Goal: Ask a question: Seek information or help from site administrators or community

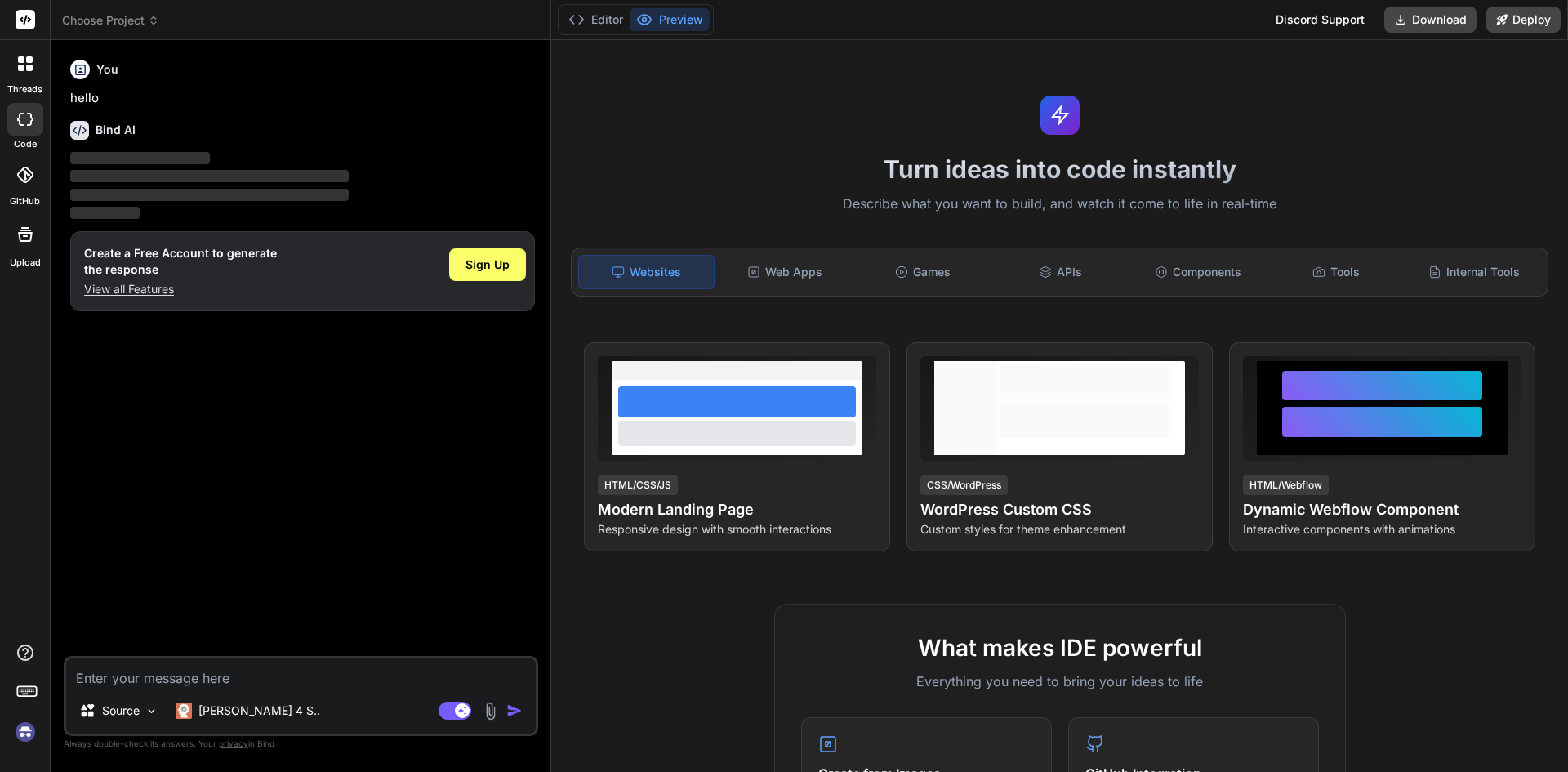
type textarea "x"
click at [144, 291] on p "View all Features" at bounding box center [180, 289] width 193 height 16
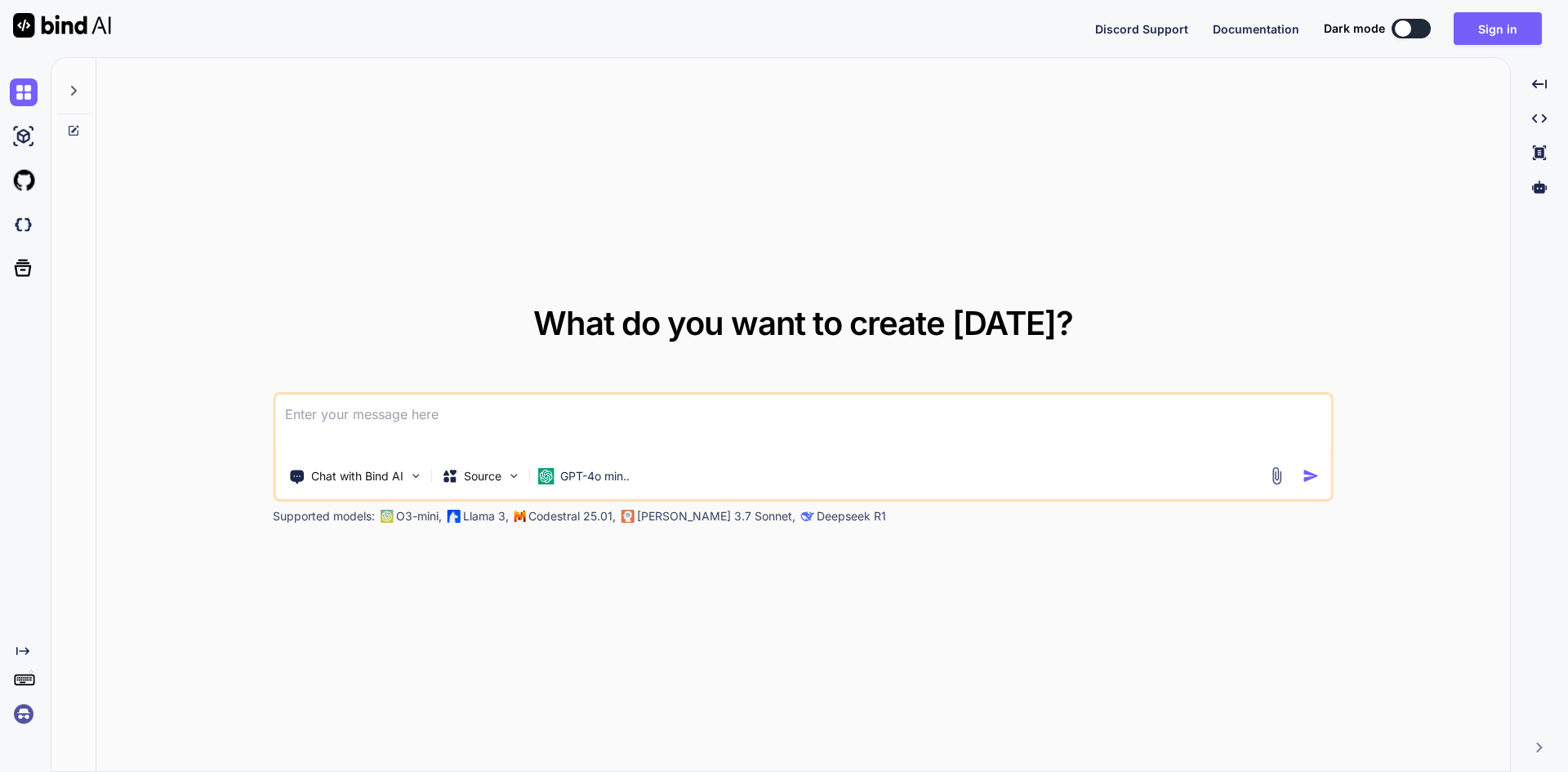
click at [348, 427] on textarea at bounding box center [803, 425] width 1056 height 60
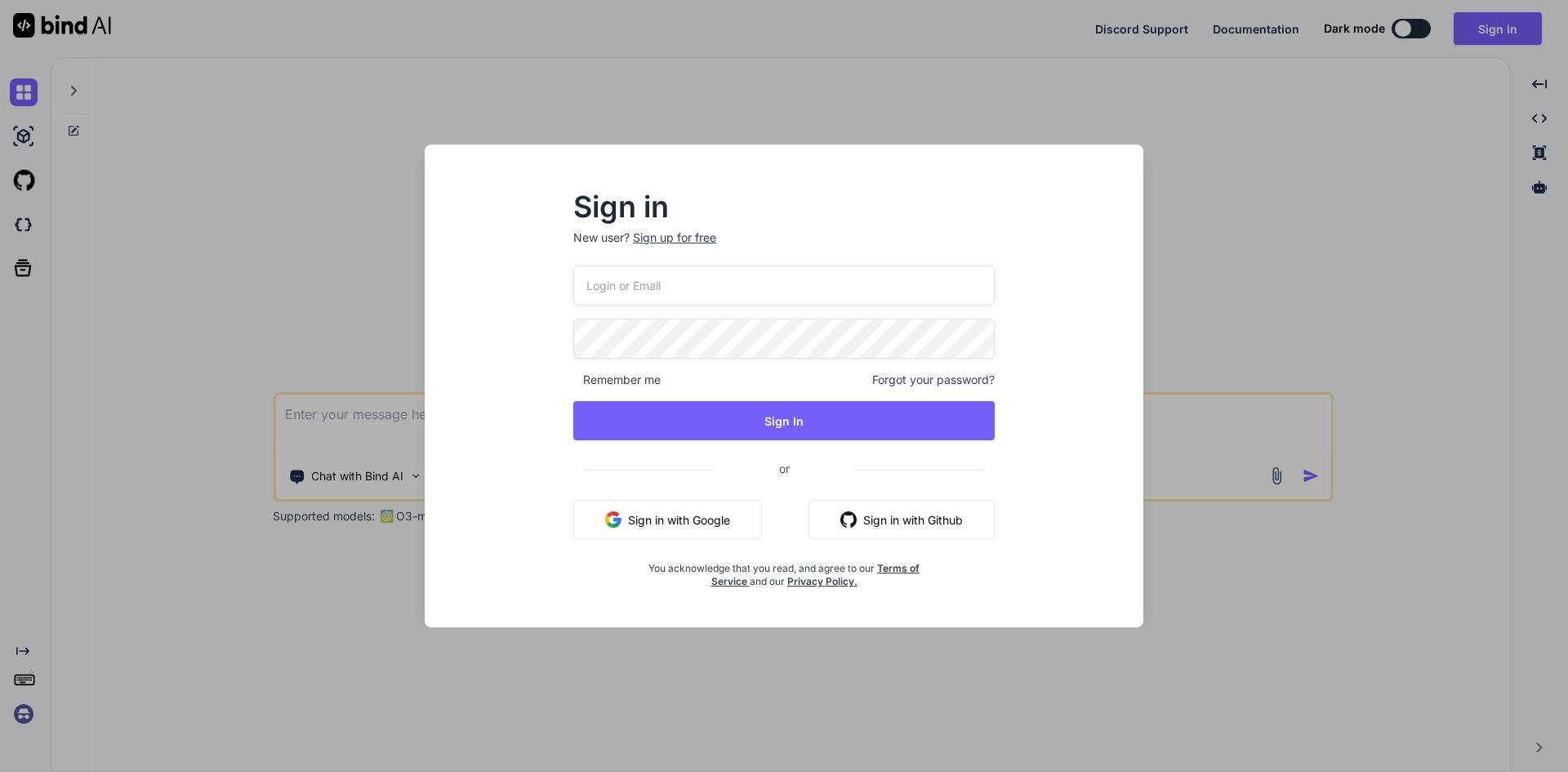
click at [606, 259] on p "New user? Sign up for free" at bounding box center [784, 247] width 421 height 36
click at [607, 273] on input "email" at bounding box center [784, 285] width 421 height 40
type input "aitech@yopmail.com"
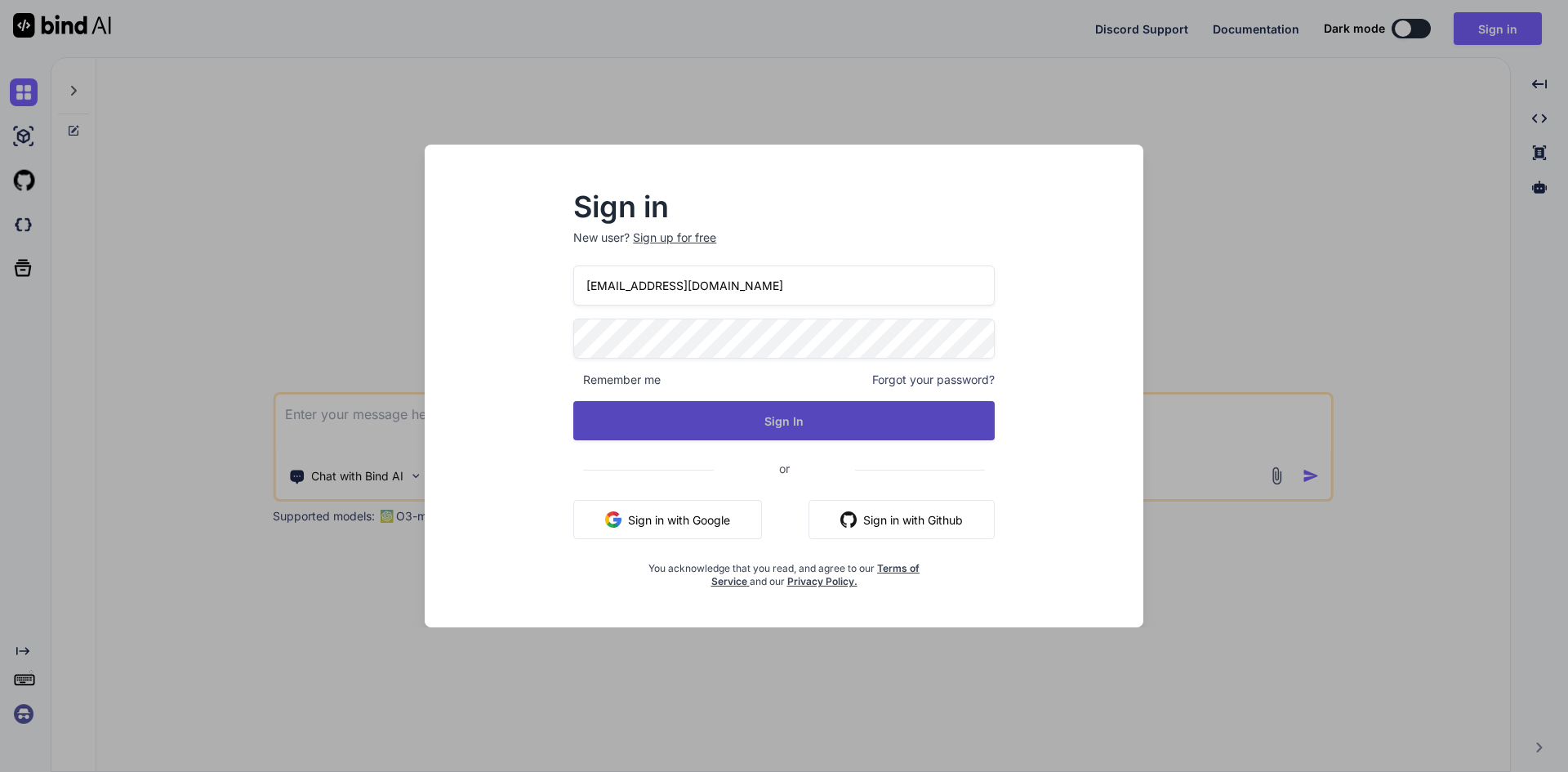
click at [705, 417] on button "Sign In" at bounding box center [784, 421] width 421 height 40
click at [728, 414] on button "Sign In" at bounding box center [784, 421] width 421 height 40
click at [706, 404] on button "Sign In" at bounding box center [784, 421] width 421 height 40
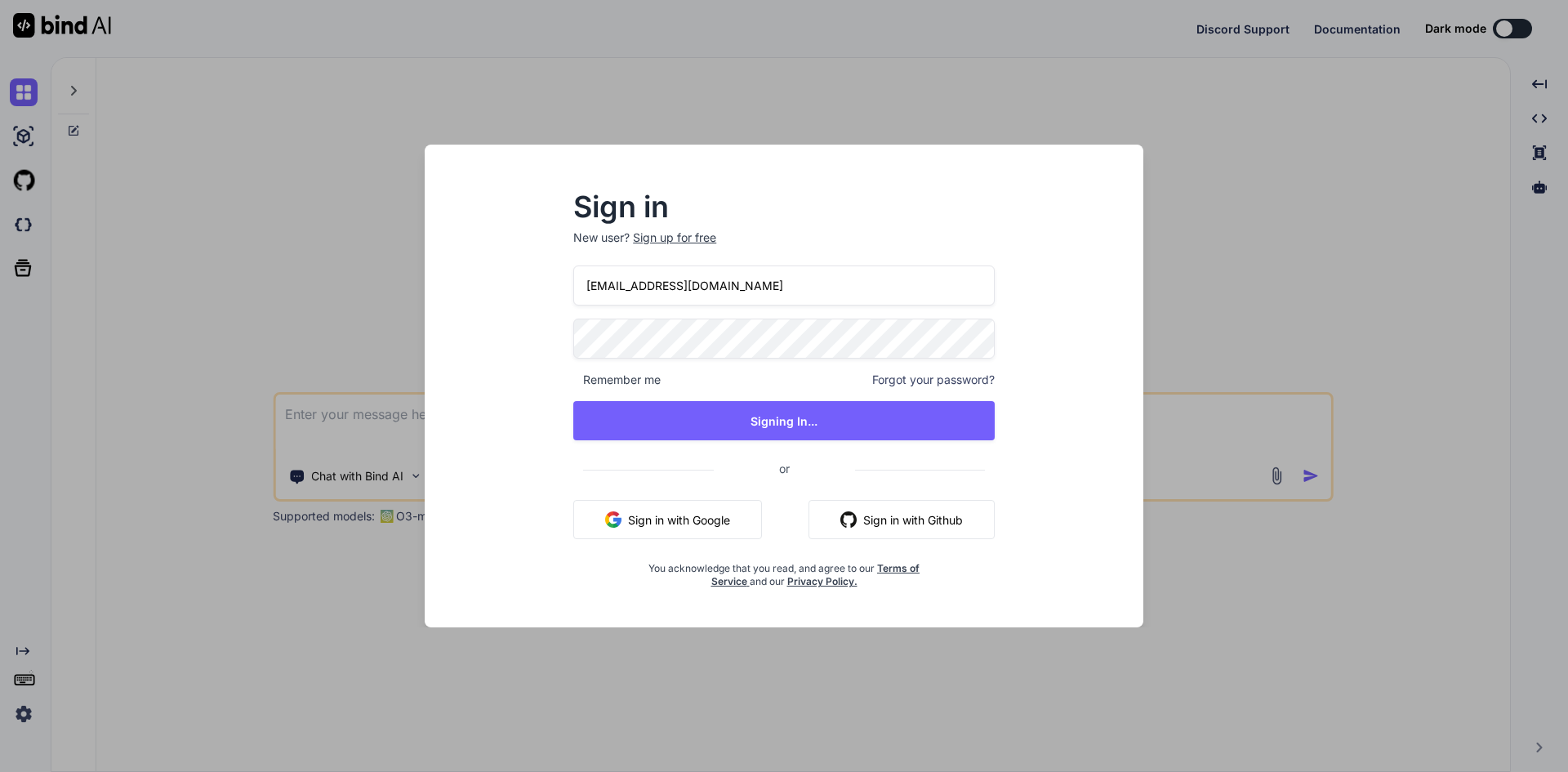
type textarea "x"
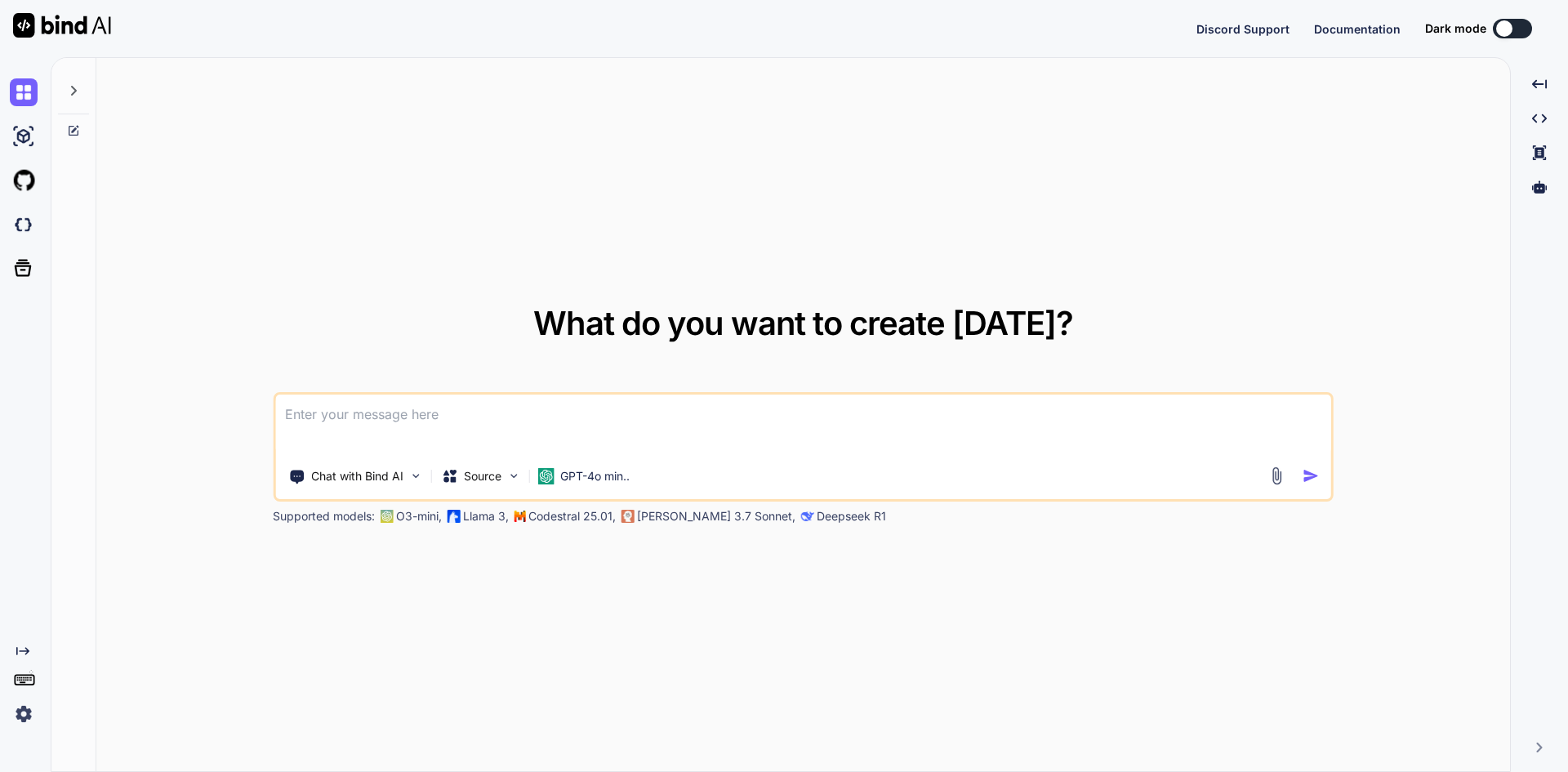
click at [370, 416] on textarea at bounding box center [803, 425] width 1056 height 60
type textarea "x"
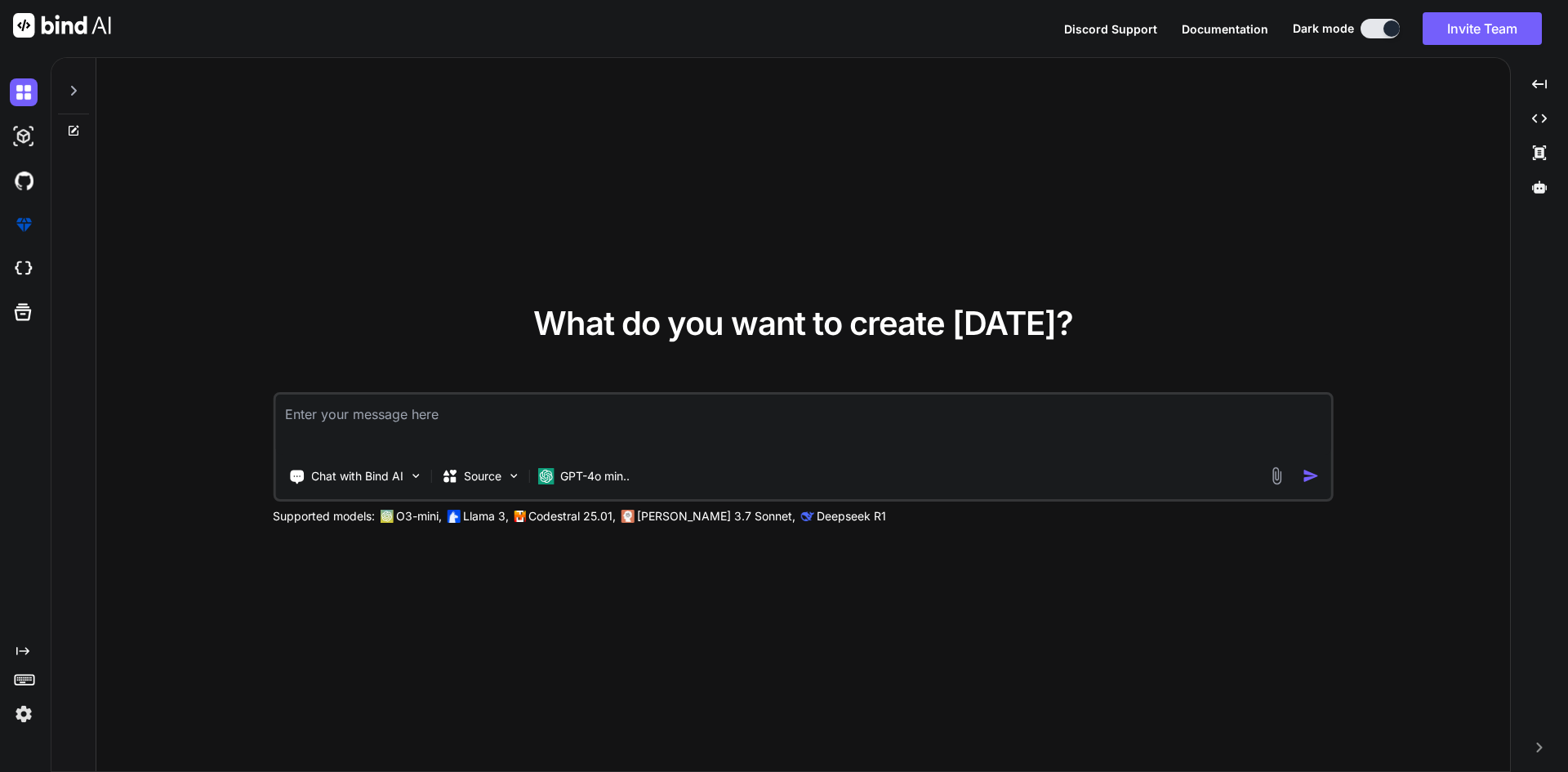
type textarea "<template> <div class="modal fade" id="addSchedule" tabindex="-1" aria-hidden="…"
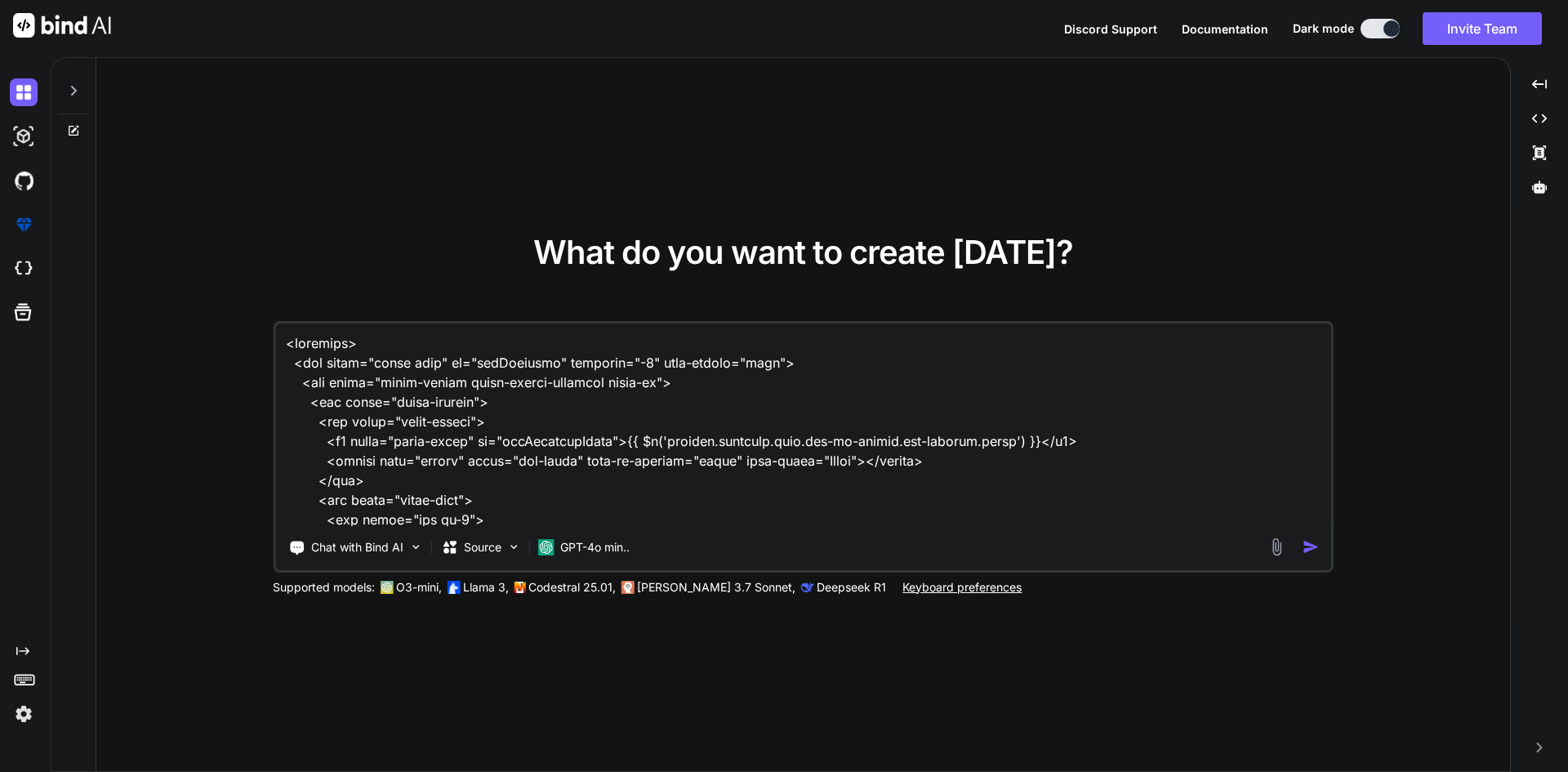
click at [284, 348] on textarea at bounding box center [803, 425] width 1056 height 203
type textarea "x"
type textarea "<template> <div class="modal fade" id="addSchedule" tabindex="-1" aria-hidden="…"
type textarea "x"
type textarea "<template> <div class="modal fade" id="addSchedule" tabindex="-1" aria-hidden="…"
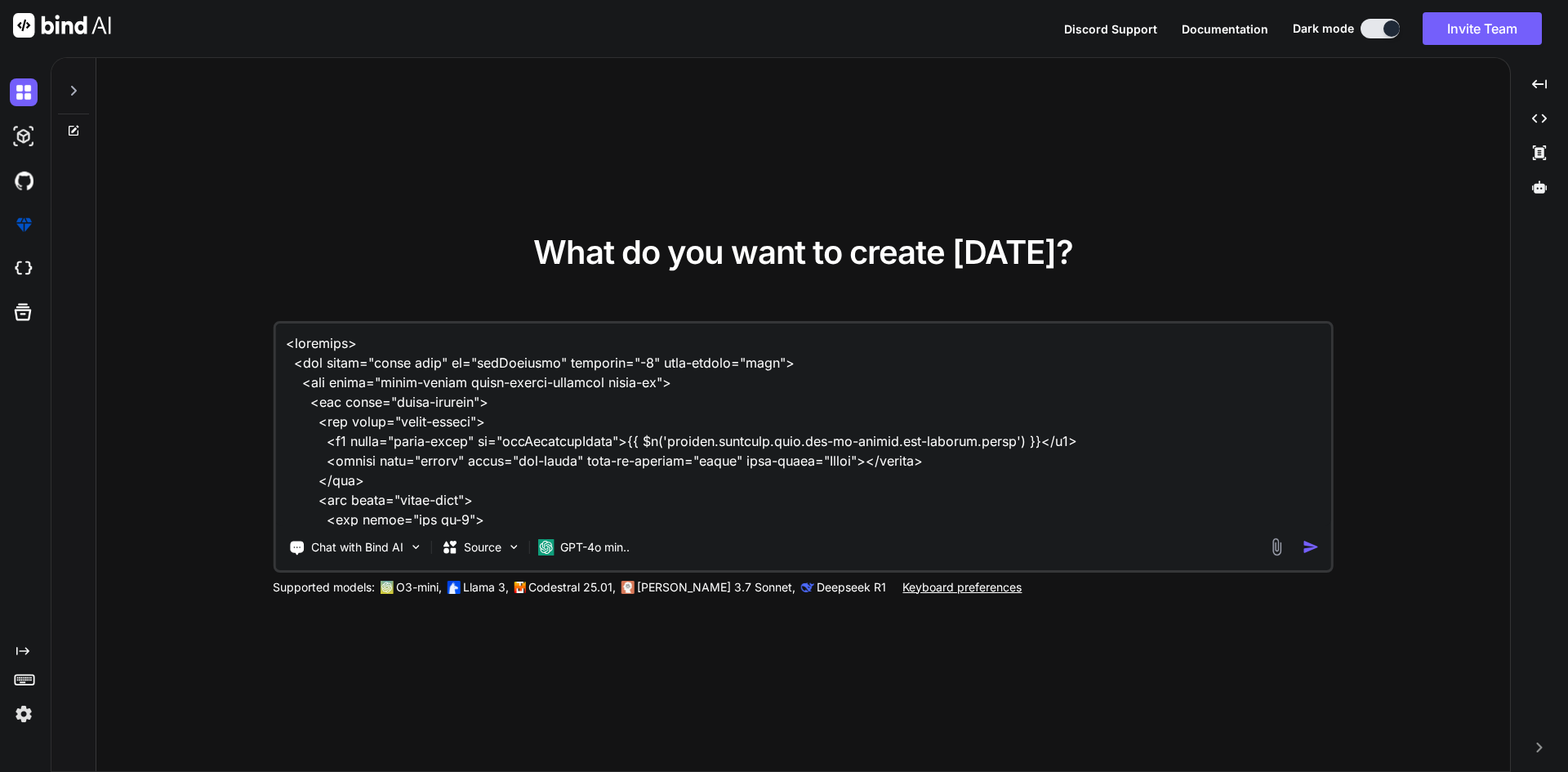
type textarea "x"
click at [345, 344] on textarea at bounding box center [803, 425] width 1056 height 203
type textarea "i <template> <div class="modal fade" id="addSchedule" tabindex="-1" aria-hidden…"
type textarea "x"
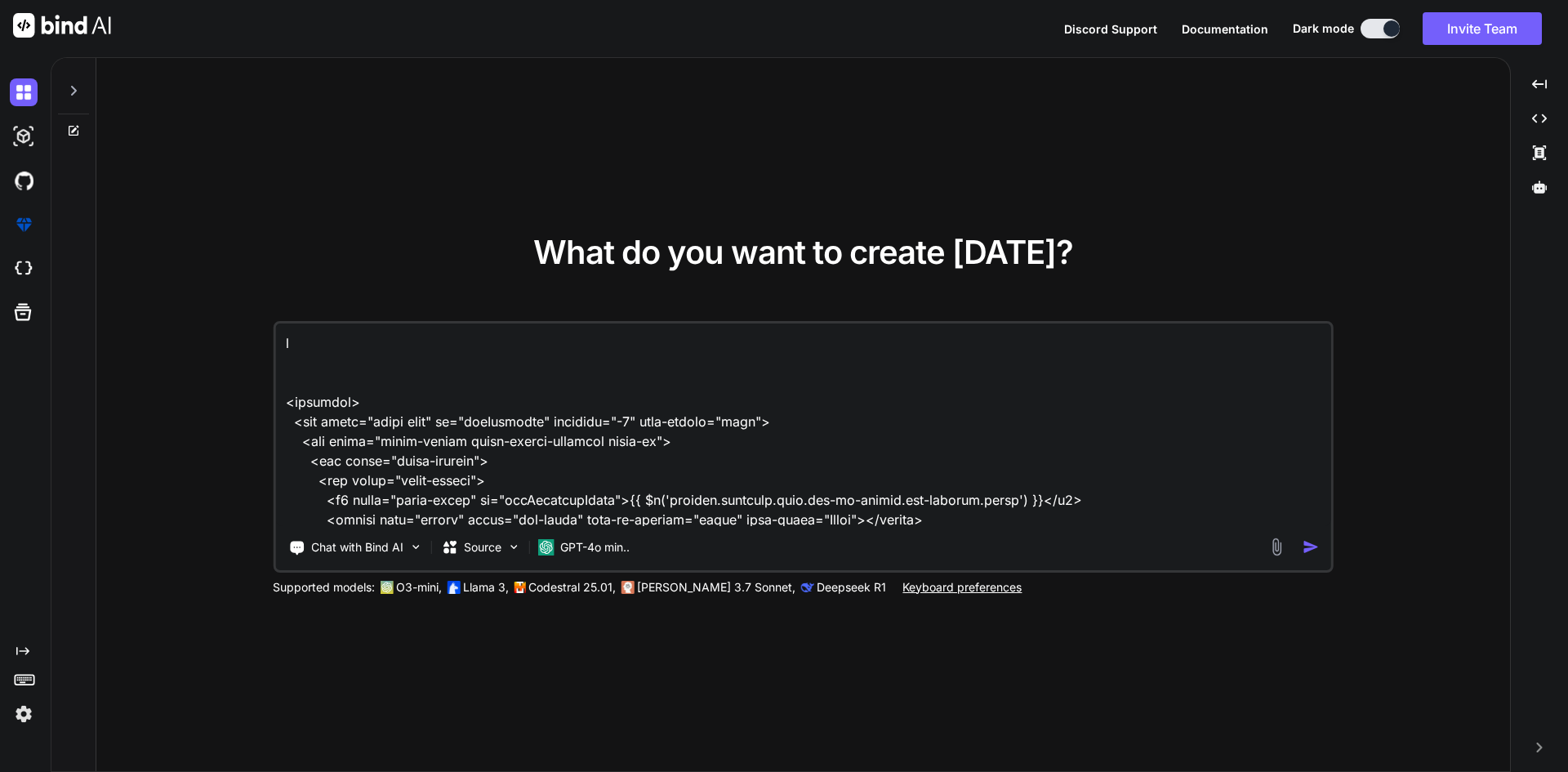
type textarea "if <template> <div class="modal fade" id="addSchedule" tabindex="-1" aria-hidde…"
type textarea "x"
type textarea "if <template> <div class="modal fade" id="addSchedule" tabindex="-1" aria-hidde…"
type textarea "x"
type textarea "if c <template> <div class="modal fade" id="addSchedule" tabindex="-1" aria-hid…"
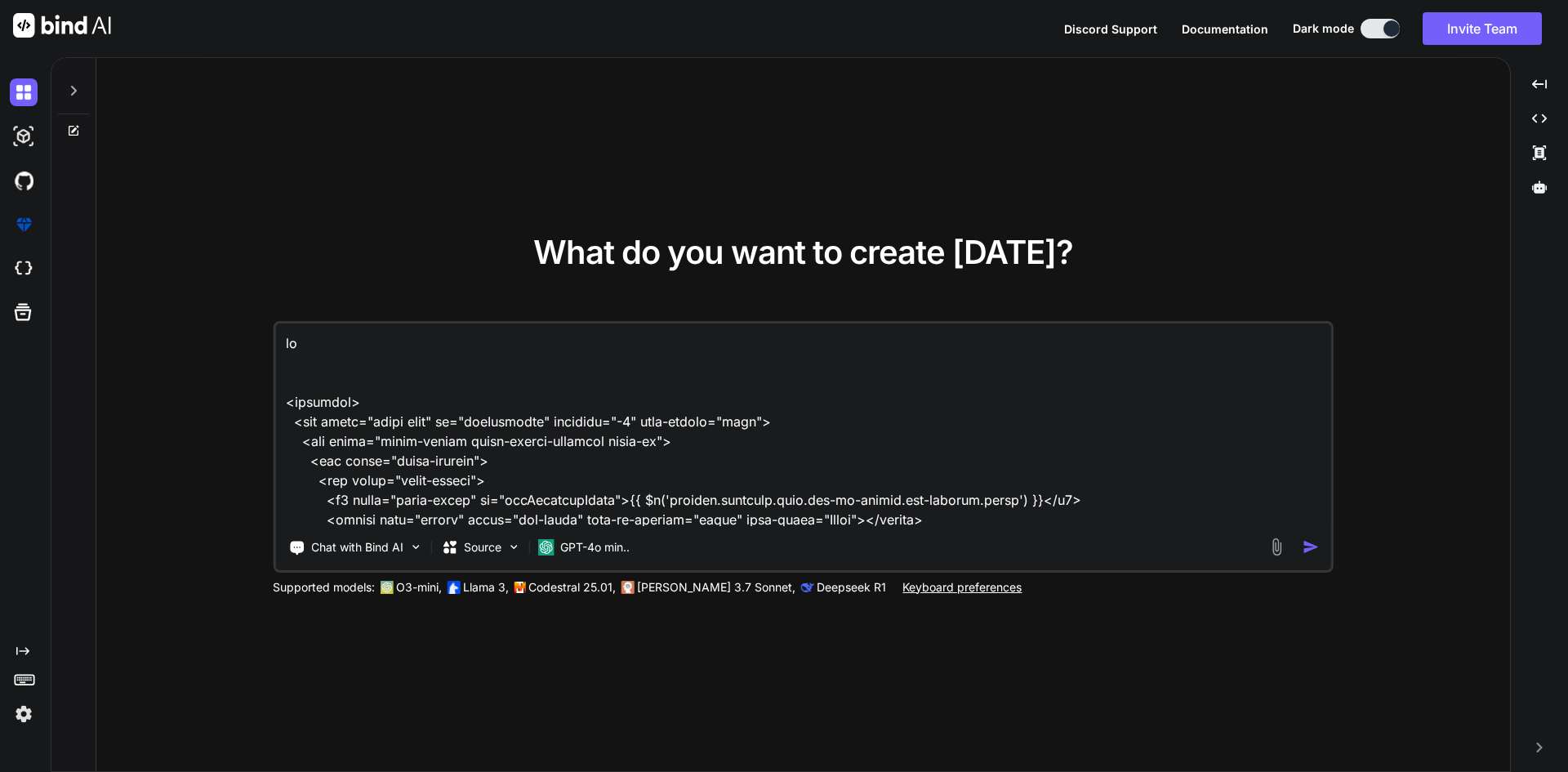
type textarea "x"
type textarea "if ca <template> <div class="modal fade" id="addSchedule" tabindex="-1" aria-hi…"
type textarea "x"
type textarea "if cal <template> <div class="modal fade" id="addSchedule" tabindex="-1" aria-h…"
type textarea "x"
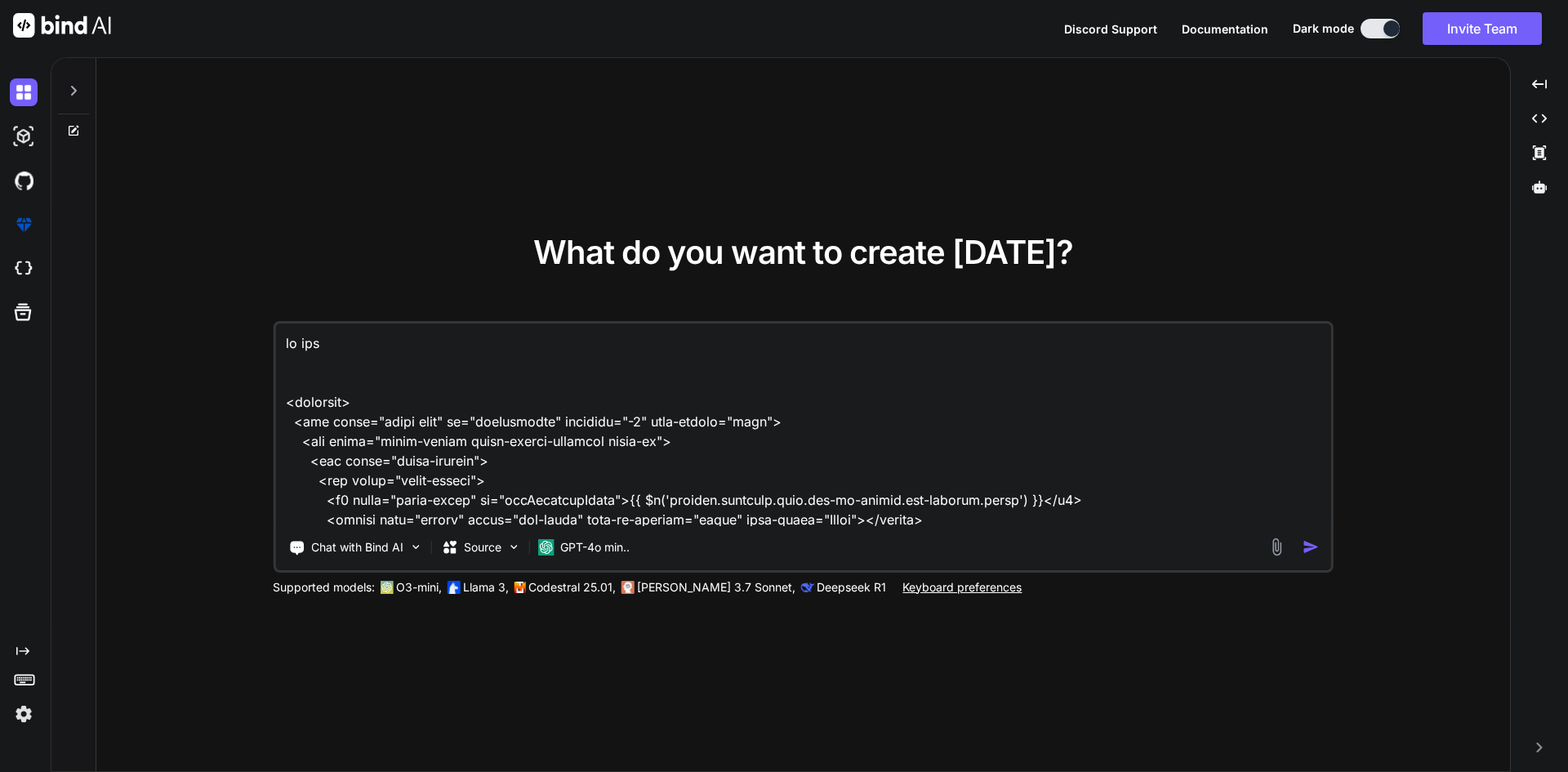
type textarea "if call <template> <div class="modal fade" id="addSchedule" tabindex="-1" aria-…"
type textarea "x"
type textarea "if call <template> <div class="modal fade" id="addSchedule" tabindex="-1" aria-…"
type textarea "x"
type textarea "if call f <template> <div class="modal fade" id="addSchedule" tabindex="-1" ari…"
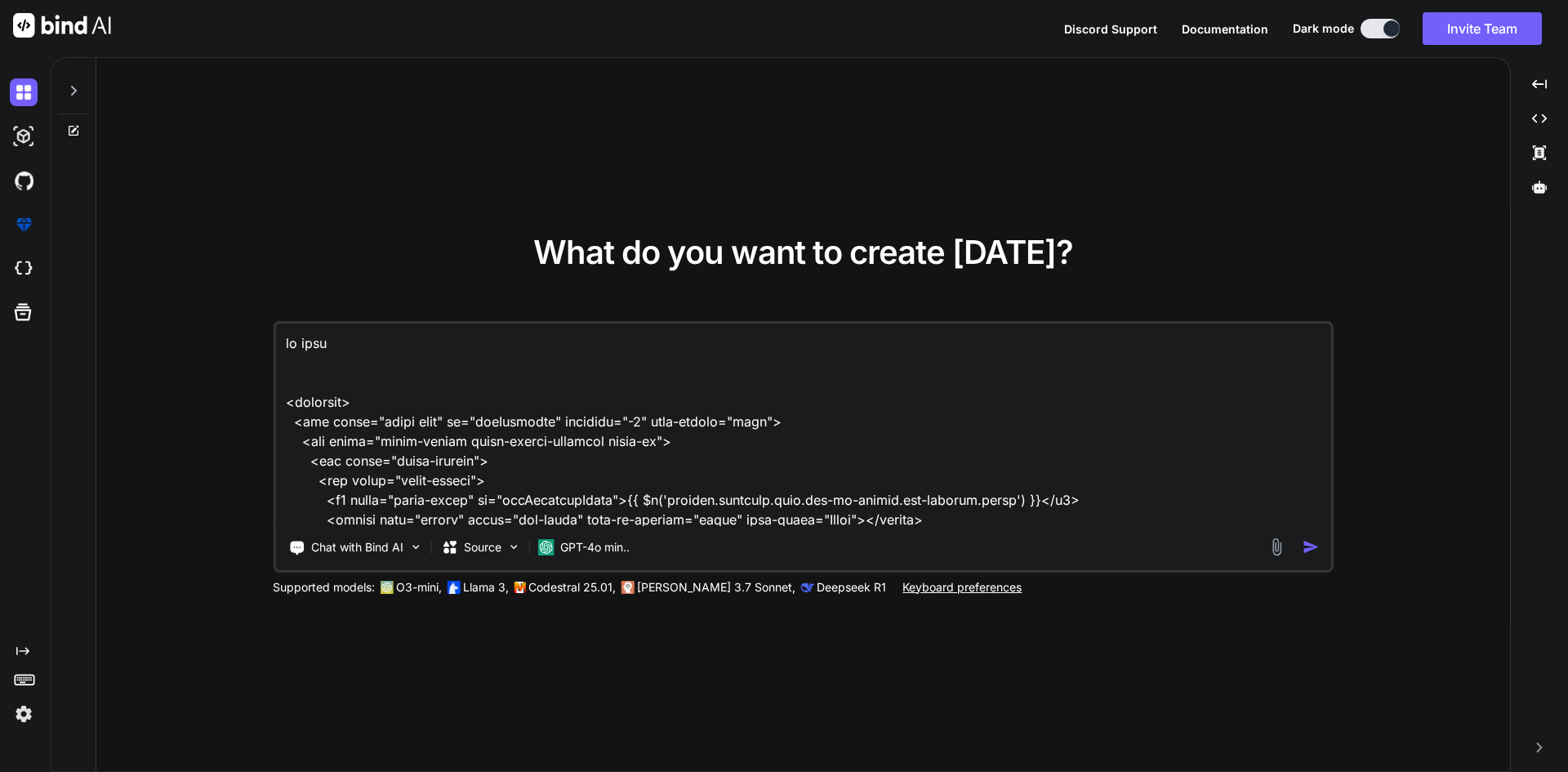
type textarea "x"
type textarea "if call fo <template> <div class="modal fade" id="addSchedule" tabindex="-1" ar…"
type textarea "x"
type textarea "if call for <template> <div class="modal fade" id="addSchedule" tabindex="-1" a…"
type textarea "x"
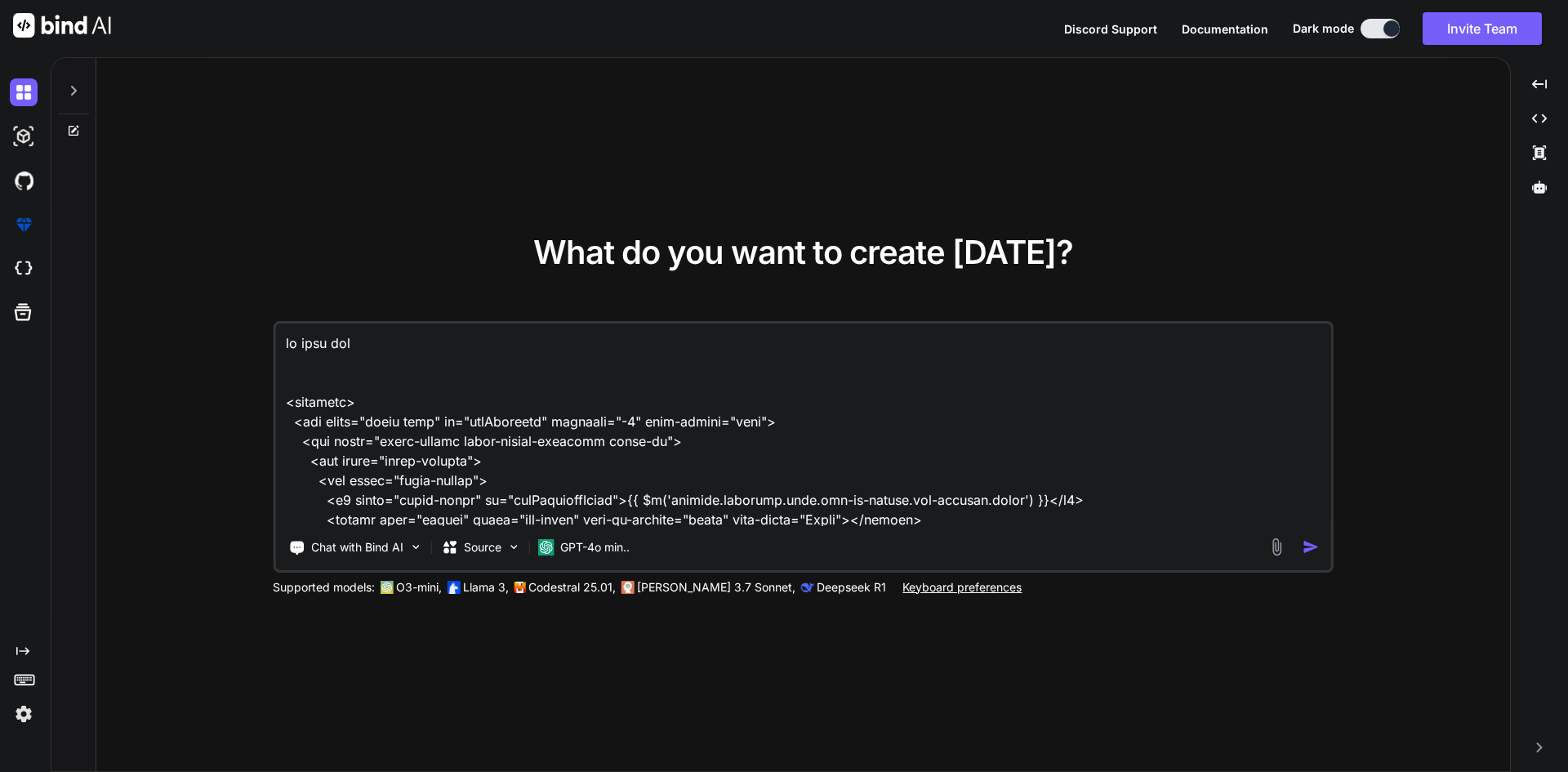
type textarea "if call forw <template> <div class="modal fade" id="addSchedule" tabindex="-1" …"
type textarea "x"
type textarea "if call forwa <template> <div class="modal fade" id="addSchedule" tabindex="-1"…"
type textarea "x"
type textarea "if call forwar <template> <div class="modal fade" id="addSchedule" tabindex="-1…"
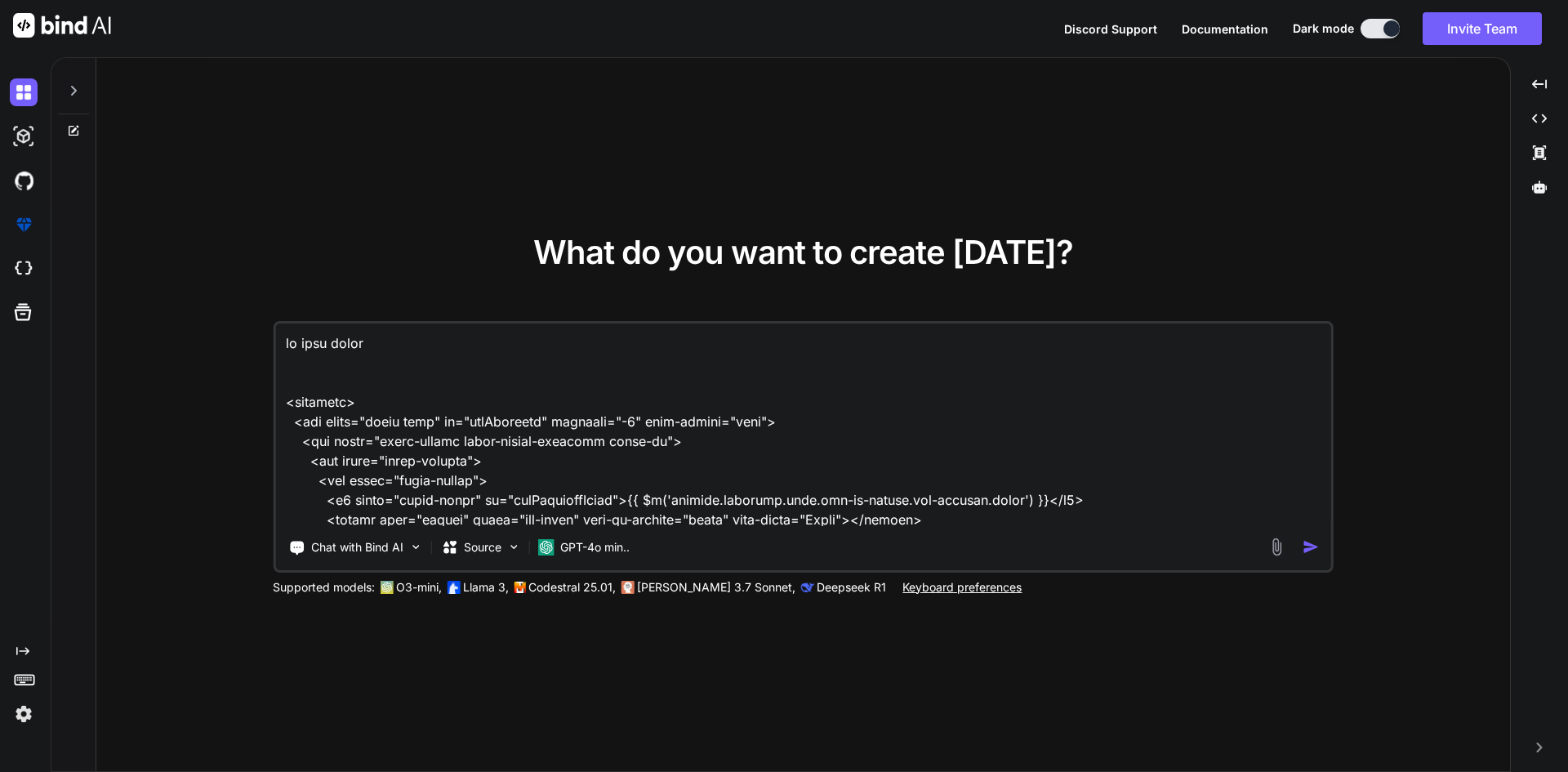
type textarea "x"
type textarea "if call forward <template> <div class="modal fade" id="addSchedule" tabindex="-…"
type textarea "x"
type textarea "if call forwardi <template> <div class="modal fade" id="addSchedule" tabindex="…"
type textarea "x"
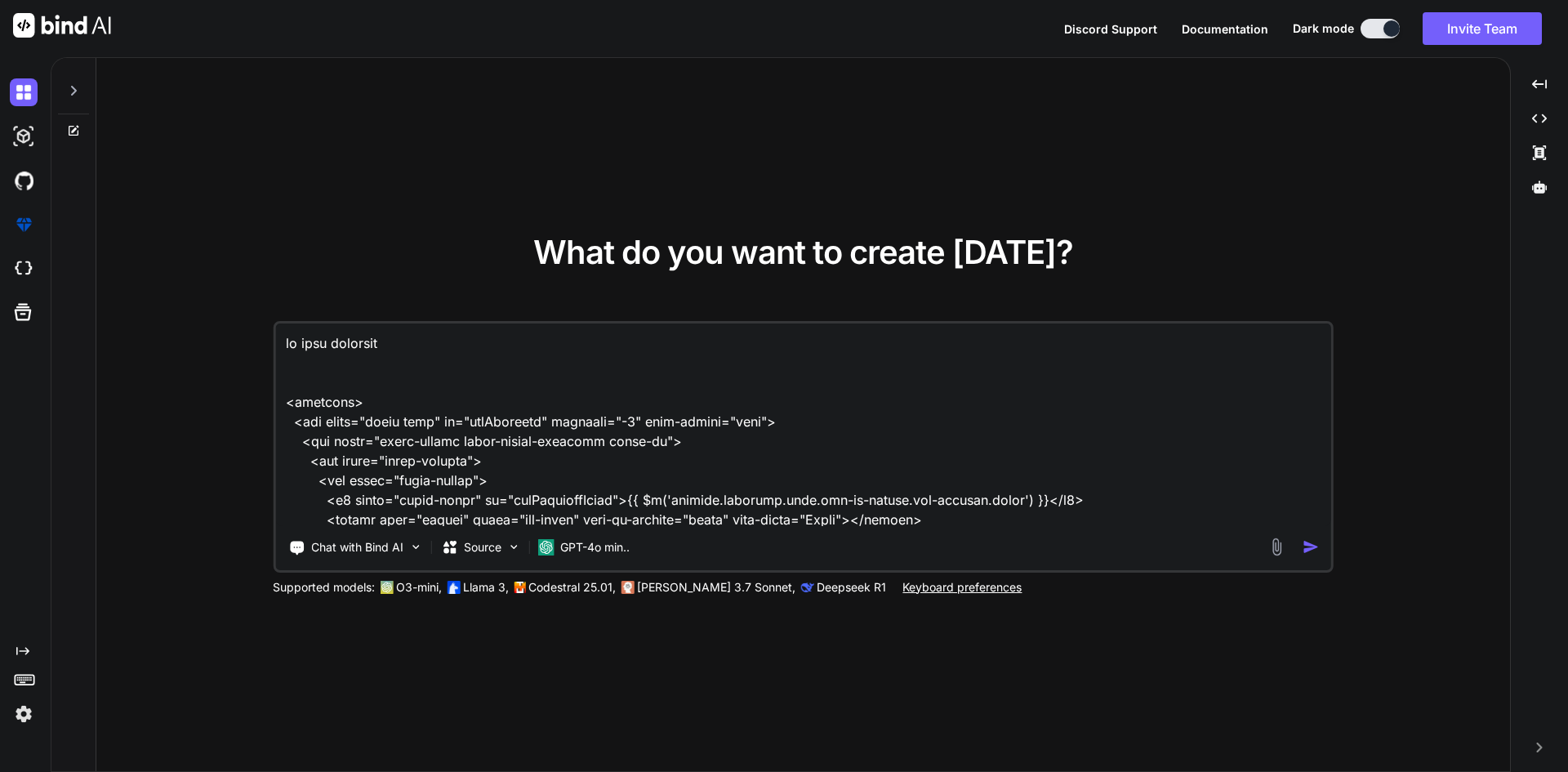
type textarea "if call forwardin <template> <div class="modal fade" id="addSchedule" tabindex=…"
type textarea "x"
type textarea "if call forwarding <template> <div class="modal fade" id="addSchedule" tabindex…"
type textarea "x"
type textarea "if call forwarding <template> <div class="modal fade" id="addSchedule" tabindex…"
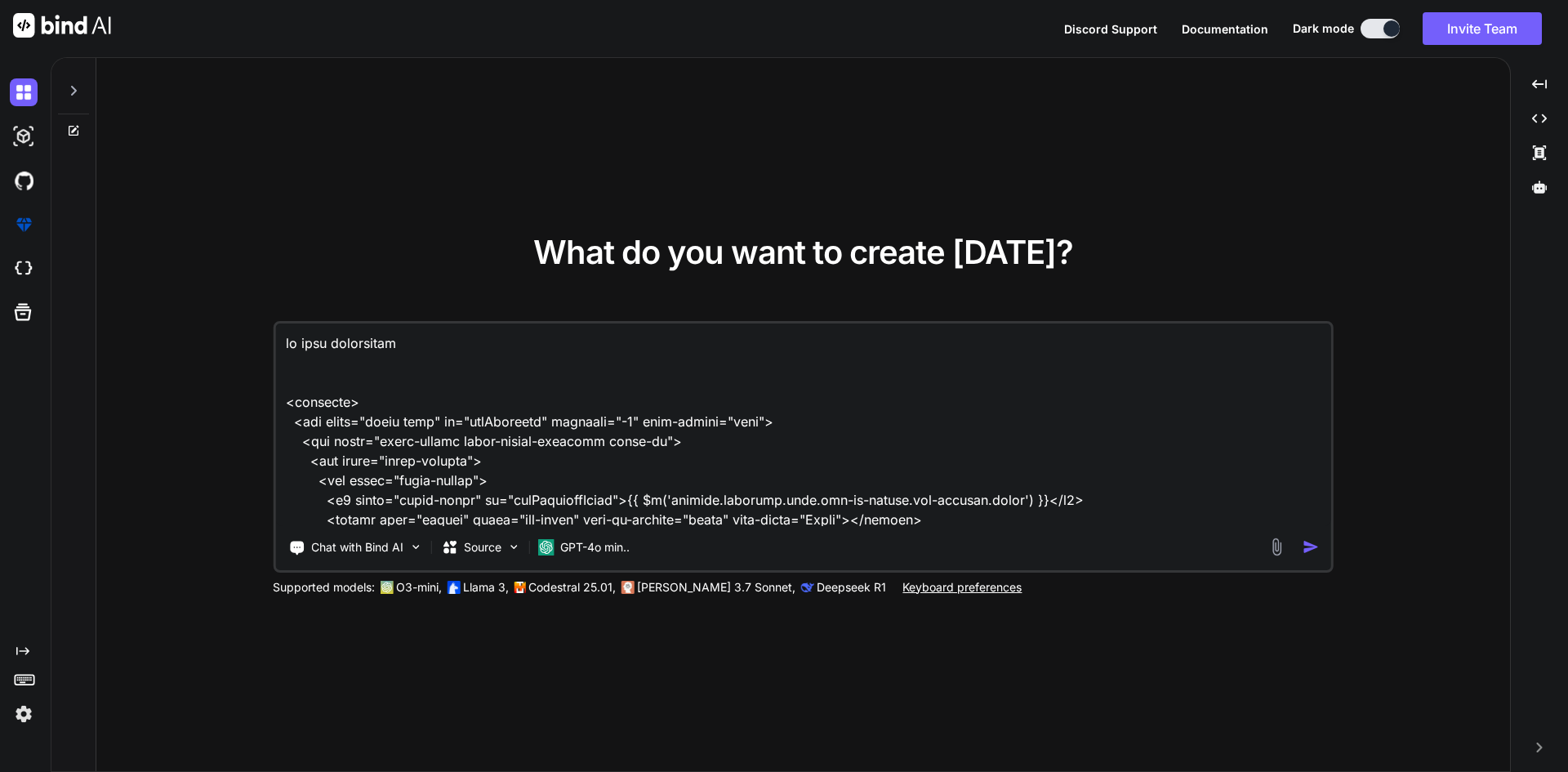
type textarea "x"
type textarea "if call forwarding i <template> <div class="modal fade" id="addSchedule" tabind…"
type textarea "x"
type textarea "if call forwarding is <template> <div class="modal fade" id="addSchedule" tabin…"
type textarea "x"
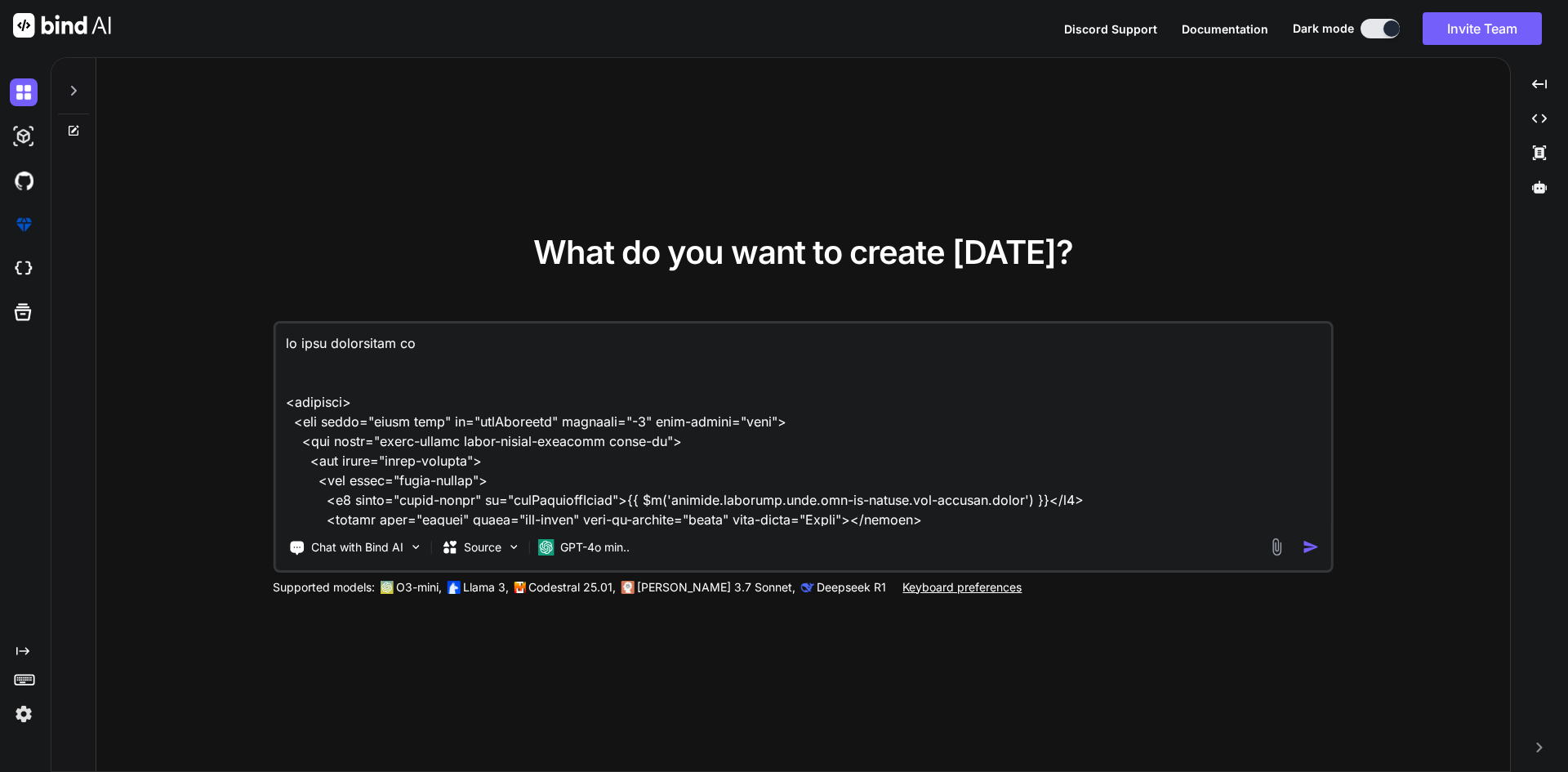
type textarea "if call forwarding is <template> <div class="modal fade" id="addSchedule" tabin…"
type textarea "x"
type textarea "if call forwarding is i <template> <div class="modal fade" id="addSchedule" tab…"
type textarea "x"
type textarea "if call forwarding is in <template> <div class="modal fade" id="addSchedule" ta…"
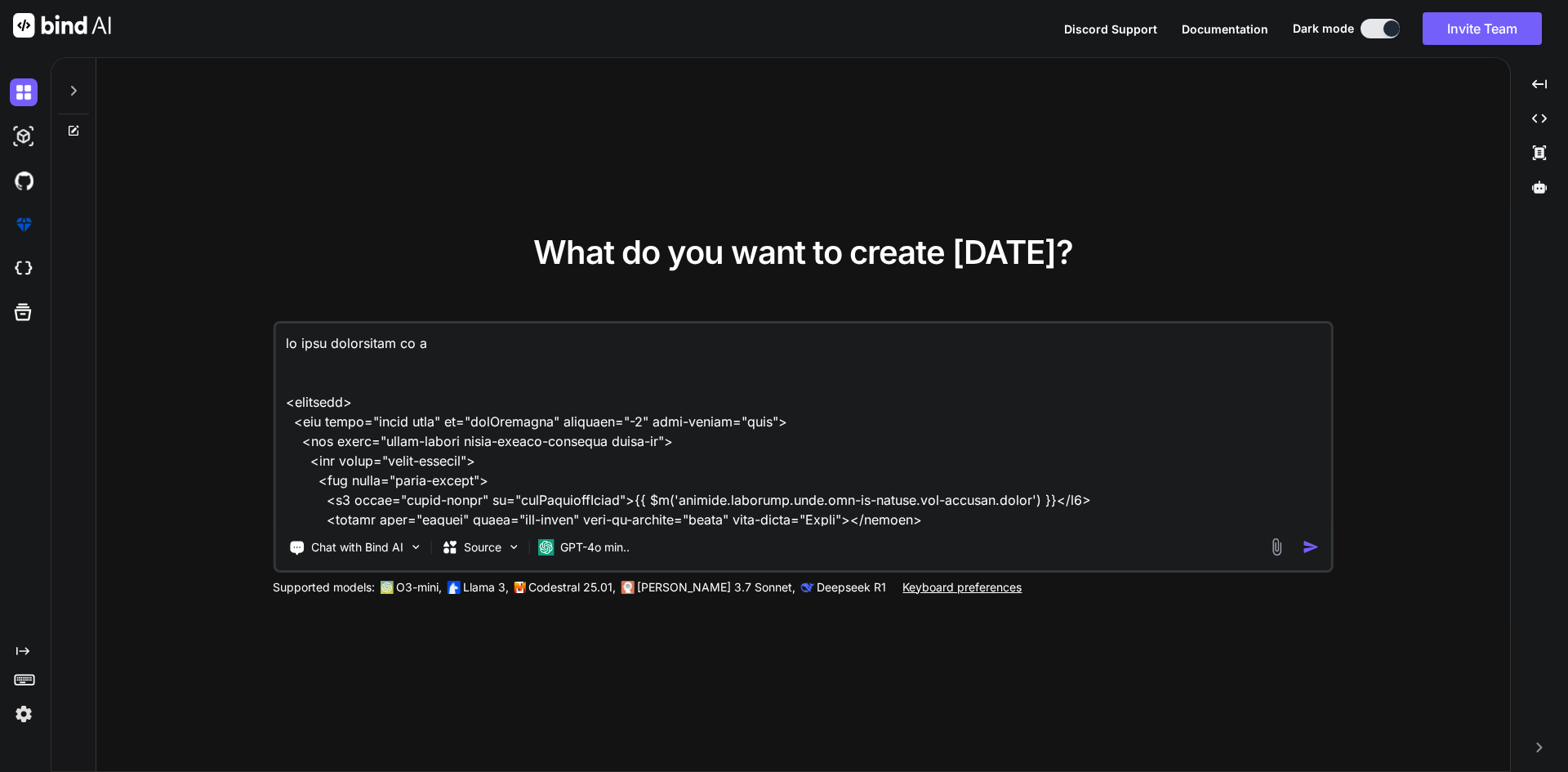
type textarea "x"
type textarea "if call forwarding is ina <template> <div class="modal fade" id="addSchedule" t…"
type textarea "x"
type textarea "if call forwarding is inab <template> <div class="modal fade" id="addSchedule" …"
type textarea "x"
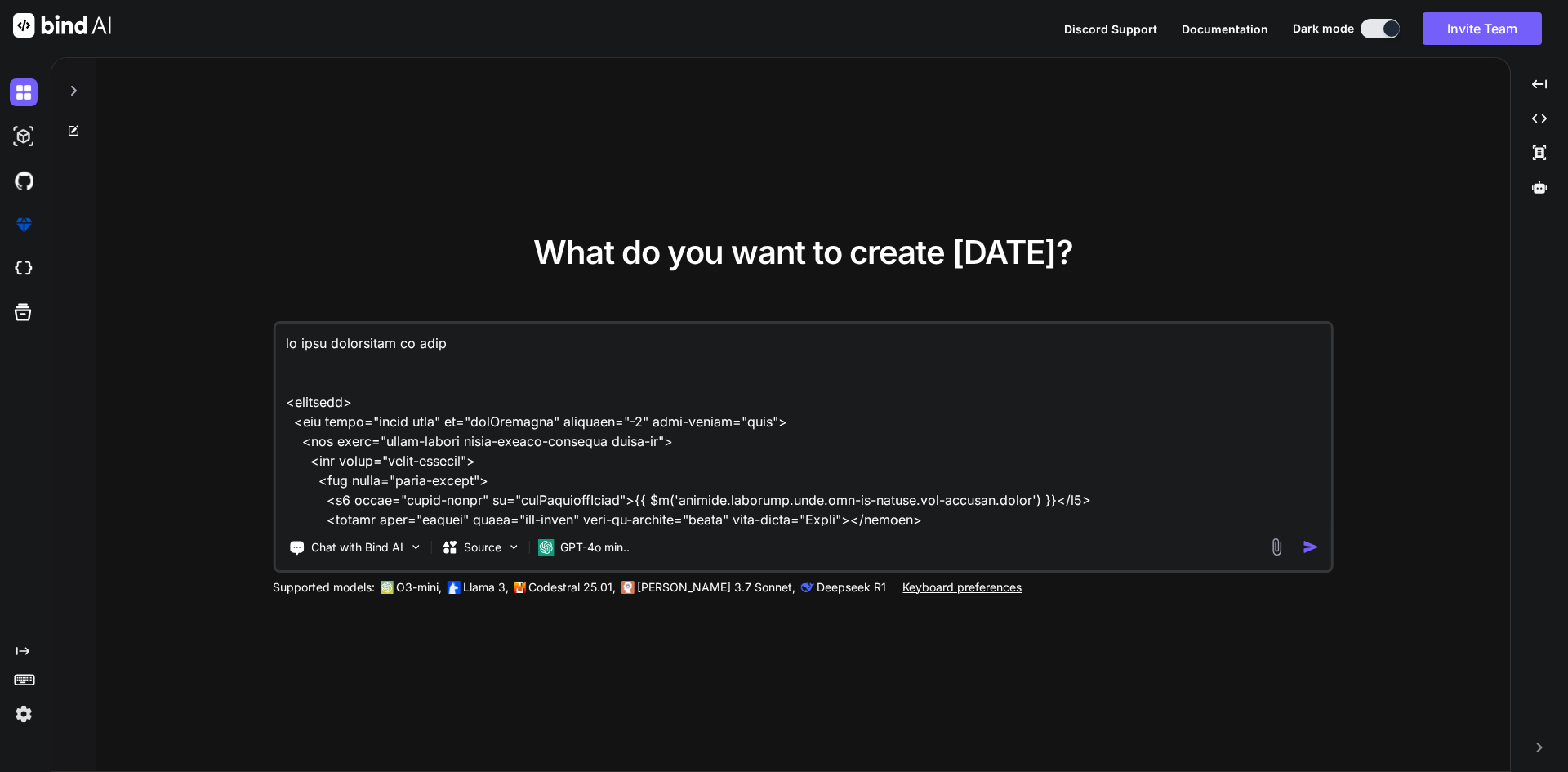
type textarea "if call forwarding is inabl <template> <div class="modal fade" id="addSchedule"…"
type textarea "x"
type textarea "if call forwarding is inable <template> <div class="modal fade" id="addSchedule…"
type textarea "x"
type textarea "if call forwarding is inabled <template> <div class="modal fade" id="addSchedul…"
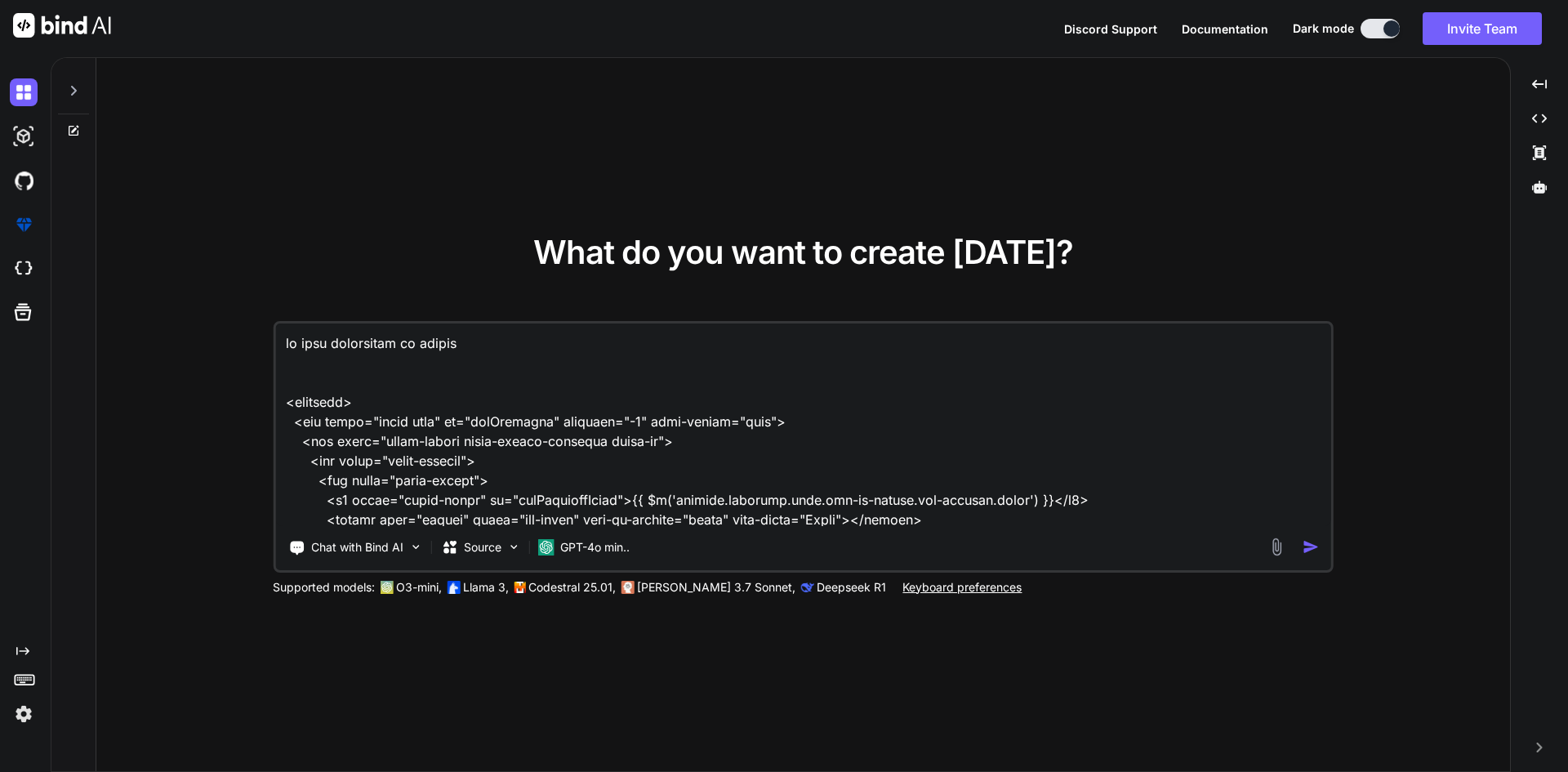
type textarea "x"
type textarea "if call forwarding is inabled <template> <div class="modal fade" id="addSchedul…"
type textarea "x"
type textarea "if call forwarding is inabled t <template> <div class="modal fade" id="addSched…"
type textarea "x"
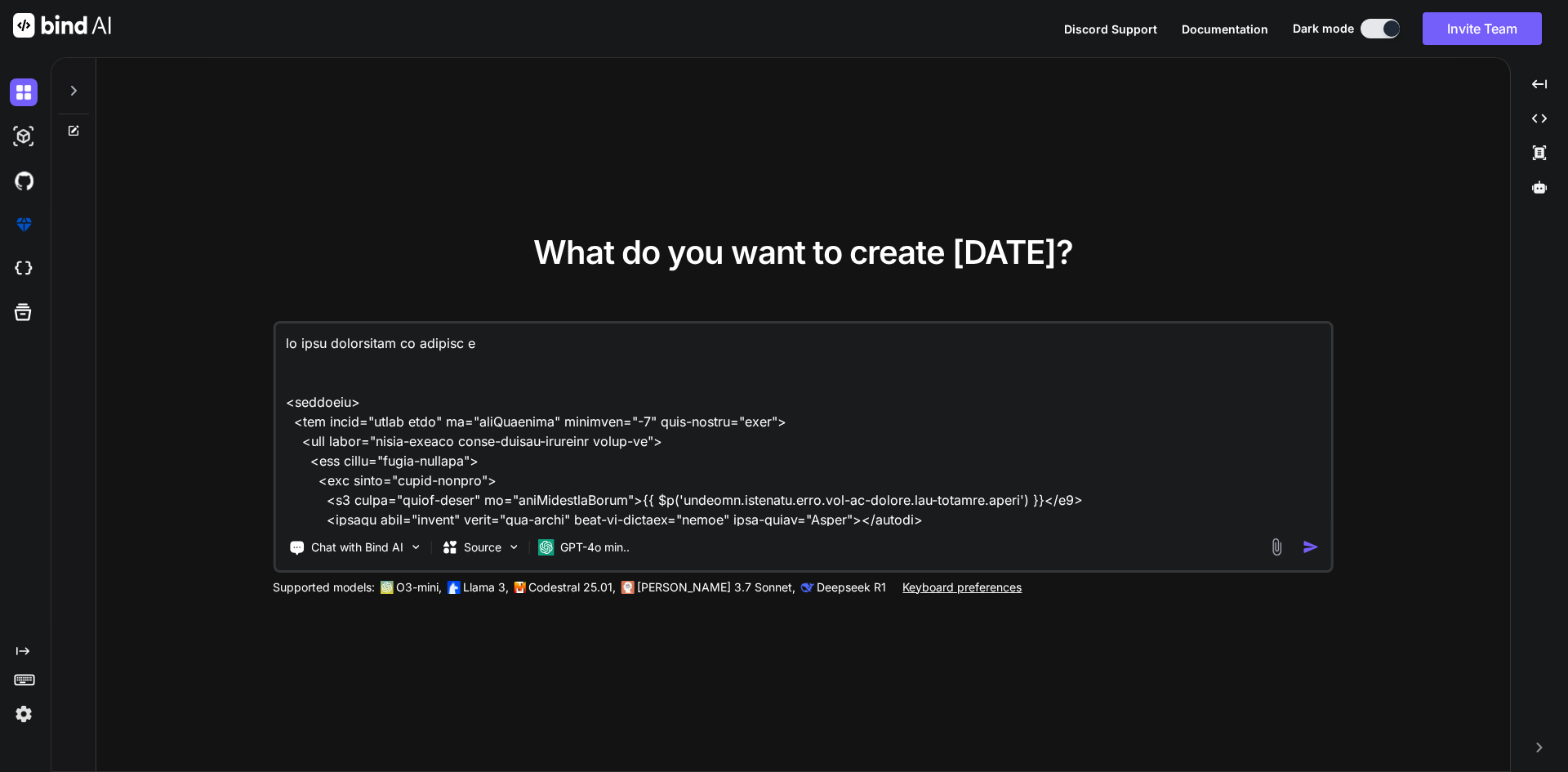
type textarea "if call forwarding is inabled th <template> <div class="modal fade" id="addSche…"
type textarea "x"
type textarea "if call forwarding is inabled the <template> <div class="modal fade" id="addSch…"
type textarea "x"
type textarea "if call forwarding is inabled then <template> <div class="modal fade" id="addSc…"
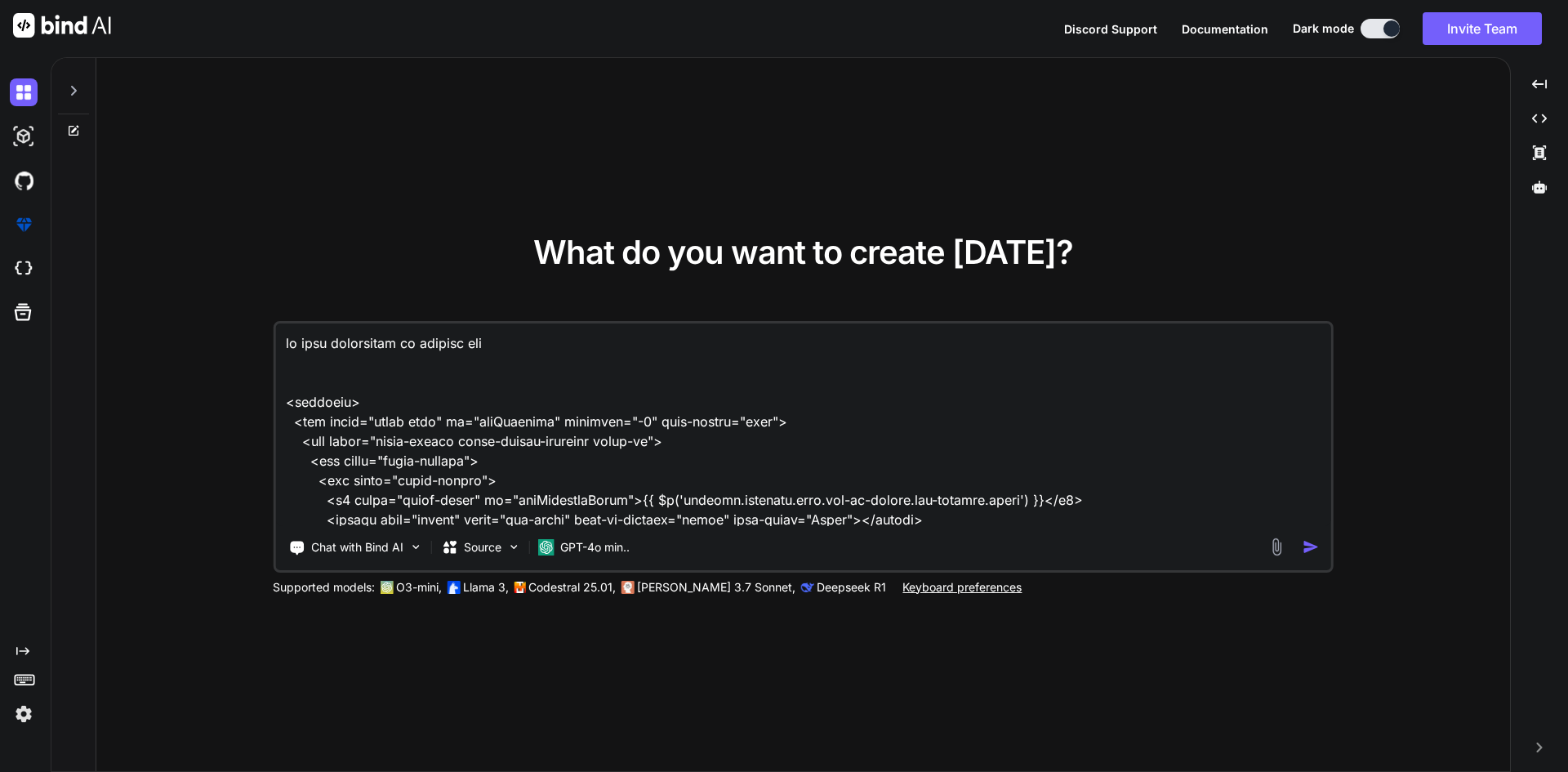
type textarea "x"
type textarea "if call forwarding is inabled then <template> <div class="modal fade" id="addSc…"
type textarea "x"
type textarea "if call forwarding is inabled then <template> <div class="modal fade" id="addSc…"
type textarea "x"
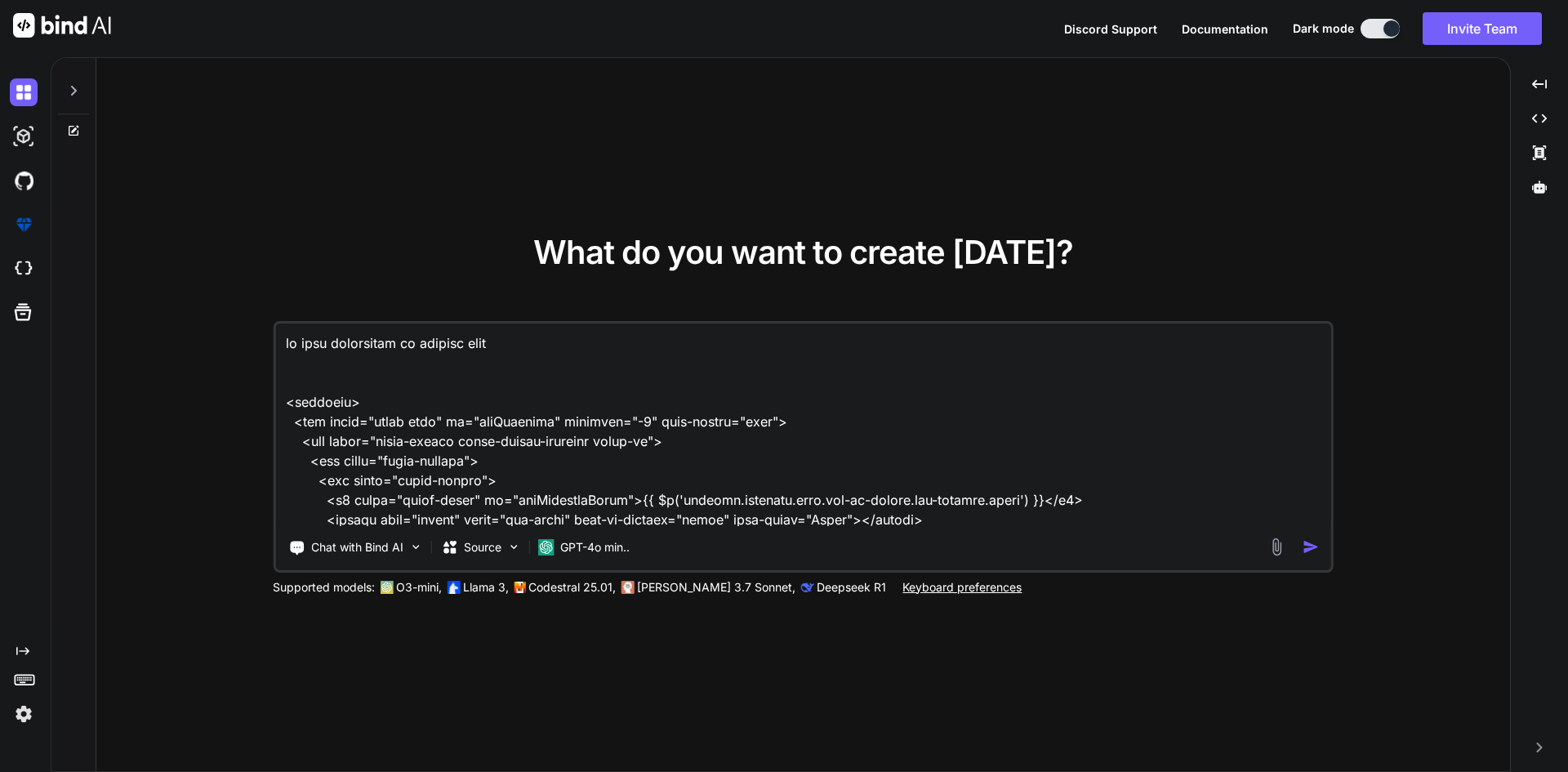
type textarea "if call forwarding is inabled the <template> <div class="modal fade" id="addSch…"
type textarea "x"
type textarea "if call forwarding is inabled th <template> <div class="modal fade" id="addSche…"
type textarea "x"
type textarea "if call forwarding is inabled t <template> <div class="modal fade" id="addSched…"
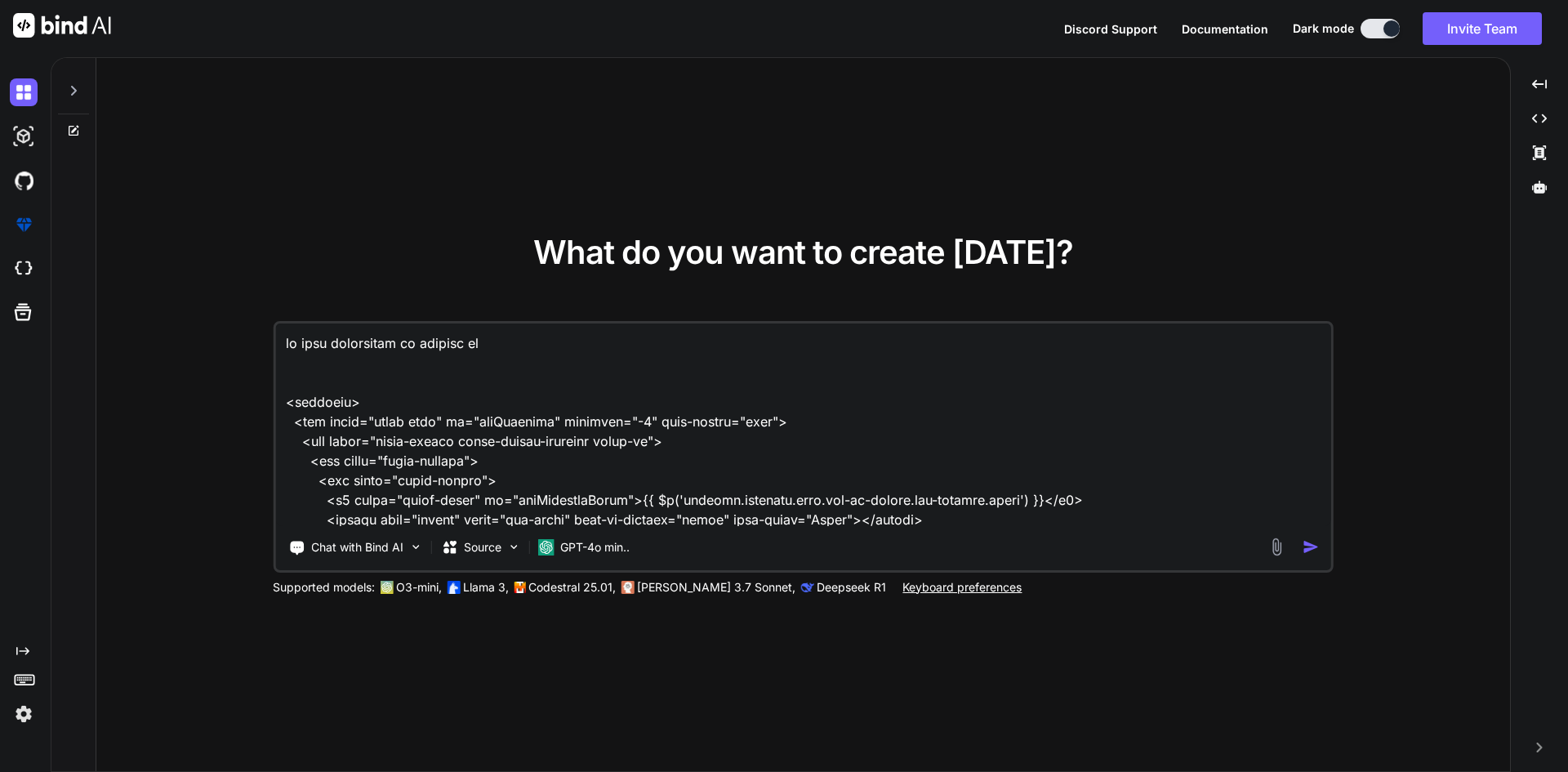
type textarea "x"
type textarea "if call forwarding is inabled <template> <div class="modal fade" id="addSchedul…"
type textarea "x"
type textarea "if call forwarding is inabled <template> <div class="modal fade" id="addSchedul…"
type textarea "x"
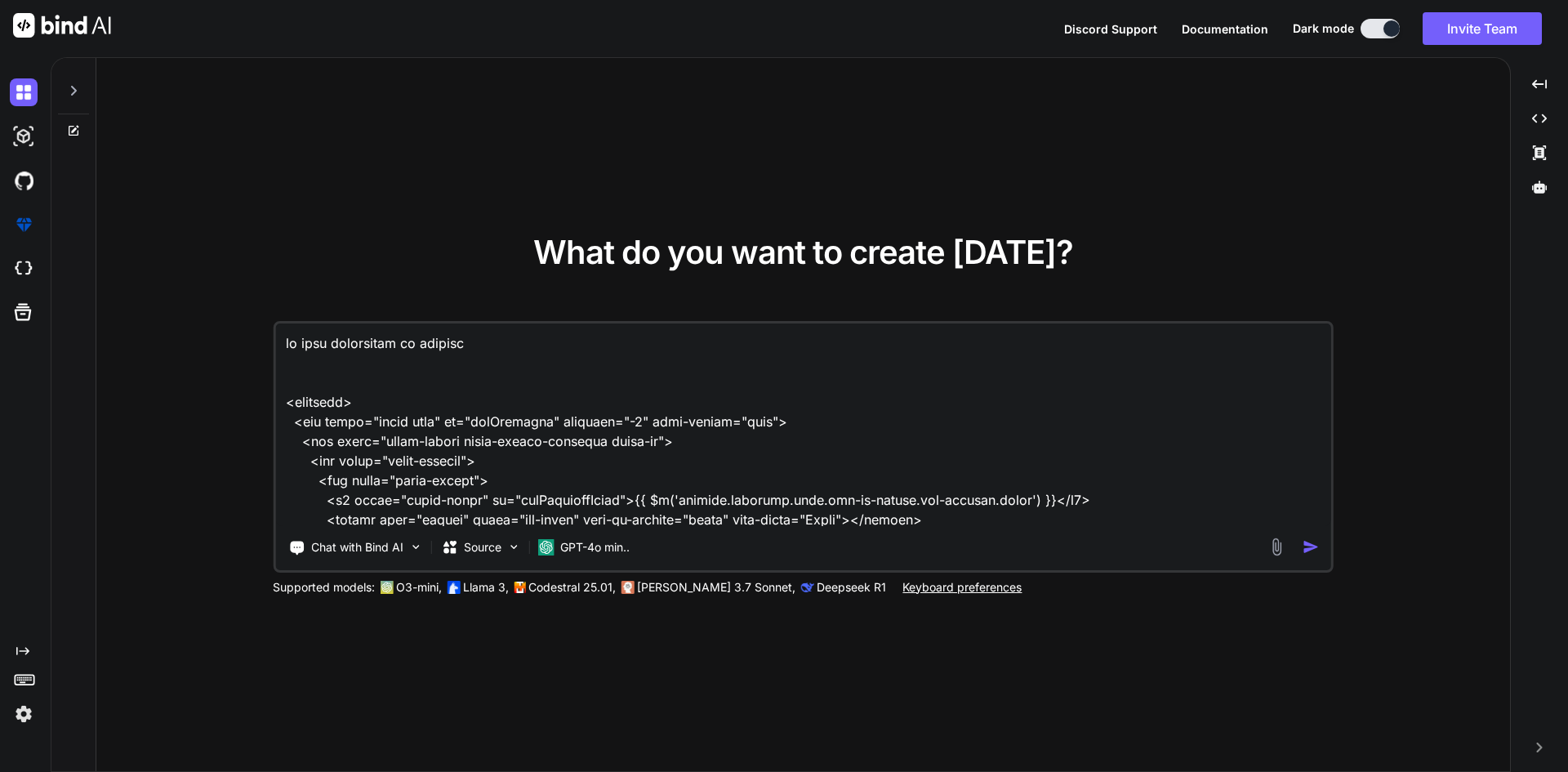
type textarea "if call forwarding is inable <template> <div class="modal fade" id="addSchedule…"
type textarea "x"
type textarea "if call forwarding is inabl <template> <div class="modal fade" id="addSchedule"…"
type textarea "x"
type textarea "if call forwarding is inab <template> <div class="modal fade" id="addSchedule" …"
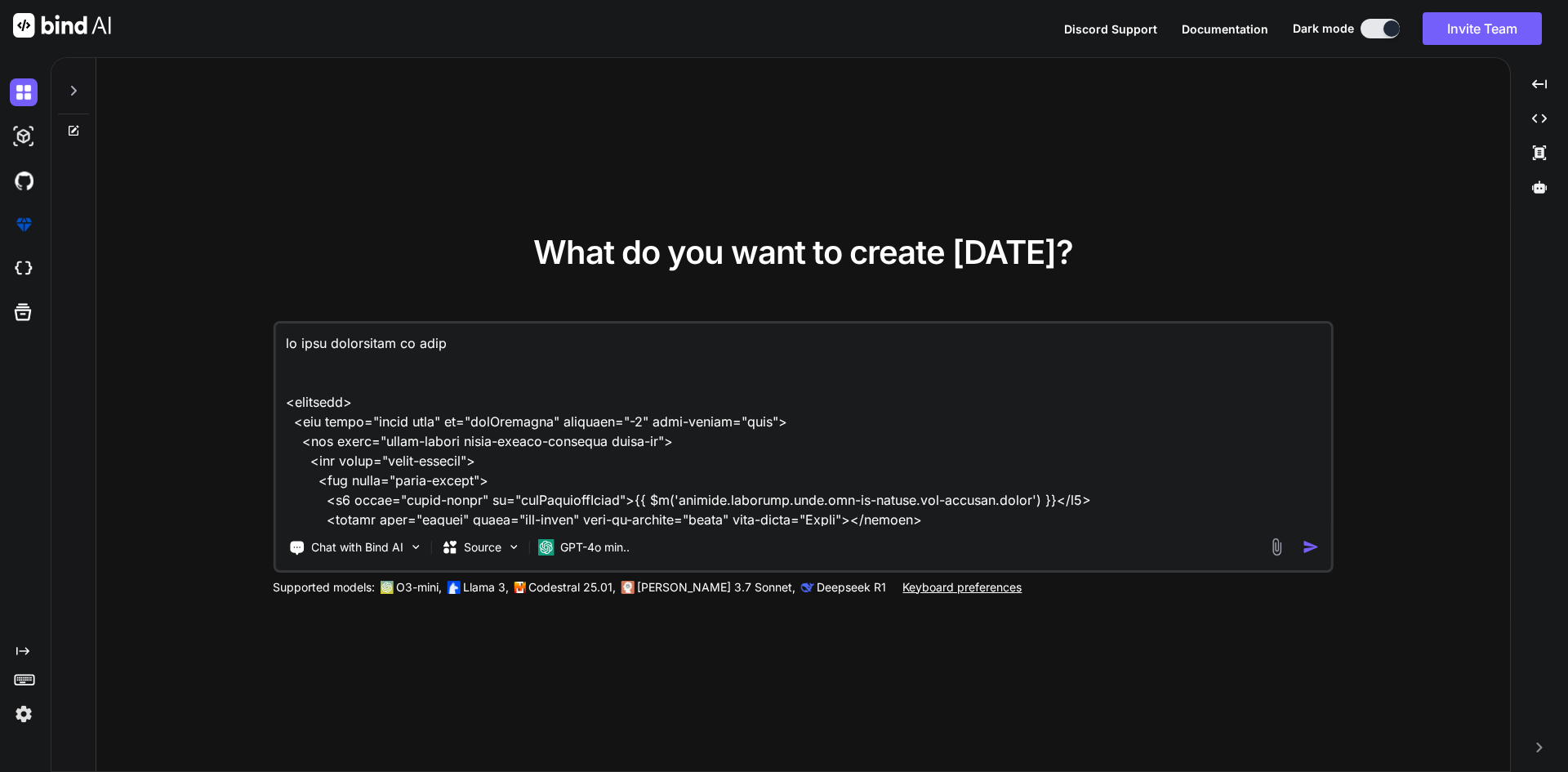
type textarea "x"
type textarea "if call forwarding is ina <template> <div class="modal fade" id="addSchedule" t…"
type textarea "x"
type textarea "if call forwarding is in <template> <div class="modal fade" id="addSchedule" ta…"
type textarea "x"
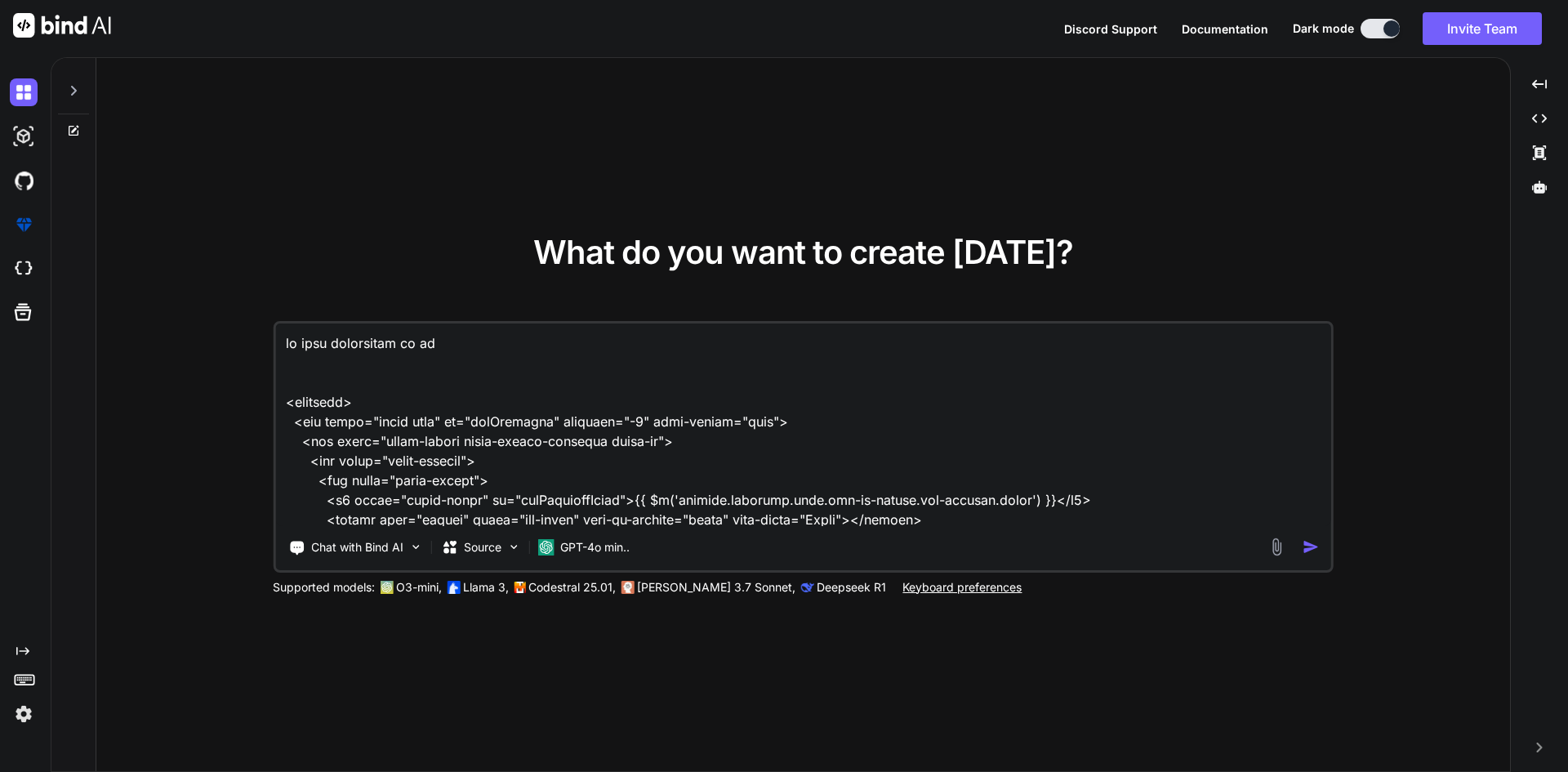
type textarea "if call forwarding is i <template> <div class="modal fade" id="addSchedule" tab…"
type textarea "x"
type textarea "if call forwarding is <template> <div class="modal fade" id="addSchedule" tabin…"
type textarea "x"
type textarea "if call forwarding is e <template> <div class="modal fade" id="addSchedule" tab…"
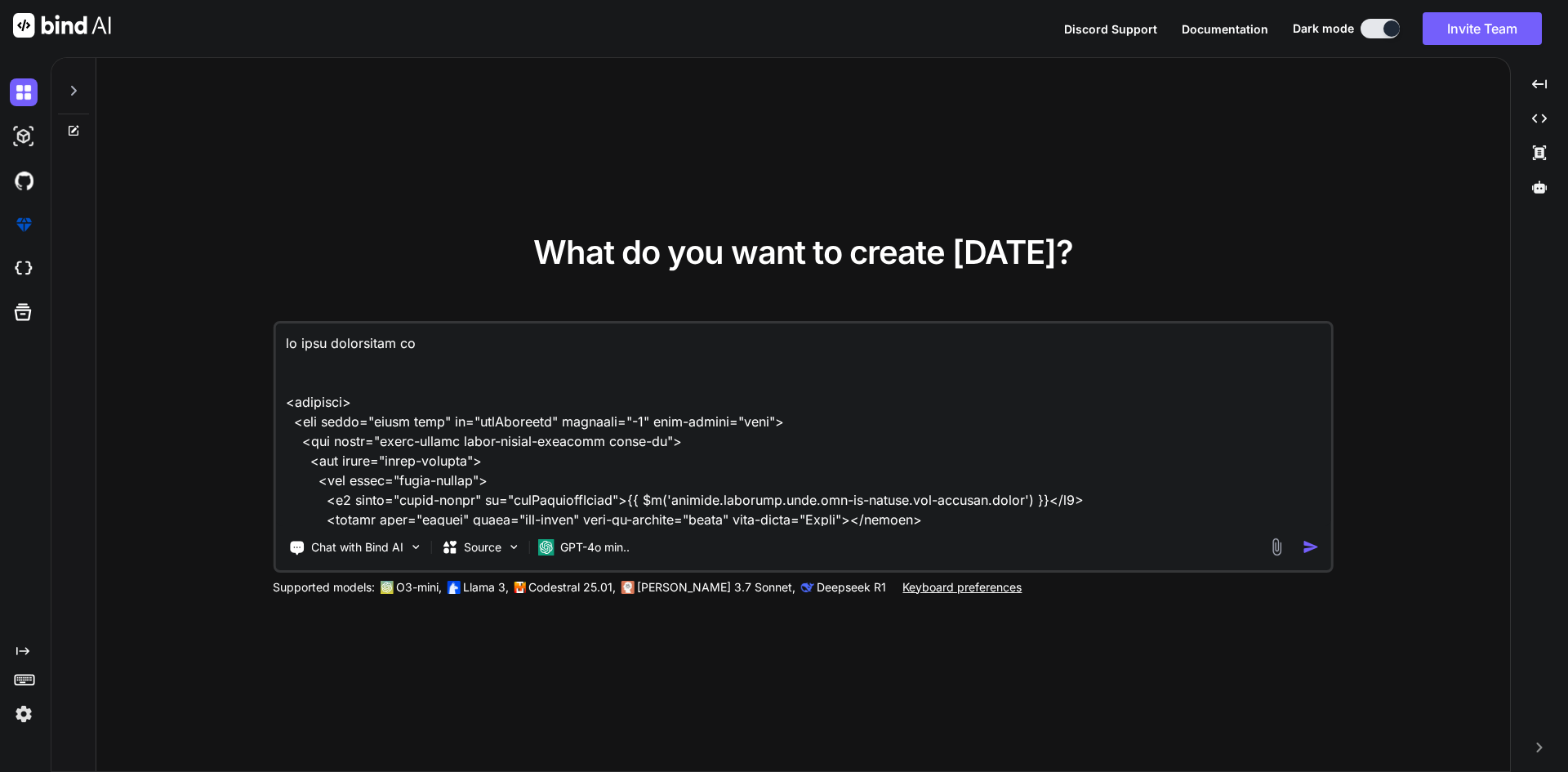
type textarea "x"
type textarea "if call forwarding is en <template> <div class="modal fade" id="addSchedule" ta…"
type textarea "x"
type textarea "if call forwarding is ena <template> <div class="modal fade" id="addSchedule" t…"
type textarea "x"
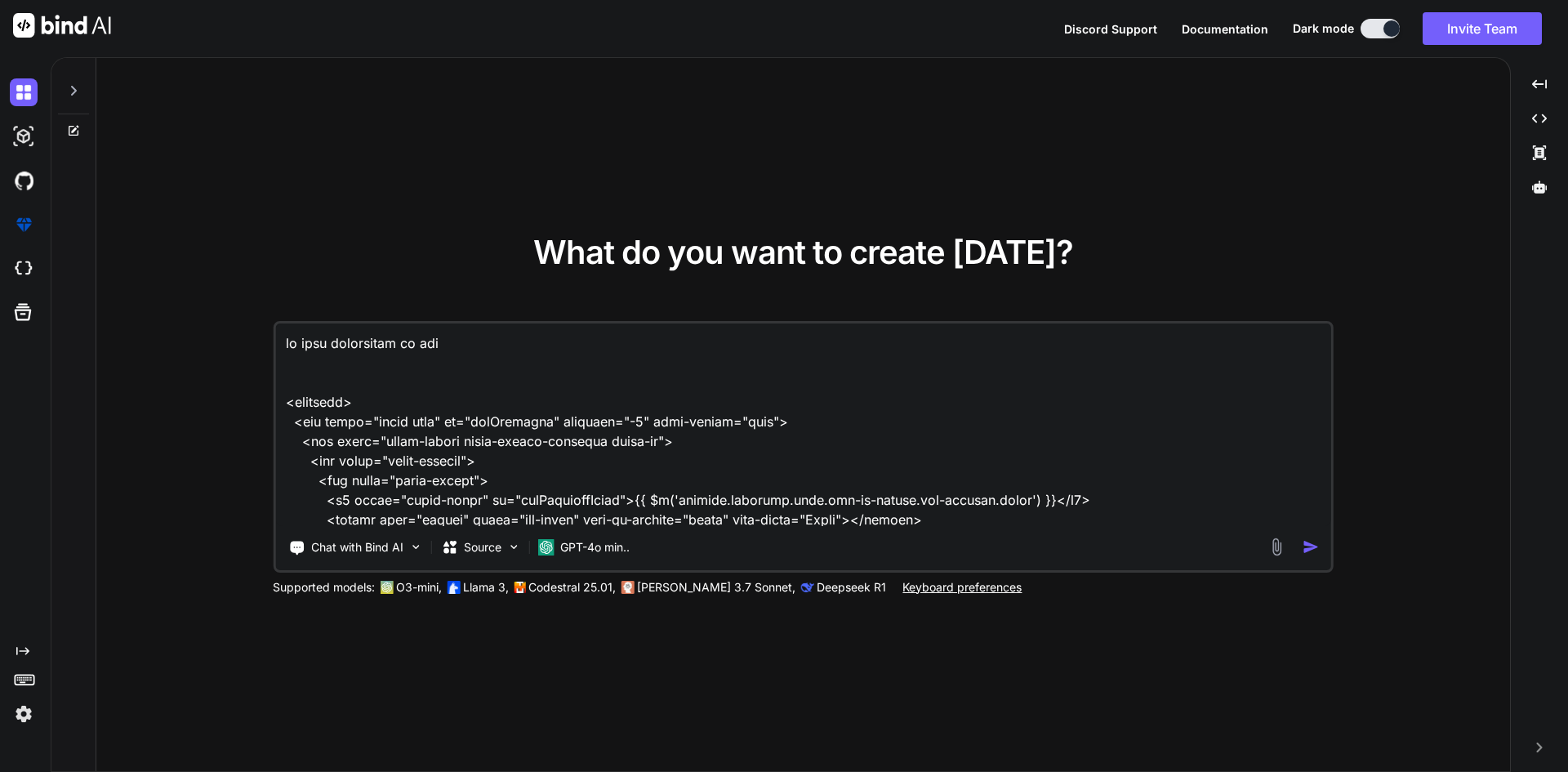
type textarea "if call forwarding is enab <template> <div class="modal fade" id="addSchedule" …"
type textarea "x"
type textarea "if call forwarding is enabl <template> <div class="modal fade" id="addSchedule"…"
type textarea "x"
type textarea "if call forwarding is enable <template> <div class="modal fade" id="addSchedule…"
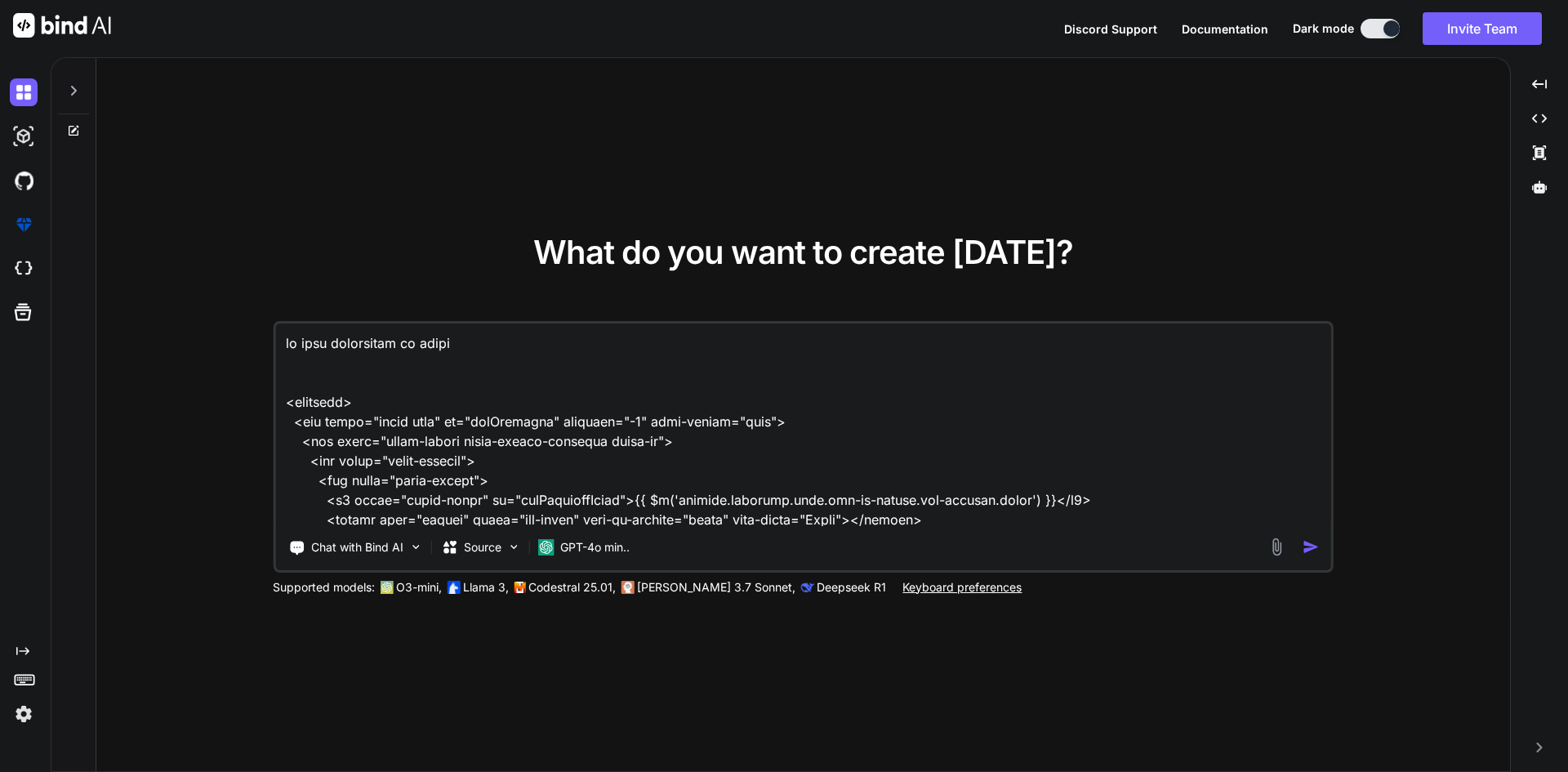
type textarea "x"
type textarea "if call forwarding is enabled <template> <div class="modal fade" id="addSchedul…"
type textarea "x"
type textarea "if call forwarding is enabled <template> <div class="modal fade" id="addSchedul…"
type textarea "x"
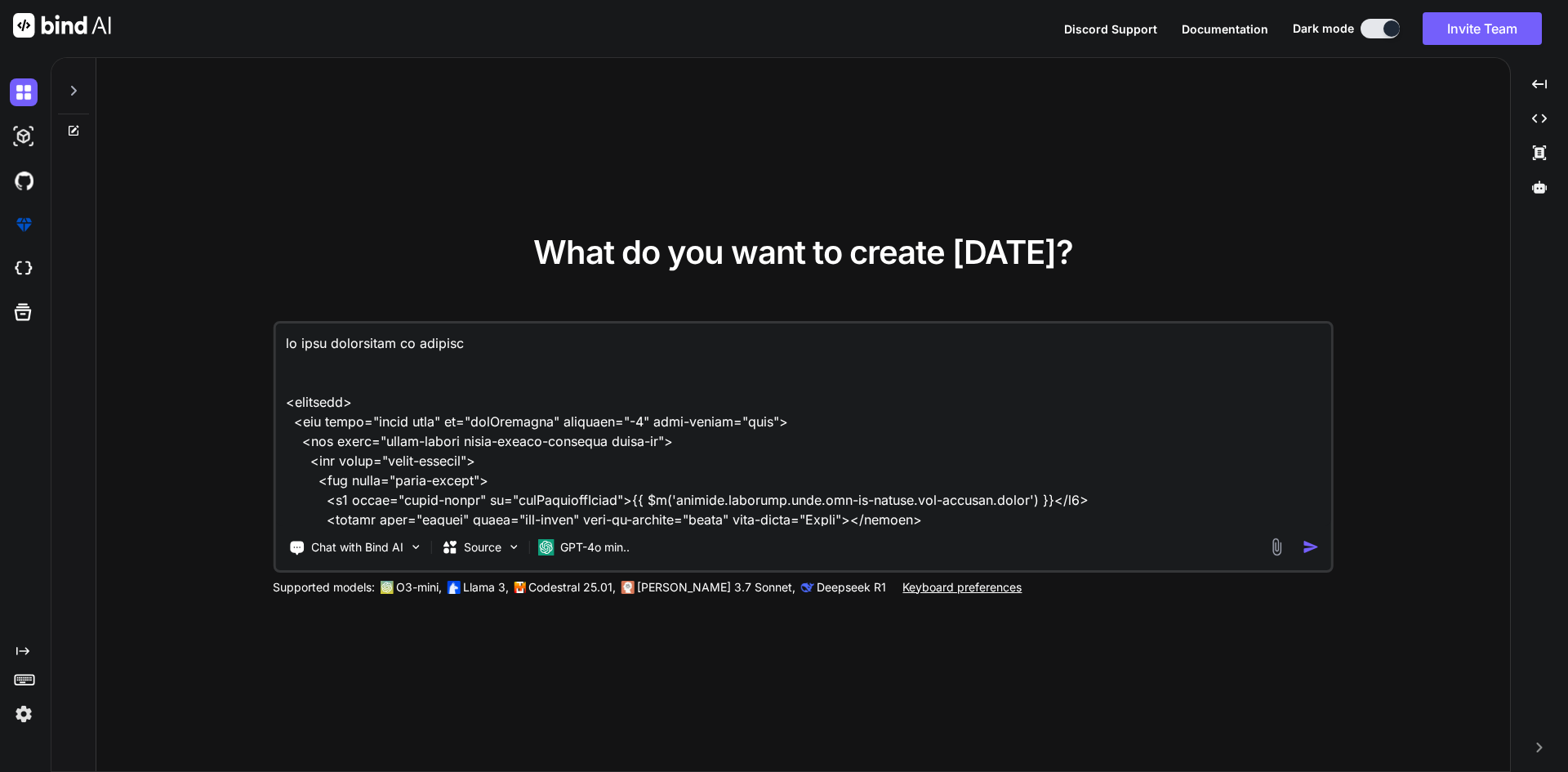
type textarea "if call forwarding is enabled t <template> <div class="modal fade" id="addSched…"
type textarea "x"
type textarea "if call forwarding is enabled th <template> <div class="modal fade" id="addSche…"
type textarea "x"
type textarea "if call forwarding is enabled the <template> <div class="modal fade" id="addSch…"
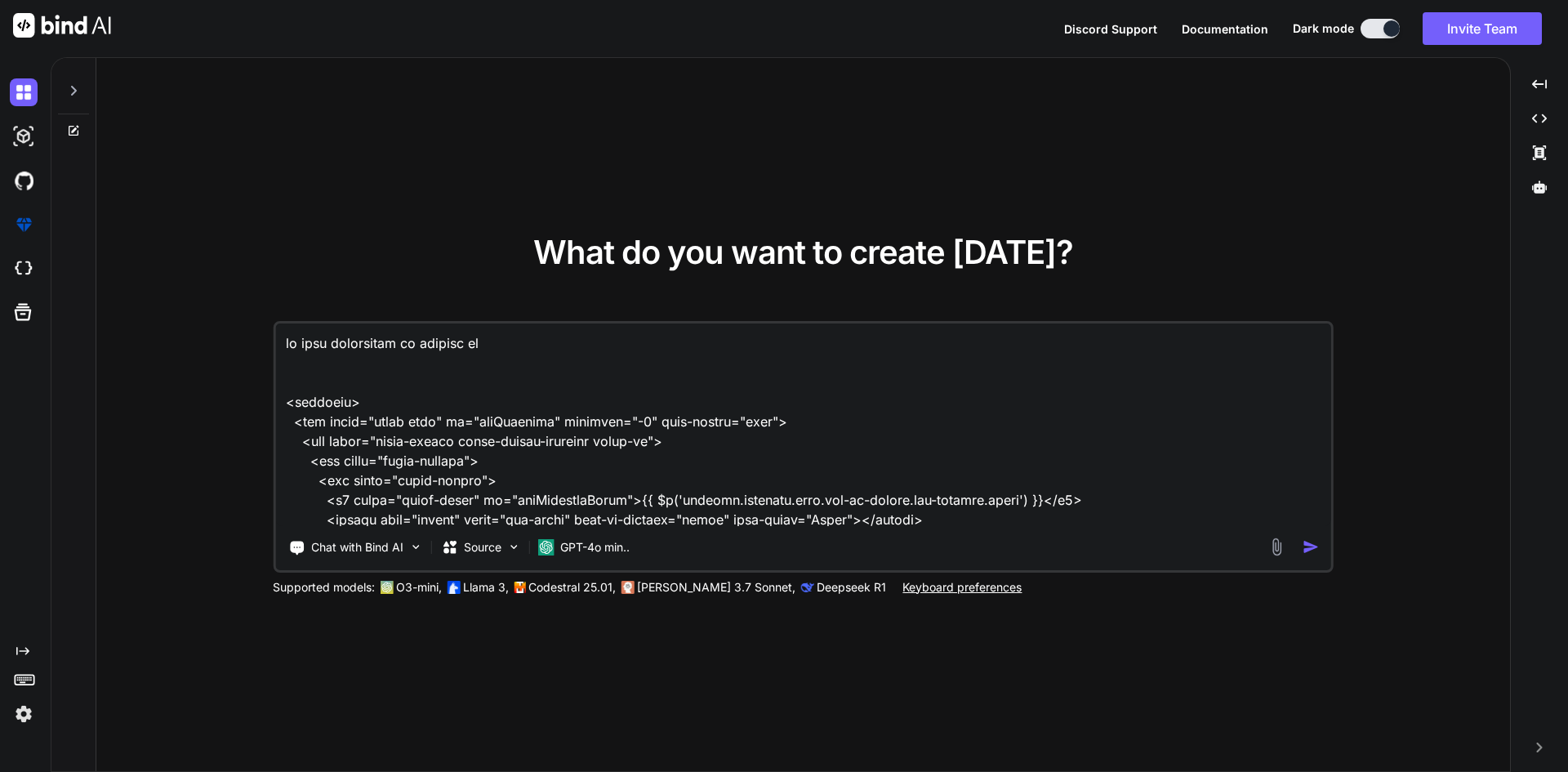
type textarea "x"
type textarea "if call forwarding is enabled then <template> <div class="modal fade" id="addSc…"
type textarea "x"
type textarea "if call forwarding is enabled then <template> <div class="modal fade" id="addSc…"
type textarea "x"
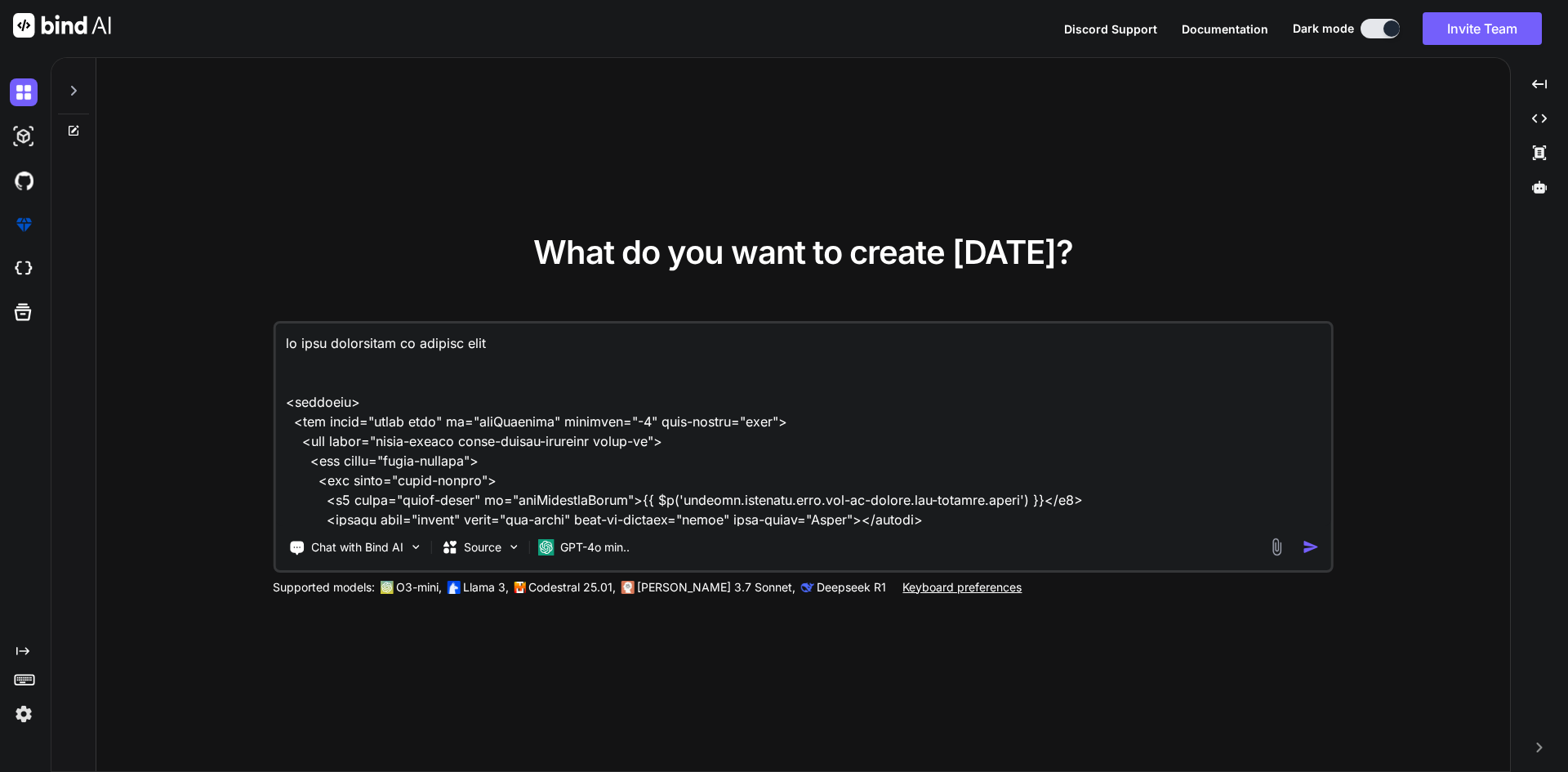
type textarea "if call forwarding is enabled then v <template> <div class="modal fade" id="add…"
type textarea "x"
type textarea "if call forwarding is enabled then vo <template> <div class="modal fade" id="ad…"
type textarea "x"
type textarea "if call forwarding is enabled then voi <template> <div class="modal fade" id="a…"
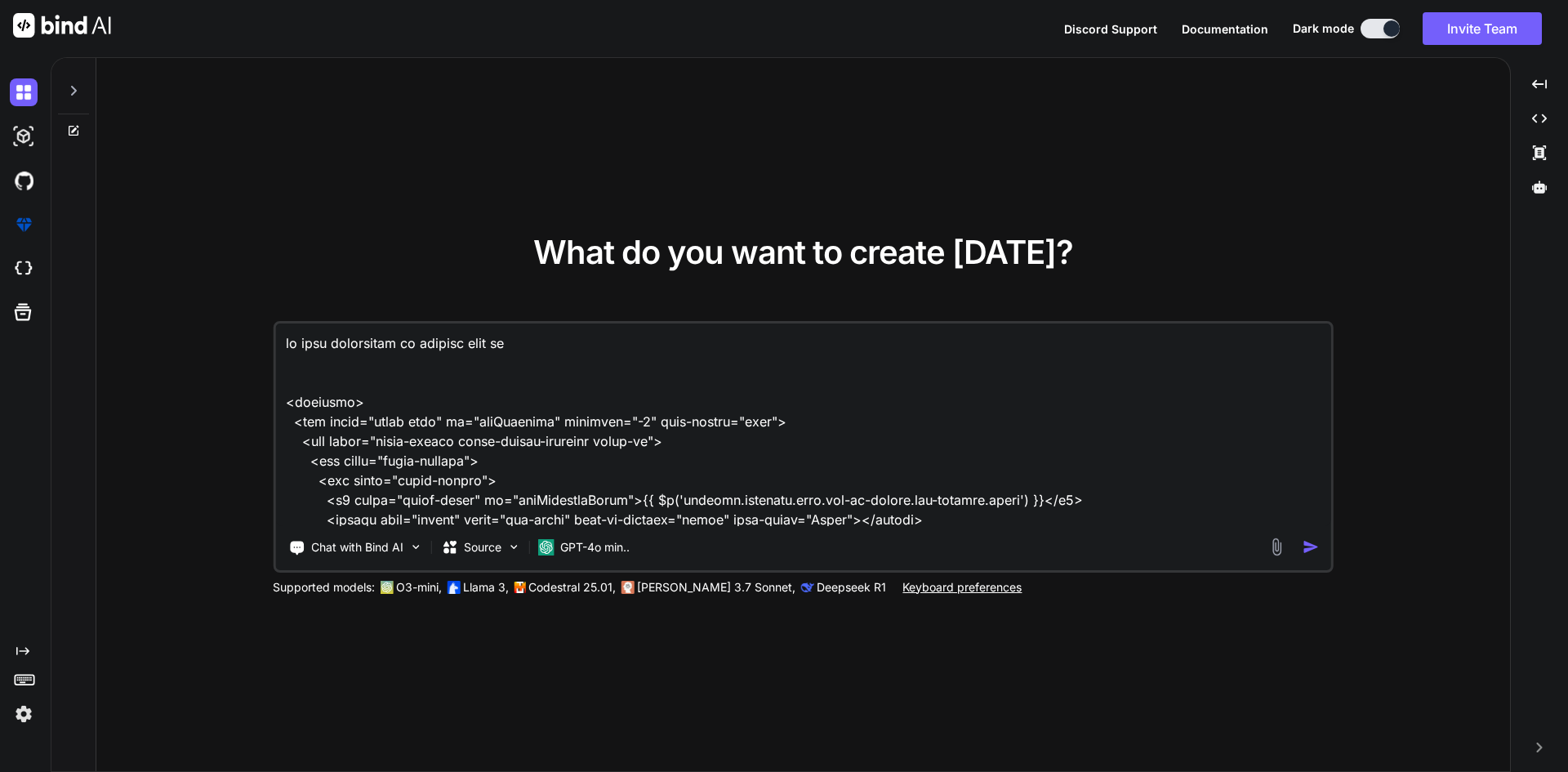
type textarea "x"
type textarea "if call forwarding is enabled then voic <template> <div class="modal fade" id="…"
type textarea "x"
type textarea "if call forwarding is enabled then voice <template> <div class="modal fade" id=…"
type textarea "x"
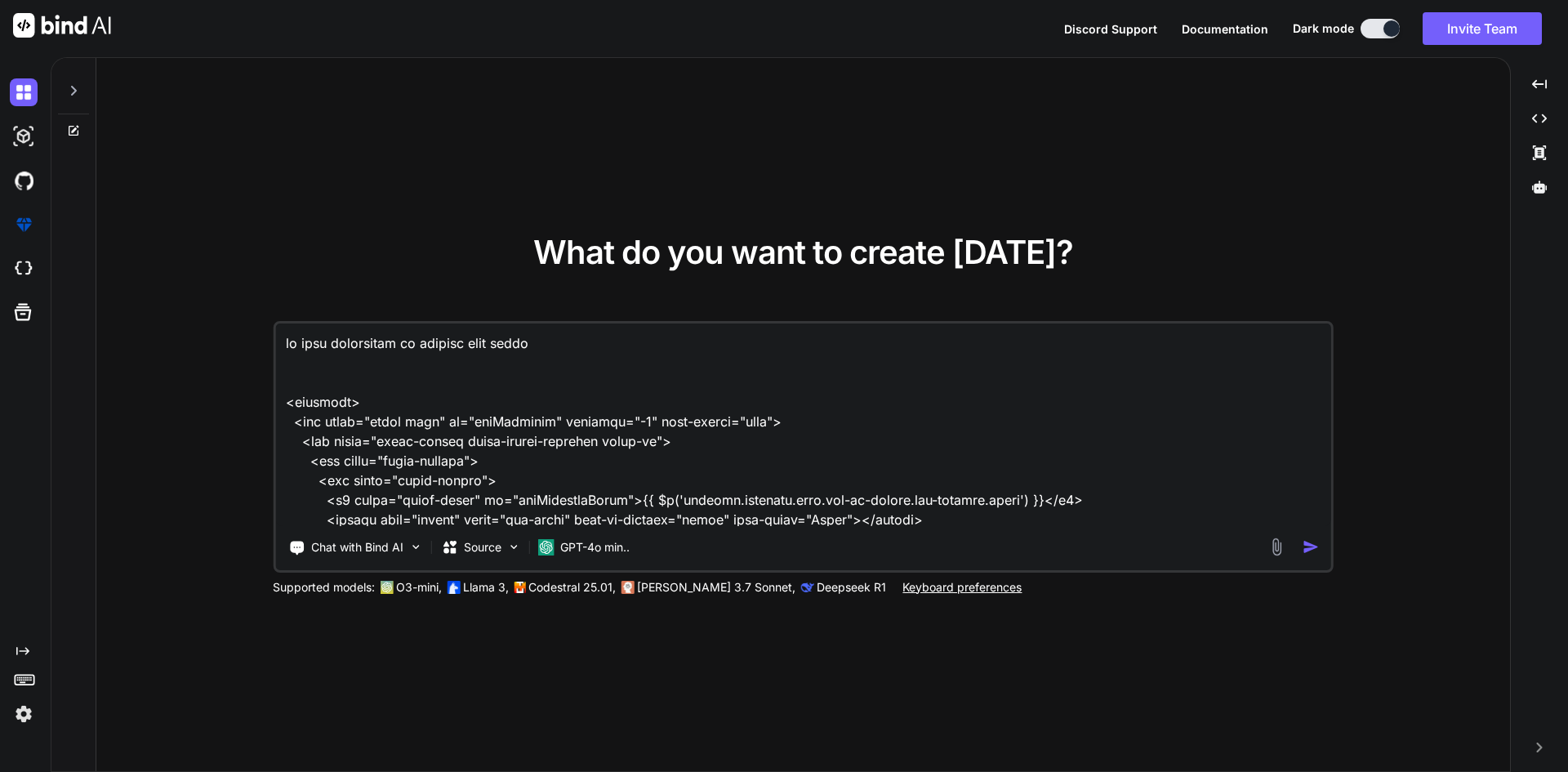
type textarea "if call forwarding is enabled then voicem <template> <div class="modal fade" id…"
type textarea "x"
type textarea "if call forwarding is enabled then voicema <template> <div class="modal fade" i…"
type textarea "x"
type textarea "if call forwarding is enabled then voicemai <template> <div class="modal fade" …"
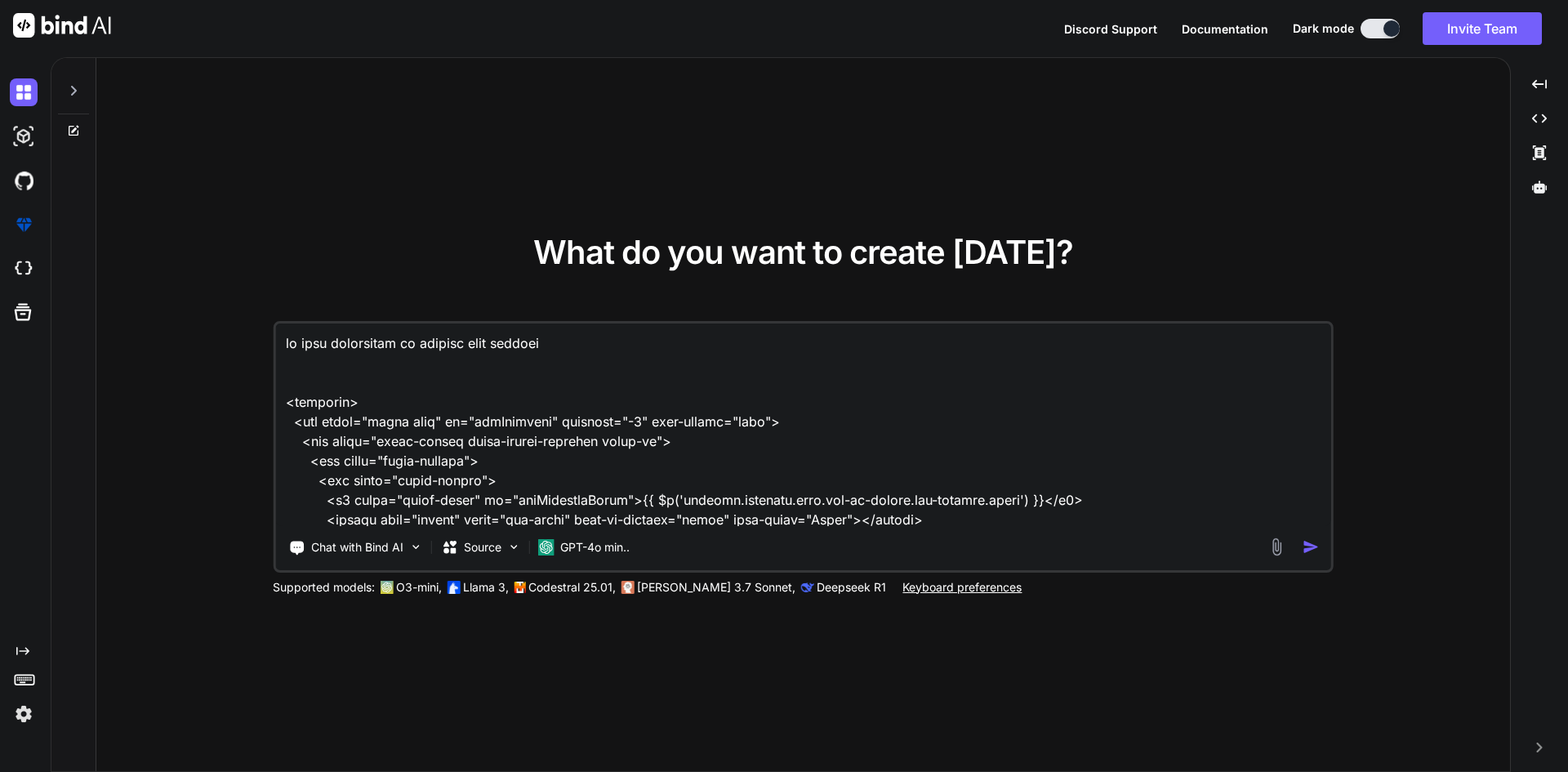
type textarea "x"
type textarea "if call forwarding is enabled then voicemail <template> <div class="modal fade"…"
type textarea "x"
type textarea "if call forwarding is enabled then voicemail <template> <div class="modal fade"…"
type textarea "x"
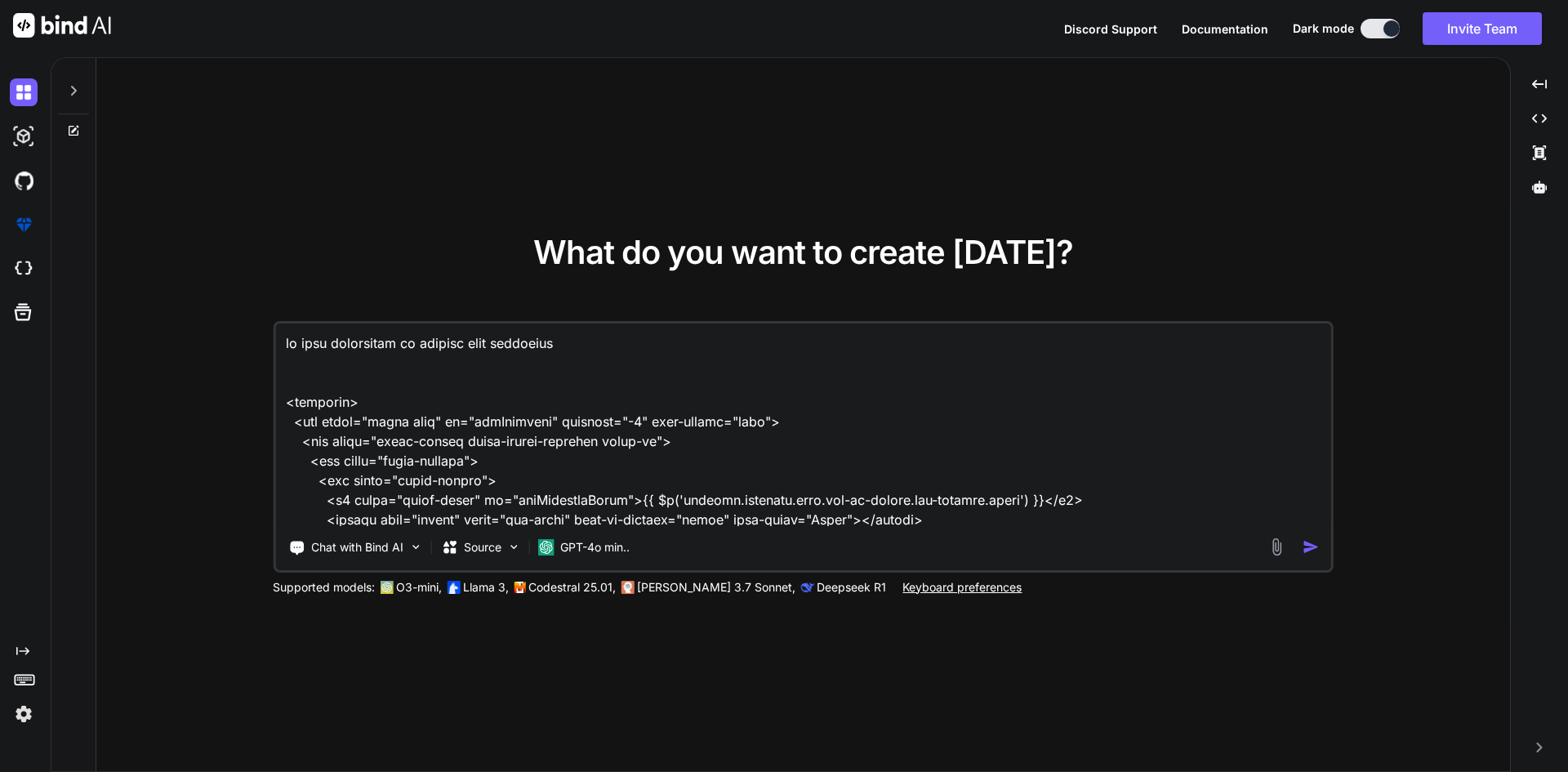
type textarea "if call forwarding is enabled then voicemail s <template> <div class="modal fad…"
type textarea "x"
type textarea "if call forwarding is enabled then voicemail se <template> <div class="modal fa…"
type textarea "x"
type textarea "if call forwarding is enabled then voicemail sel <template> <div class="modal f…"
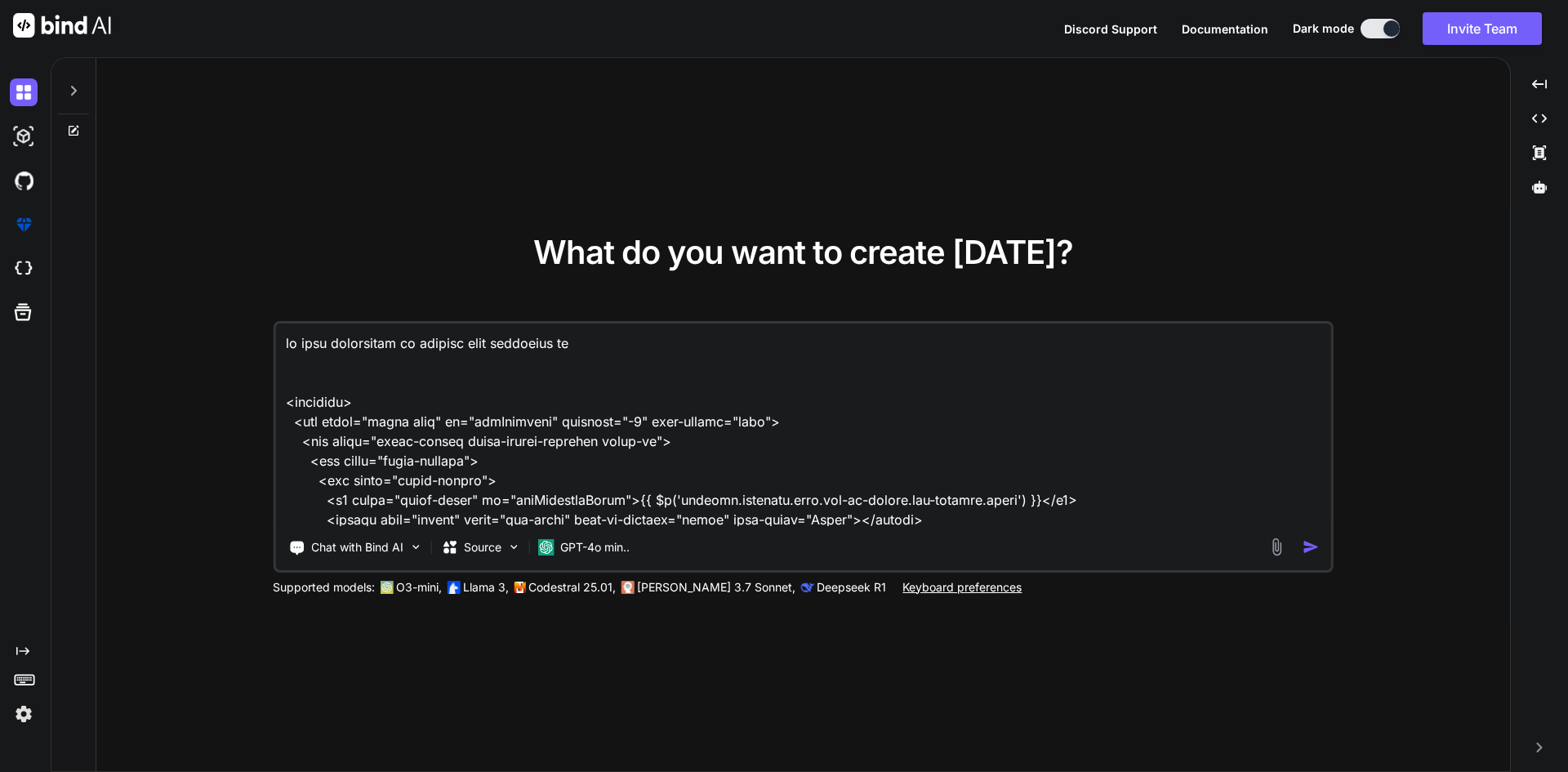
type textarea "x"
type textarea "if call forwarding is enabled then voicemail sele <template> <div class="modal …"
type textarea "x"
type textarea "if call forwarding is enabled then voicemail selec <template> <div class="modal…"
type textarea "x"
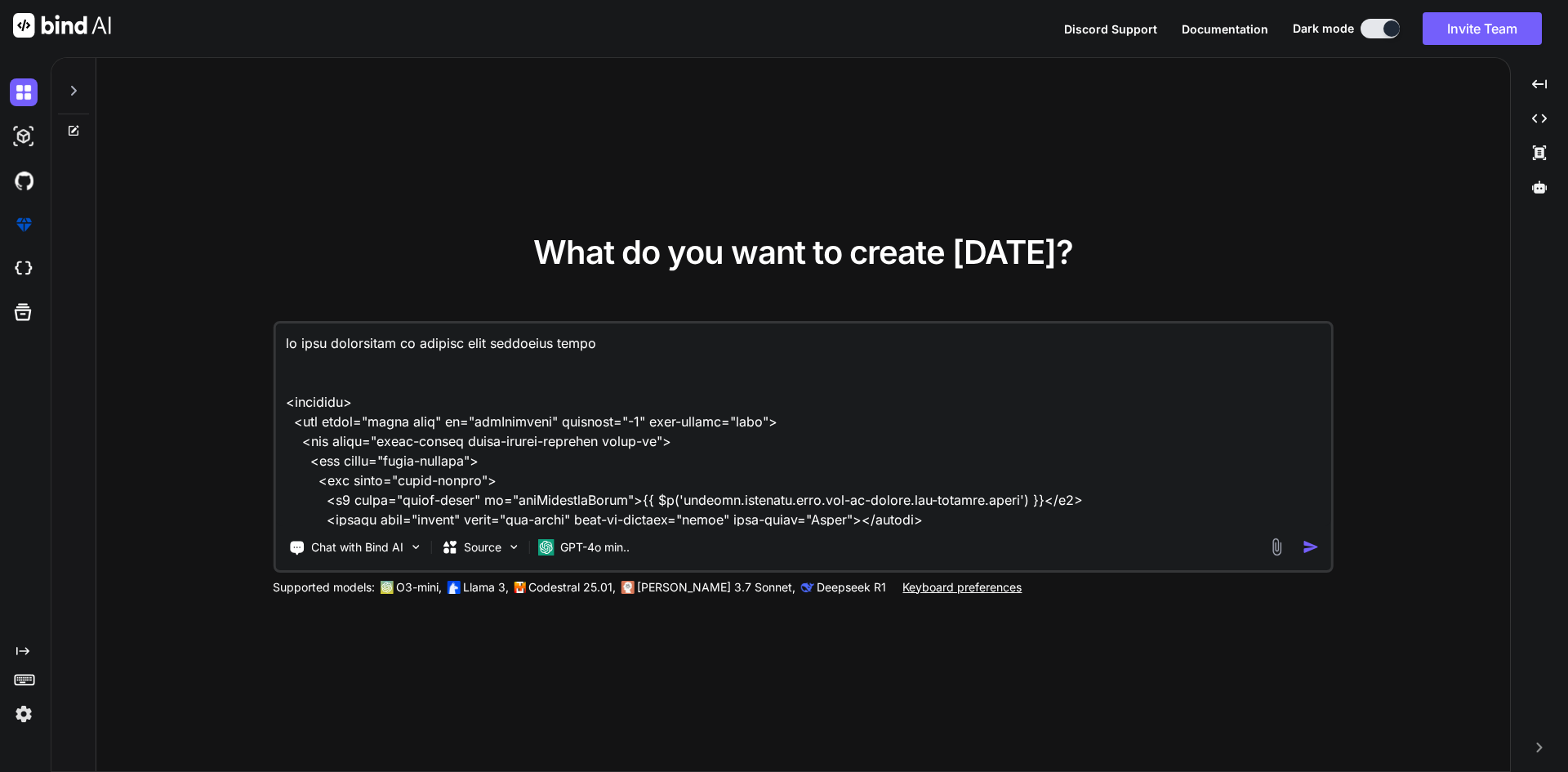
type textarea "if call forwarding is enabled then voicemail select <template> <div class="moda…"
type textarea "x"
type textarea "if call forwarding is enabled then voicemail select <template> <div class="moda…"
type textarea "x"
type textarea "if call forwarding is enabled then voicemail select f <template> <div class="mo…"
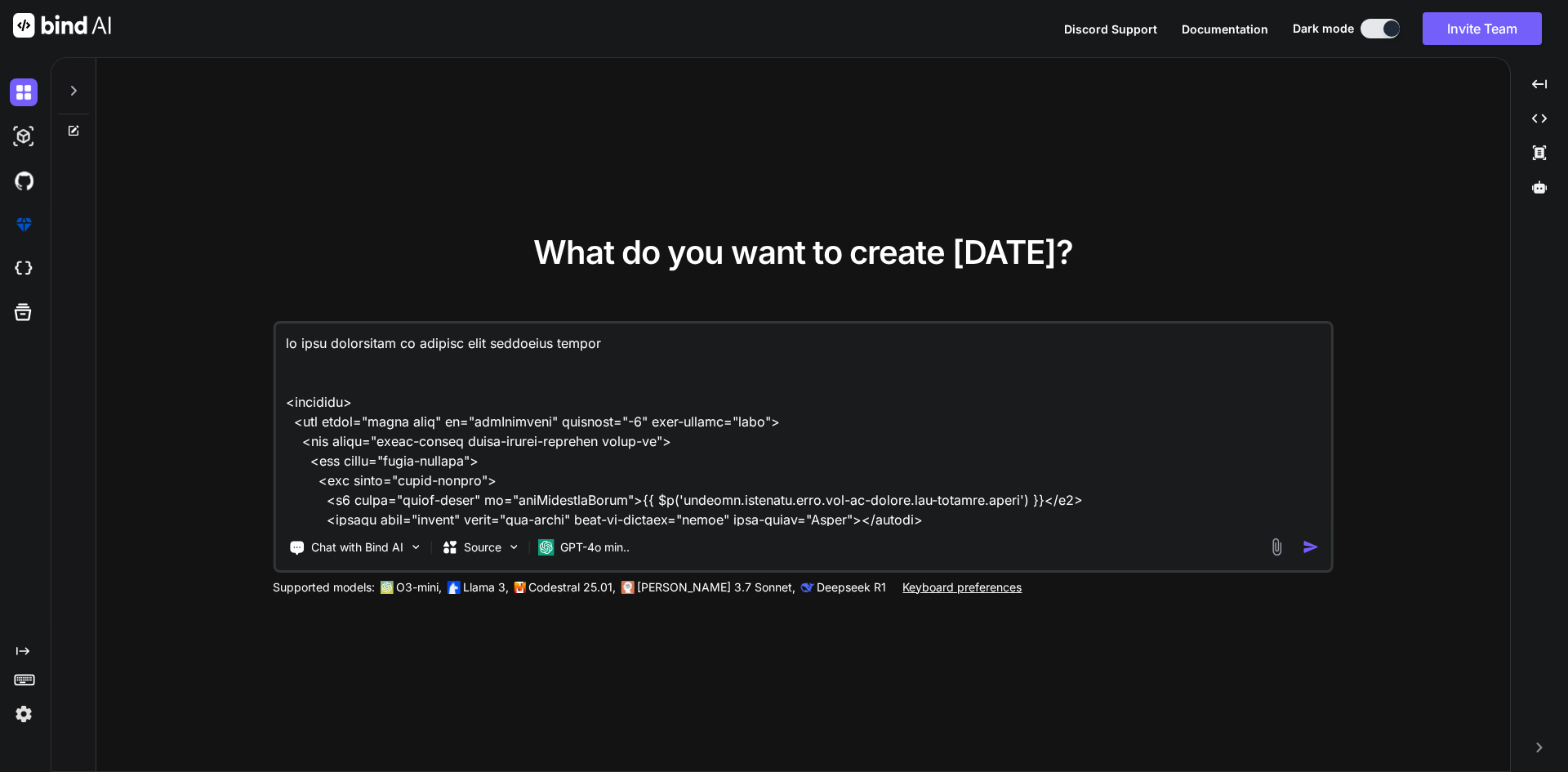
type textarea "x"
type textarea "if call forwarding is enabled then voicemail select fi <template> <div class="m…"
type textarea "x"
type textarea "if call forwarding is enabled then voicemail select fie <template> <div class="…"
type textarea "x"
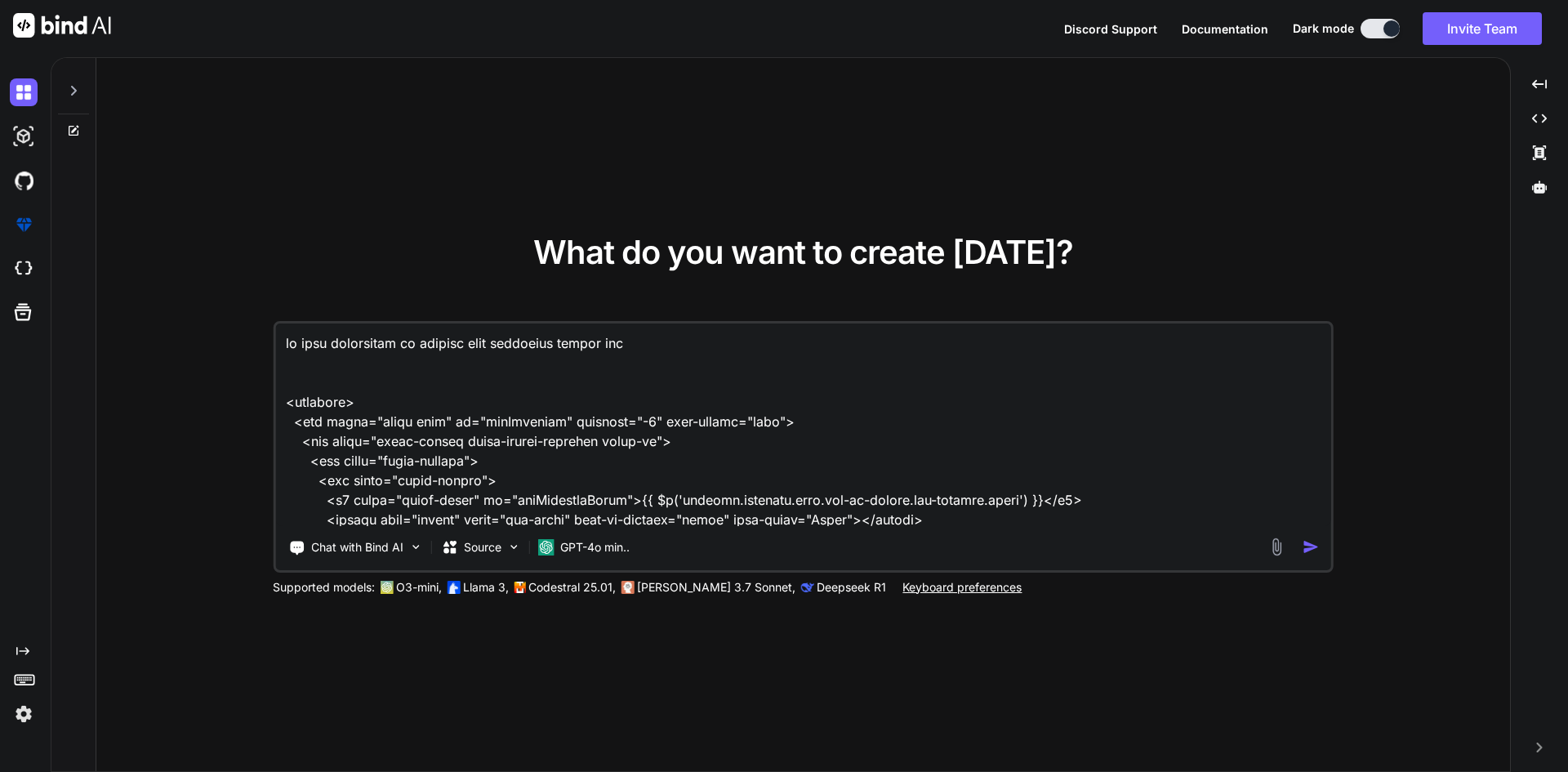
type textarea "if call forwarding is enabled then voicemail select fiel <template> <div class=…"
type textarea "x"
type textarea "if call forwarding is enabled then voicemail select field <template> <div class…"
type textarea "x"
type textarea "if call forwarding is enabled then voicemail select field <template> <div class…"
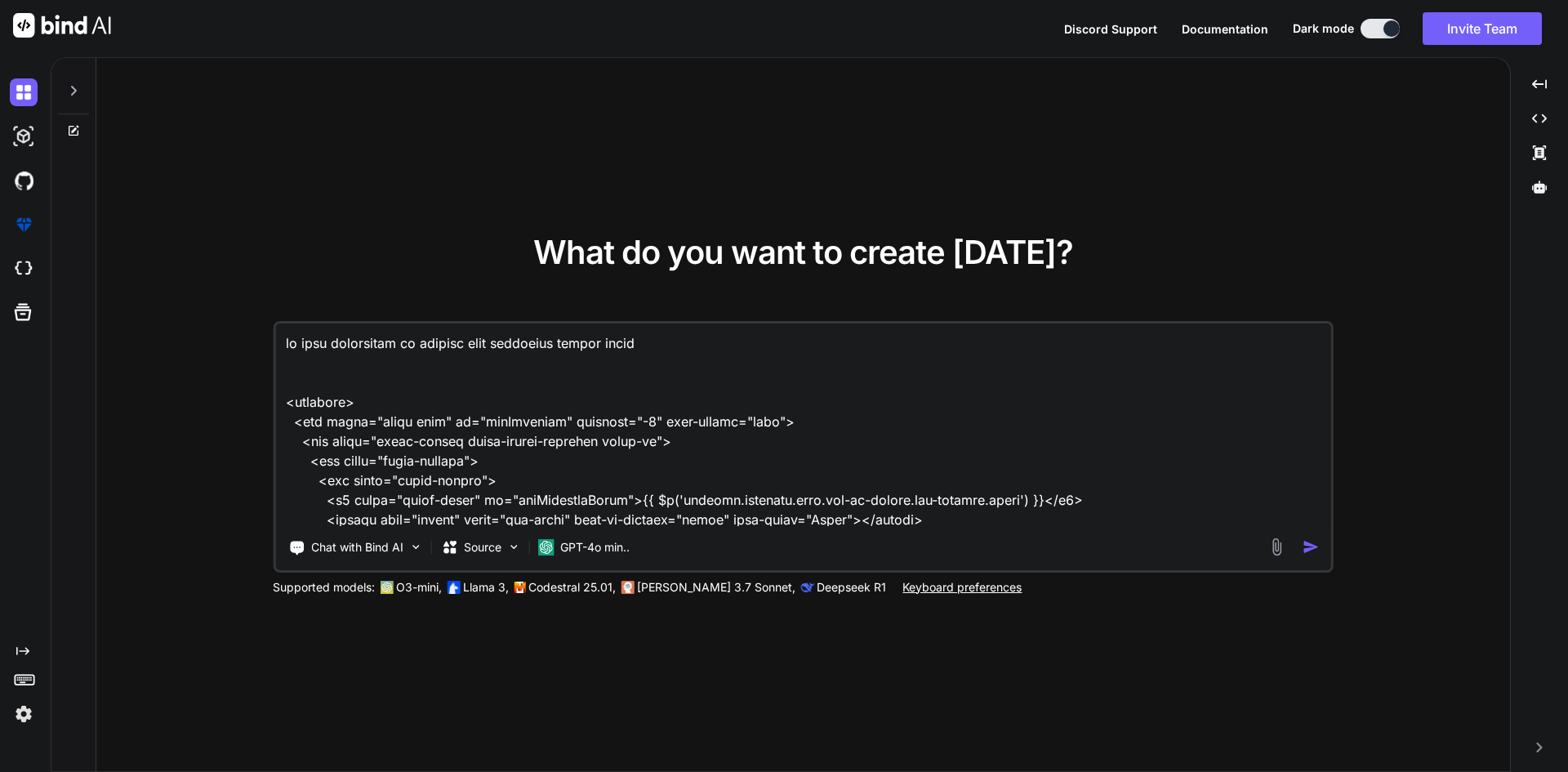
type textarea "x"
type textarea "if call forwarding is enabled then voicemail select field i <template> <div cla…"
type textarea "x"
type textarea "if call forwarding is enabled then voicemail select field is <template> <div cl…"
type textarea "x"
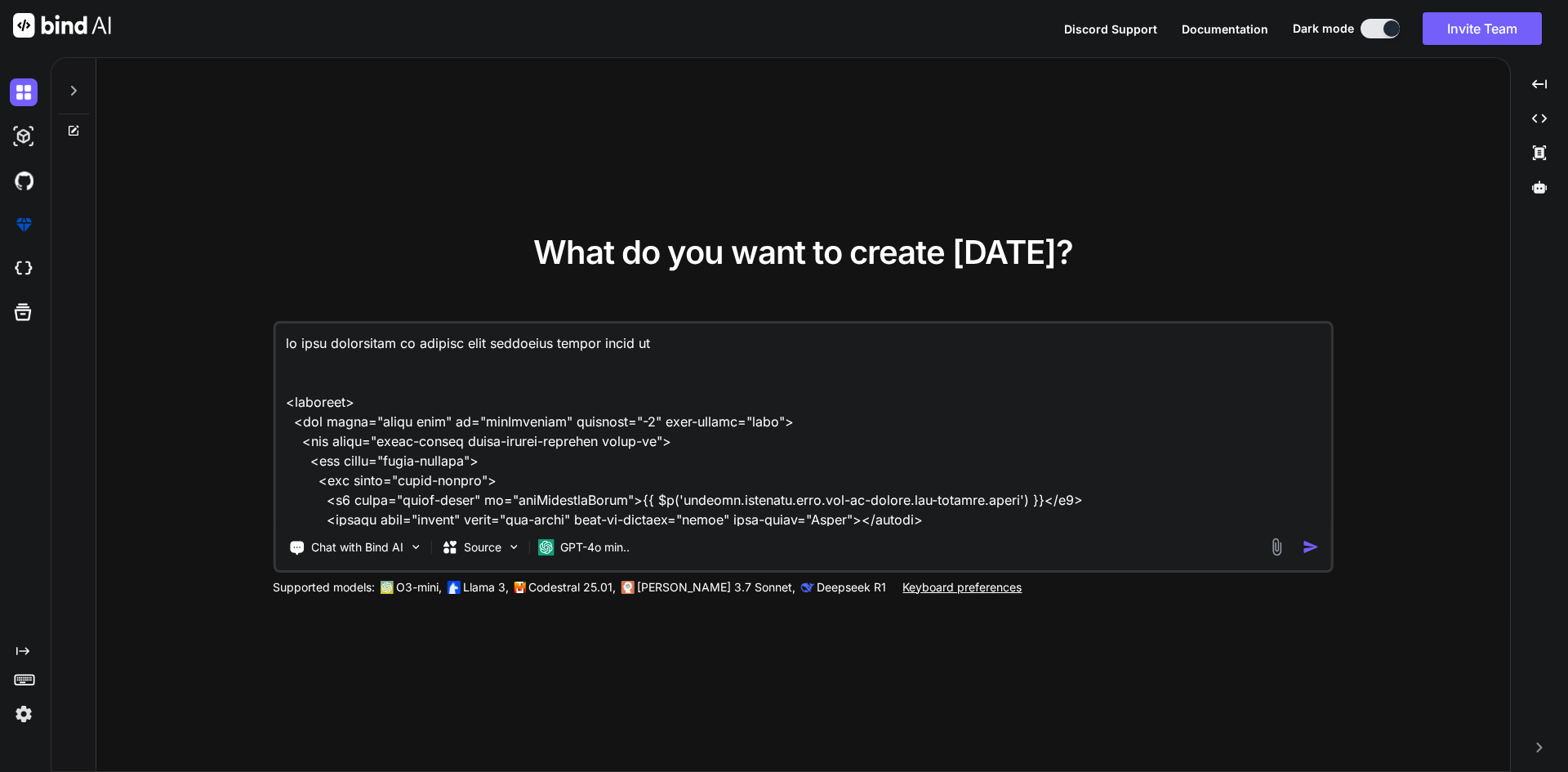
type textarea "if call forwarding is enabled then voicemail select field is <template> <div cl…"
type textarea "x"
type textarea "if call forwarding is enabled then voicemail select field is d <template> <div …"
type textarea "x"
type textarea "if call forwarding is enabled then voicemail select field is di <template> <div…"
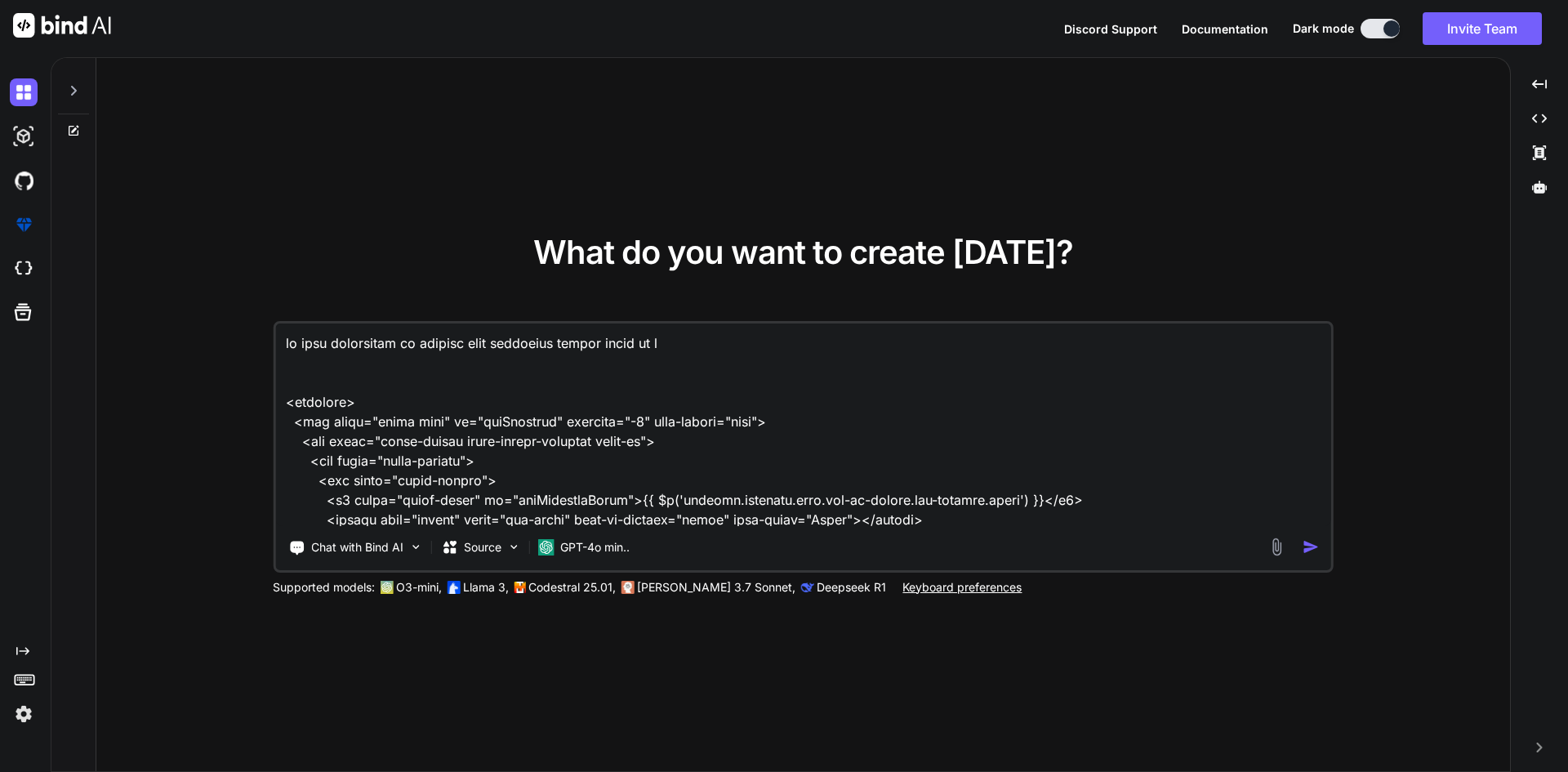
type textarea "x"
type textarea "if call forwarding is enabled then voicemail select field is dis <template> <di…"
type textarea "x"
type textarea "if call forwarding is enabled then voicemail select field is disb <template> <d…"
type textarea "x"
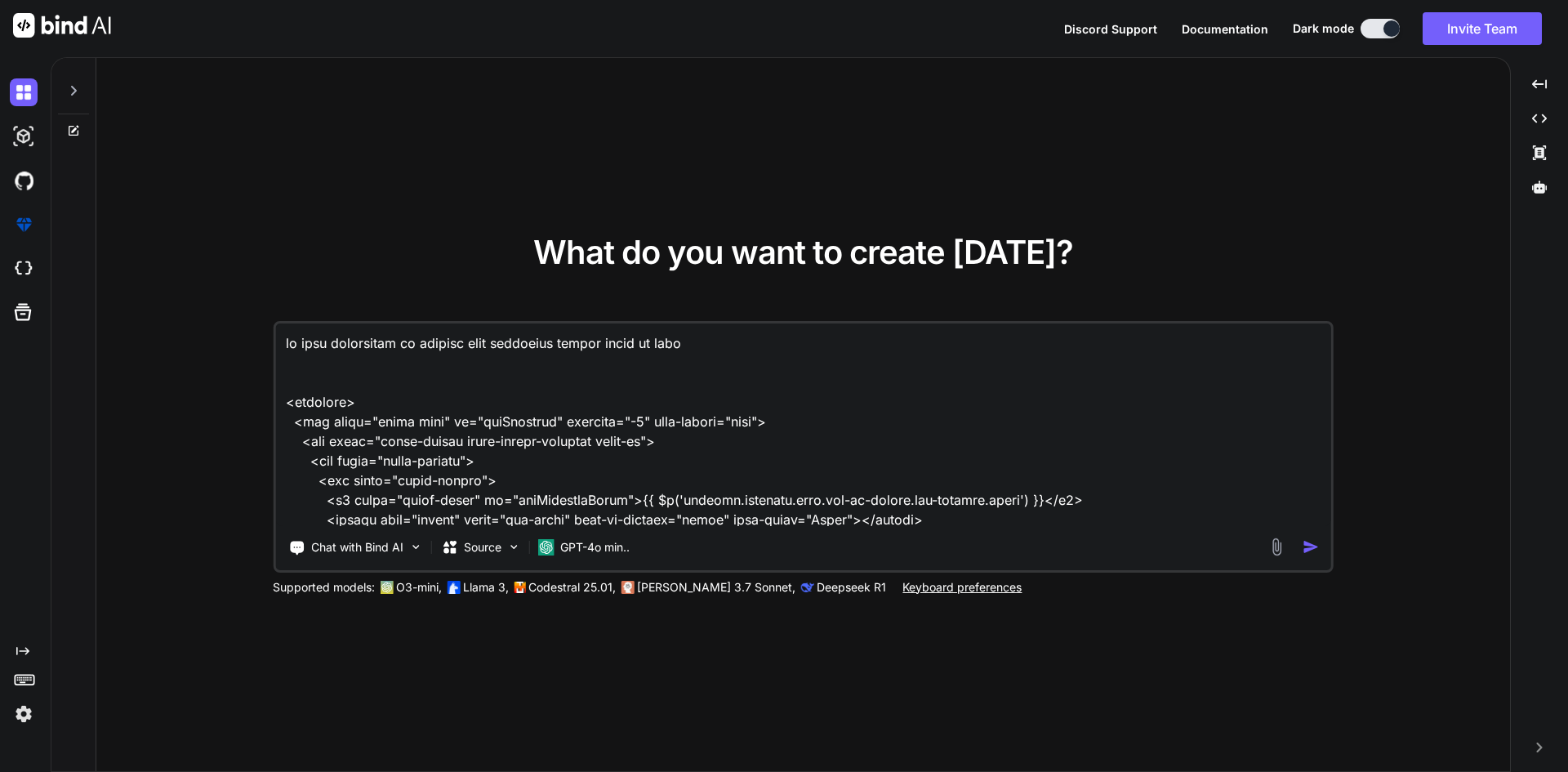
type textarea "if call forwarding is enabled then voicemail select field is disba <template> <…"
type textarea "x"
type textarea "if call forwarding is enabled then voicemail select field is disbal <template> …"
type textarea "x"
type textarea "if call forwarding is enabled then voicemail select field is disbale <template>…"
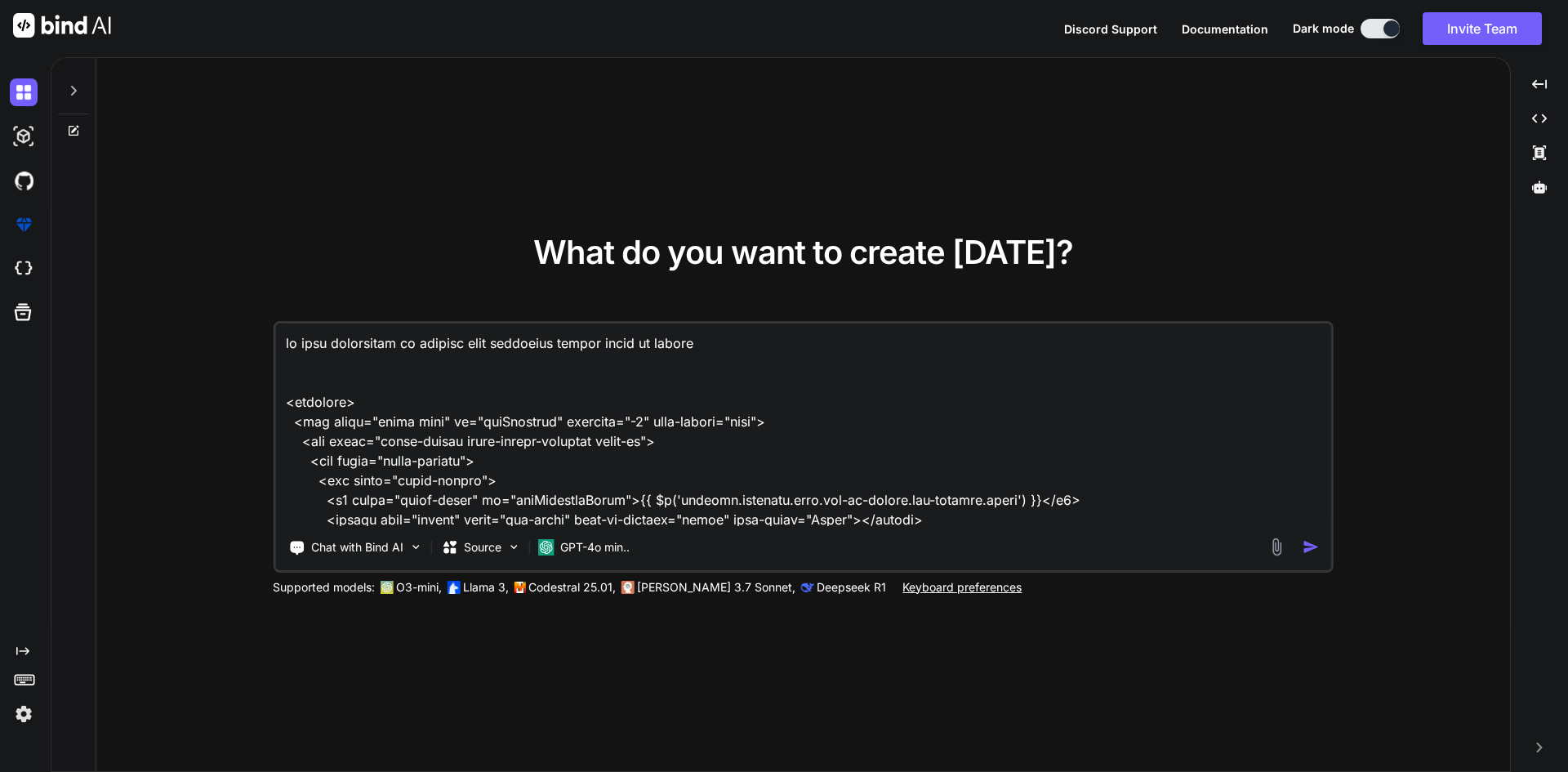
type textarea "x"
type textarea "if call forwarding is enabled then voicemail select field is disbaled <template…"
type textarea "x"
type textarea "if call forwarding is enabled then voicemail select field is disbaled <template…"
type textarea "x"
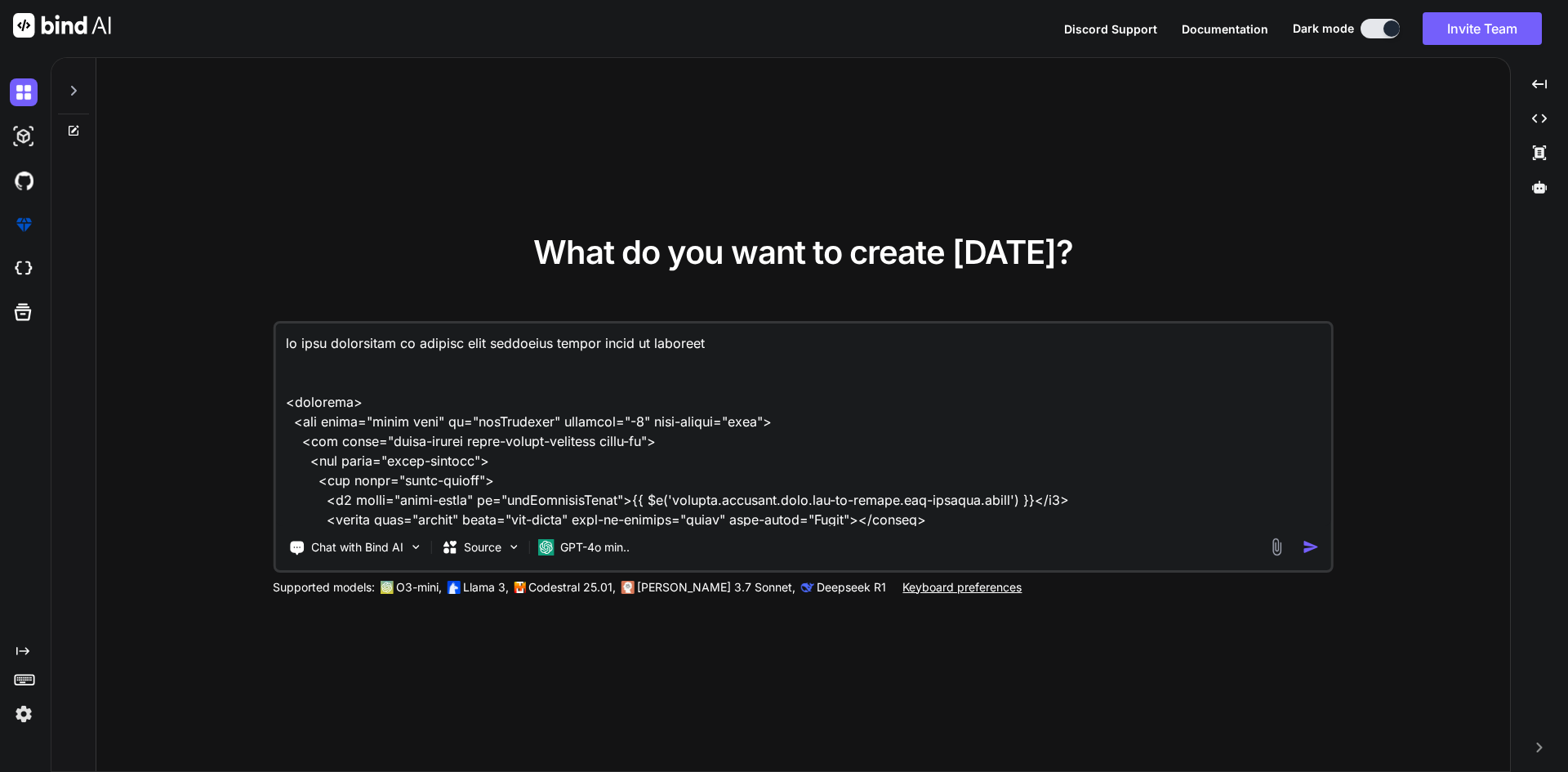
type textarea "if call forwarding is enabled then voicemail select field is disbaled a <templa…"
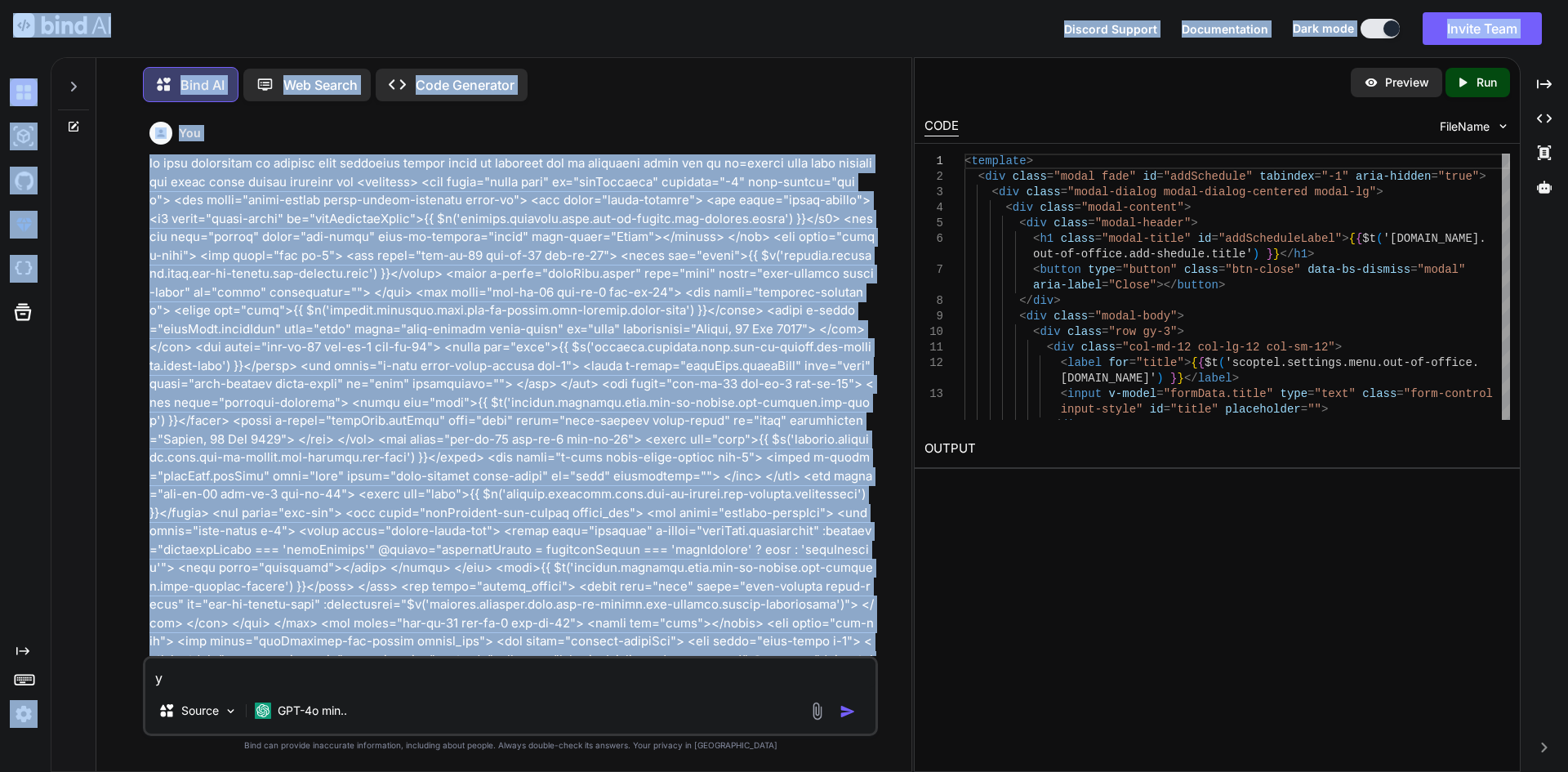
drag, startPoint x: 247, startPoint y: 477, endPoint x: 37, endPoint y: 19, distance: 503.8
click at [37, 19] on div "Discord Support Documentation Dark mode Invite Team Created with Pixso. Created…" at bounding box center [784, 386] width 1568 height 772
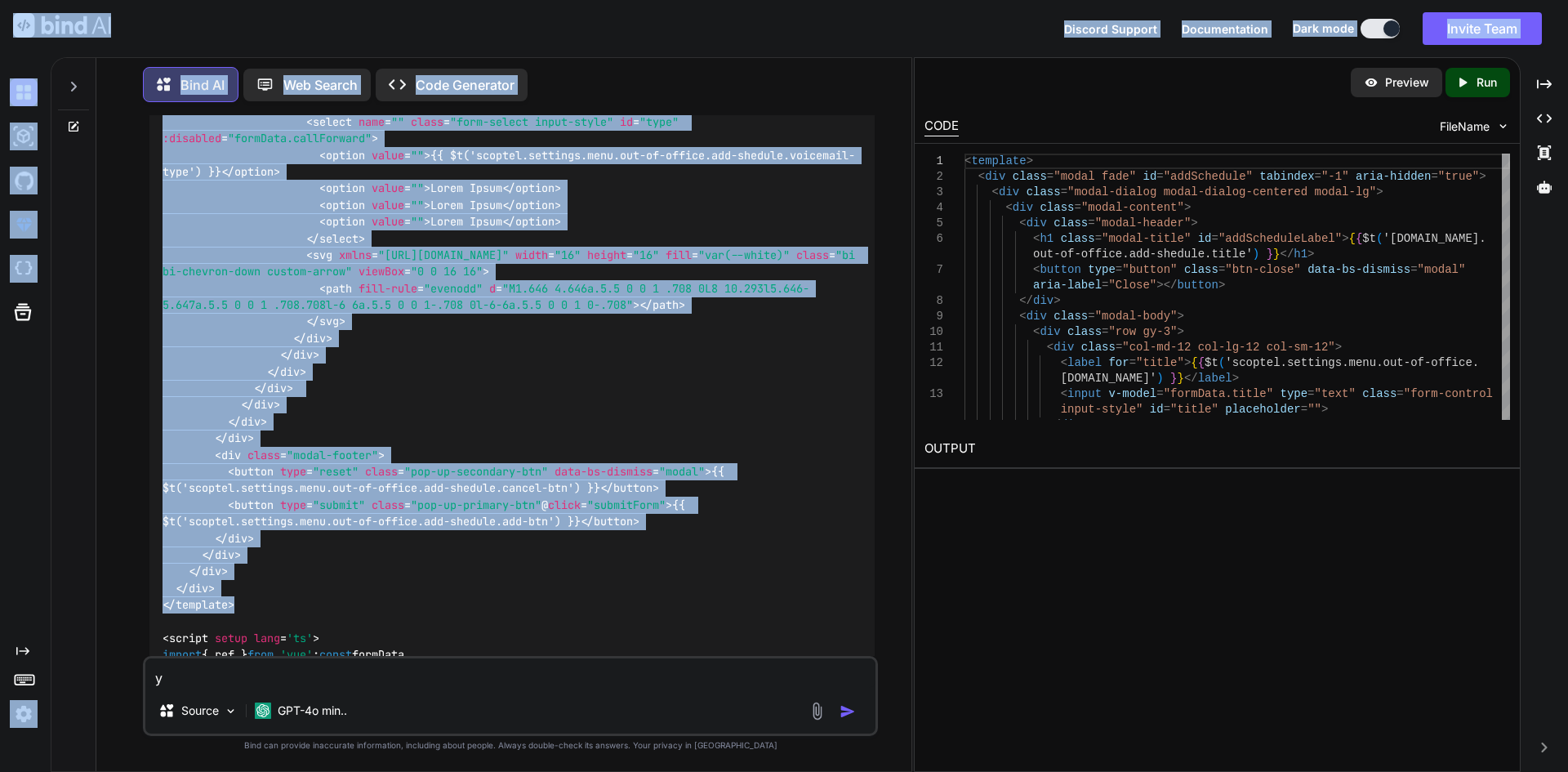
scroll to position [2860, 0]
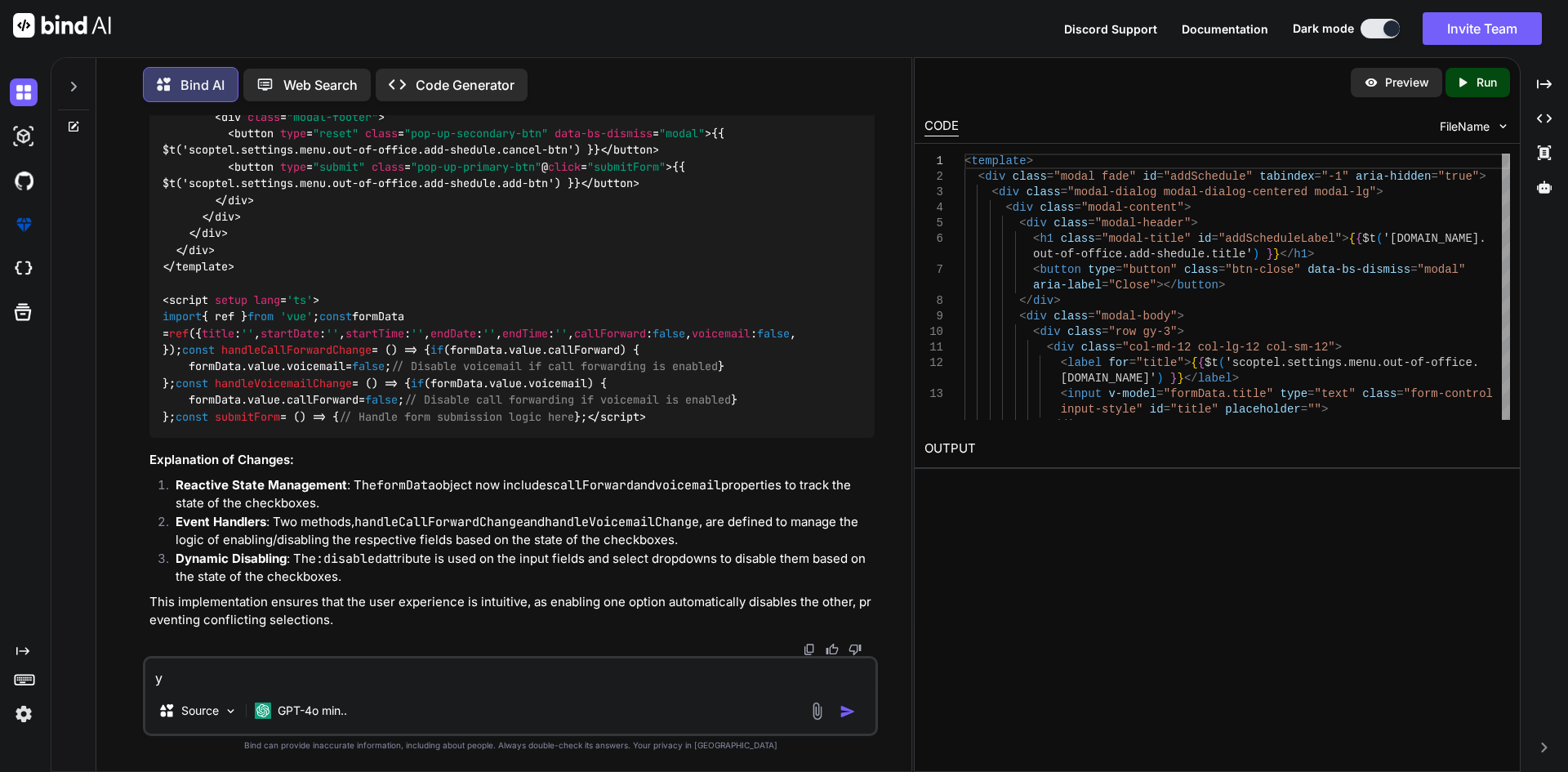
click at [300, 675] on textarea "y" at bounding box center [510, 673] width 730 height 29
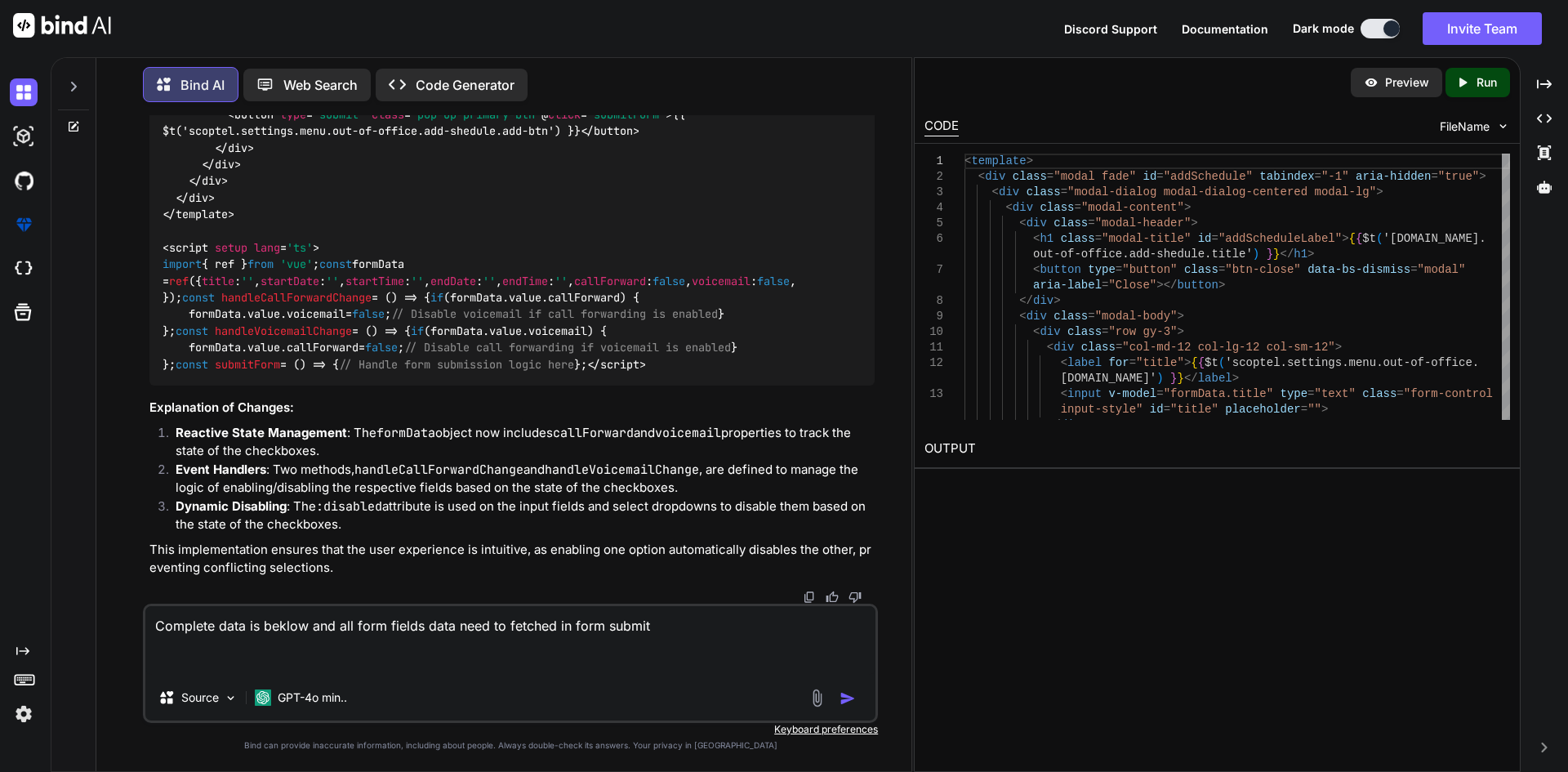
paste textarea "<template> <div class="modal fade" id="addSchedule" tabindex="-1" aria-hidden="…"
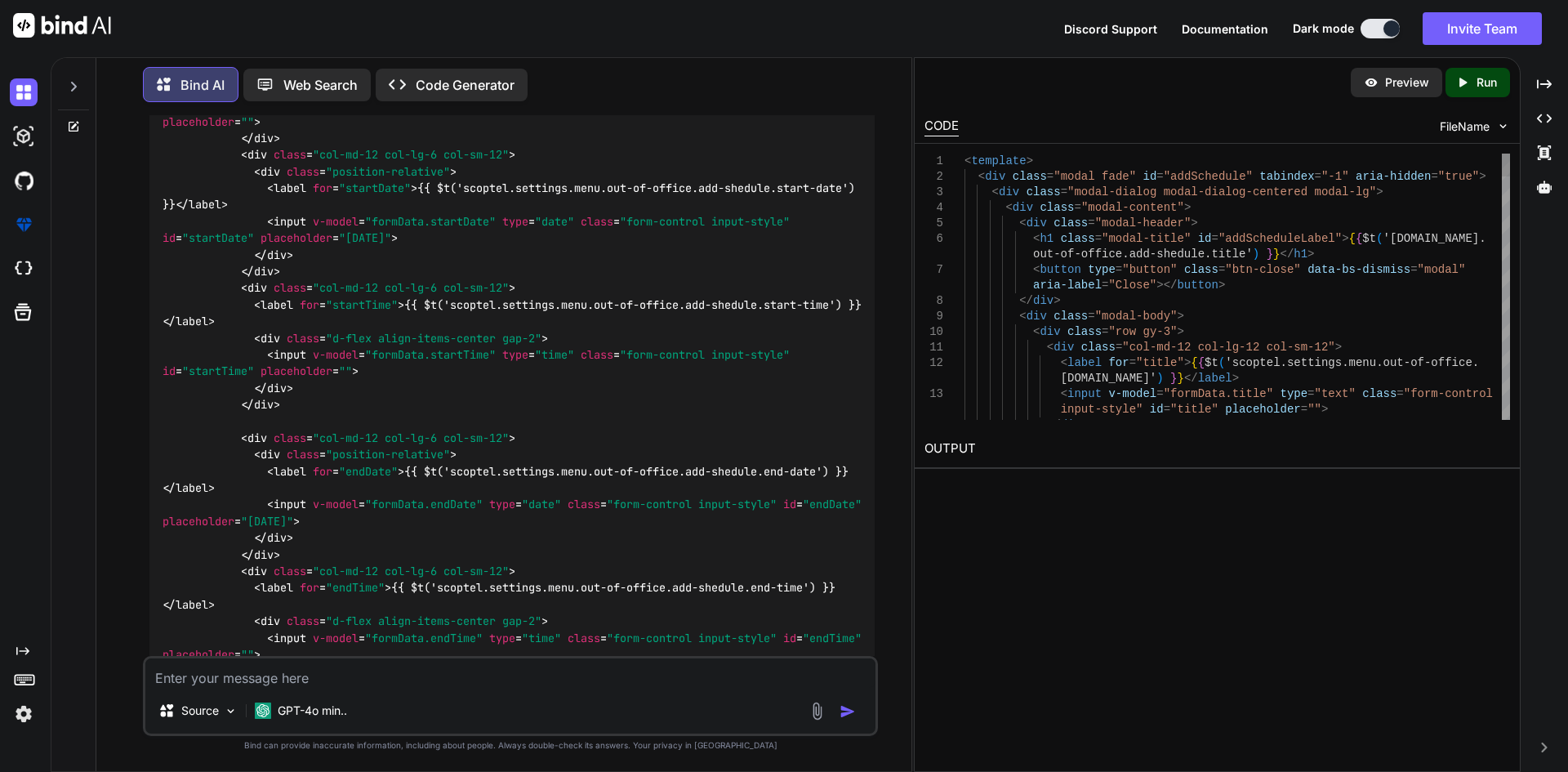
scroll to position [4325, 0]
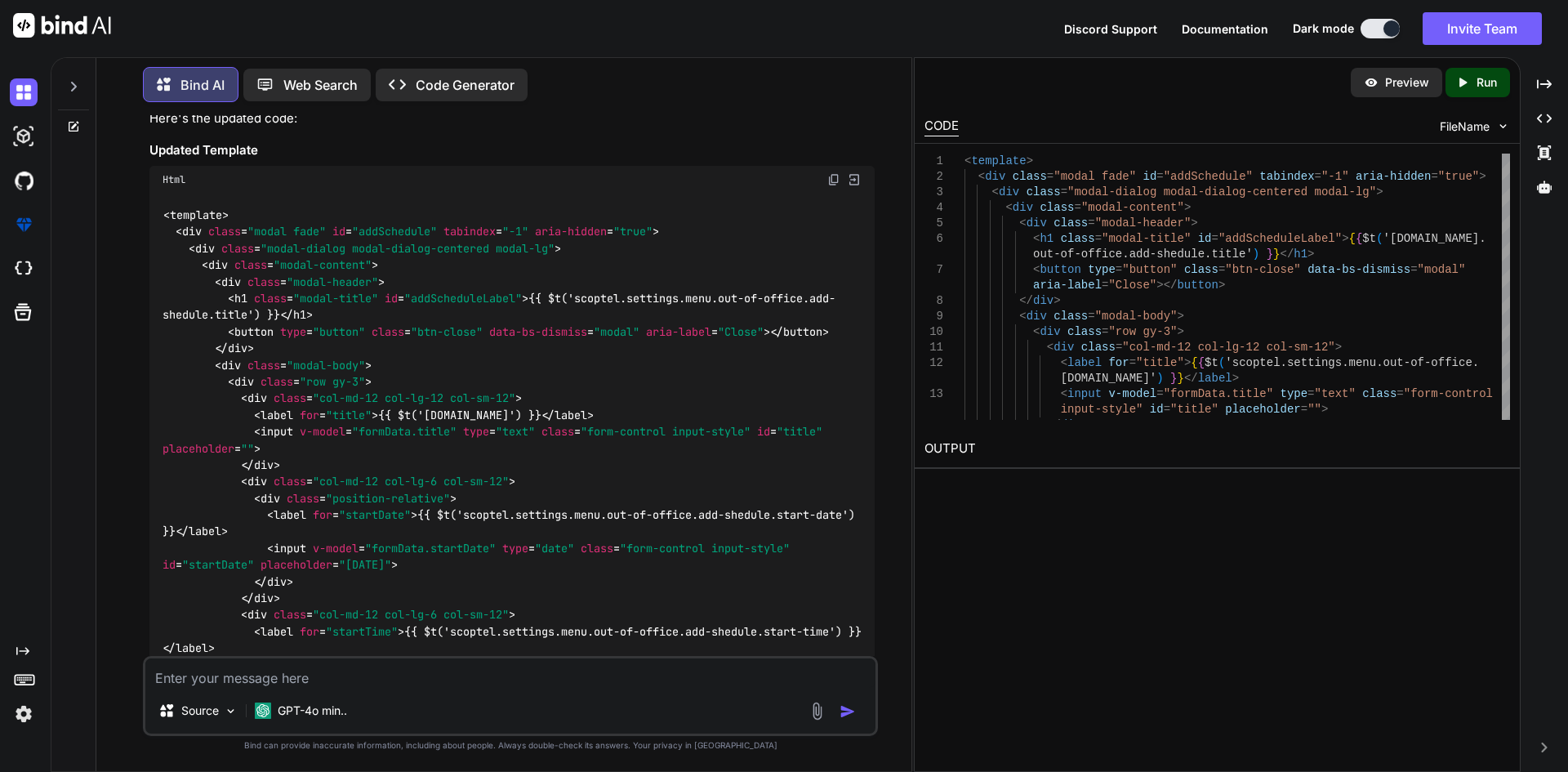
click at [834, 186] on img at bounding box center [833, 179] width 13 height 13
click at [838, 186] on img at bounding box center [833, 179] width 13 height 13
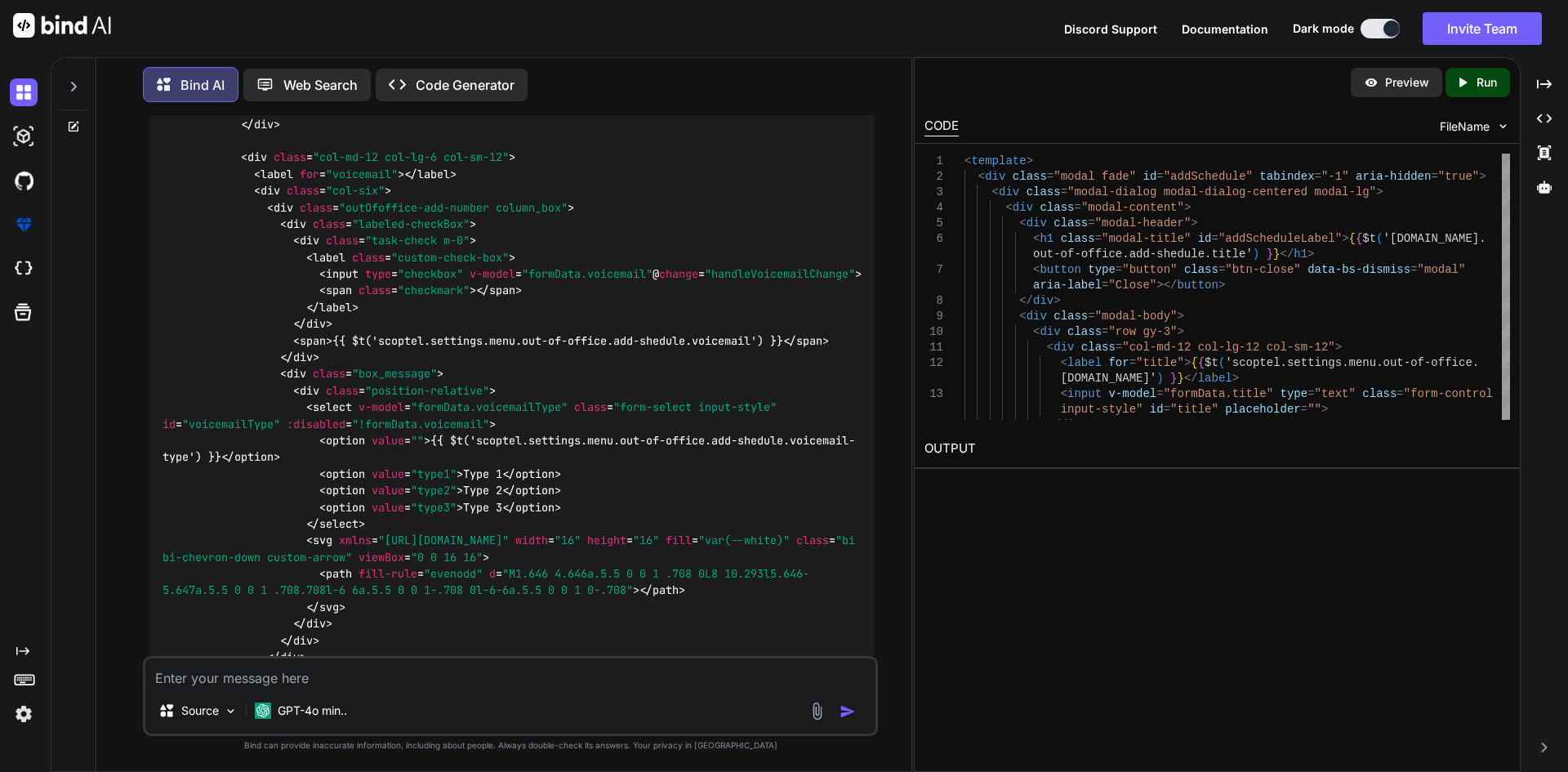
scroll to position [5960, 0]
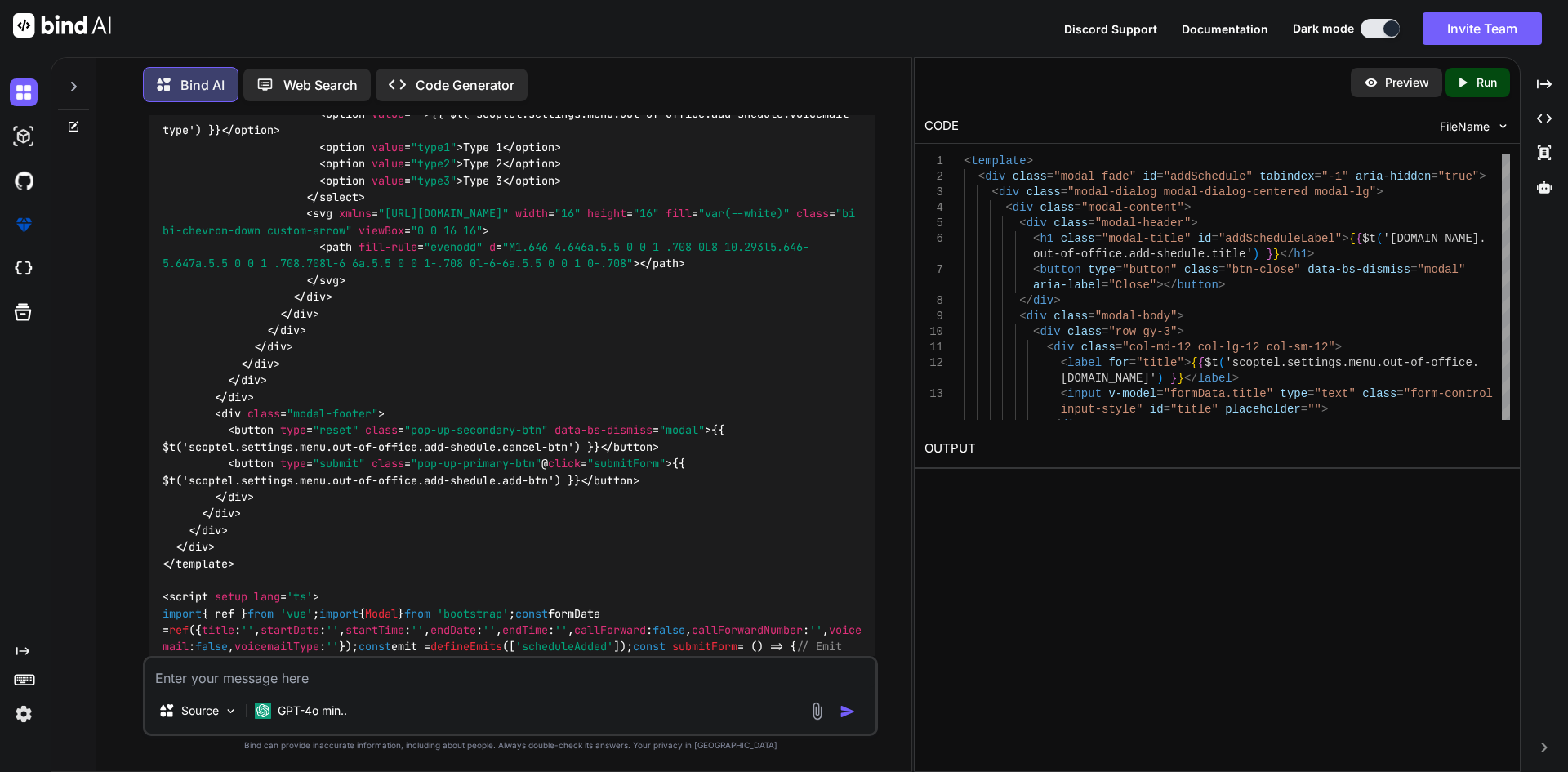
click at [273, 690] on div "Source GPT-4o min.." at bounding box center [511, 696] width 736 height 80
click at [380, 680] on textarea at bounding box center [510, 673] width 730 height 29
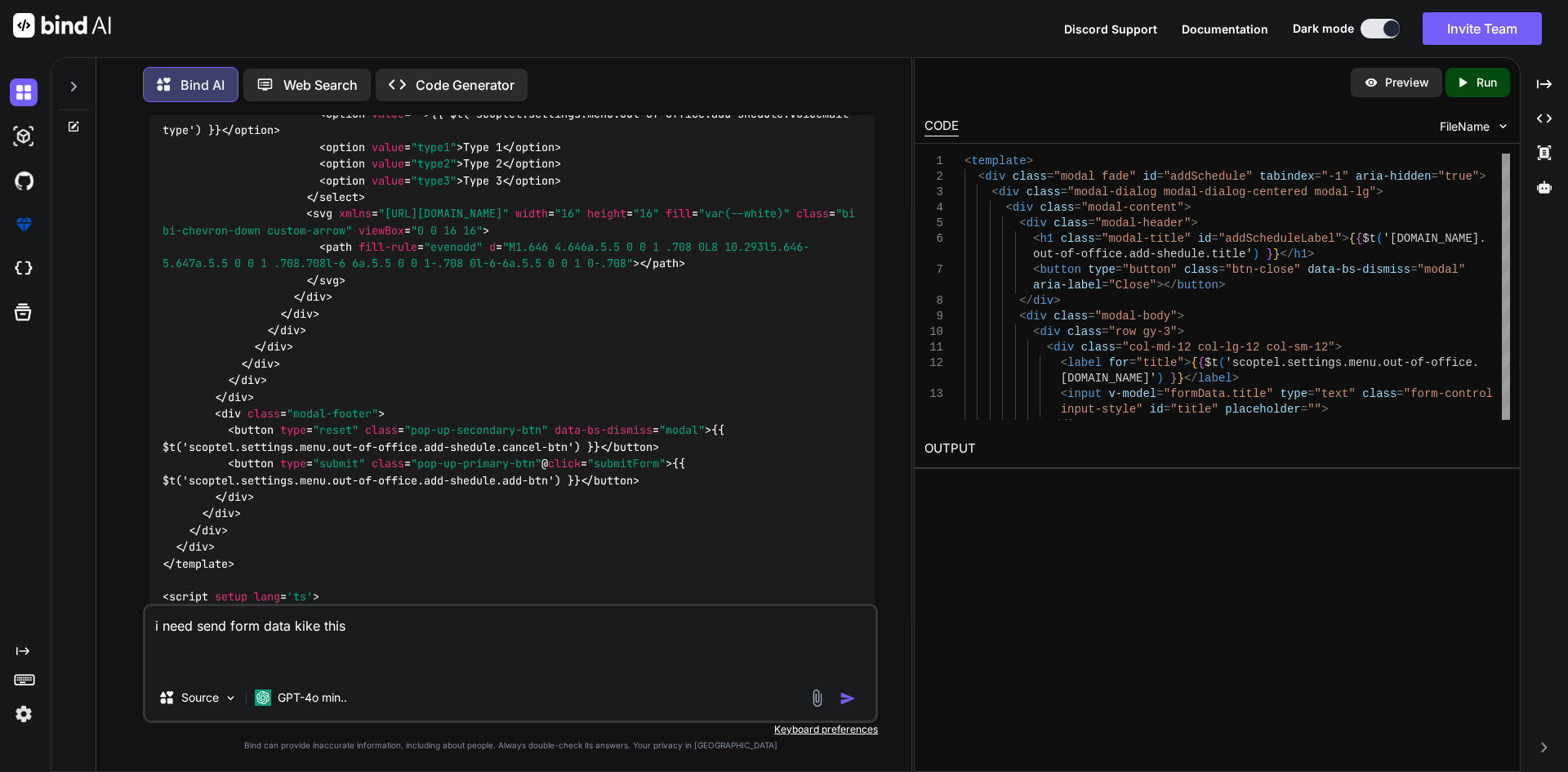
paste textarea "// { // "desc": "Out of office schedule", // "from_hour_1": "18:00", // "to_hou…"
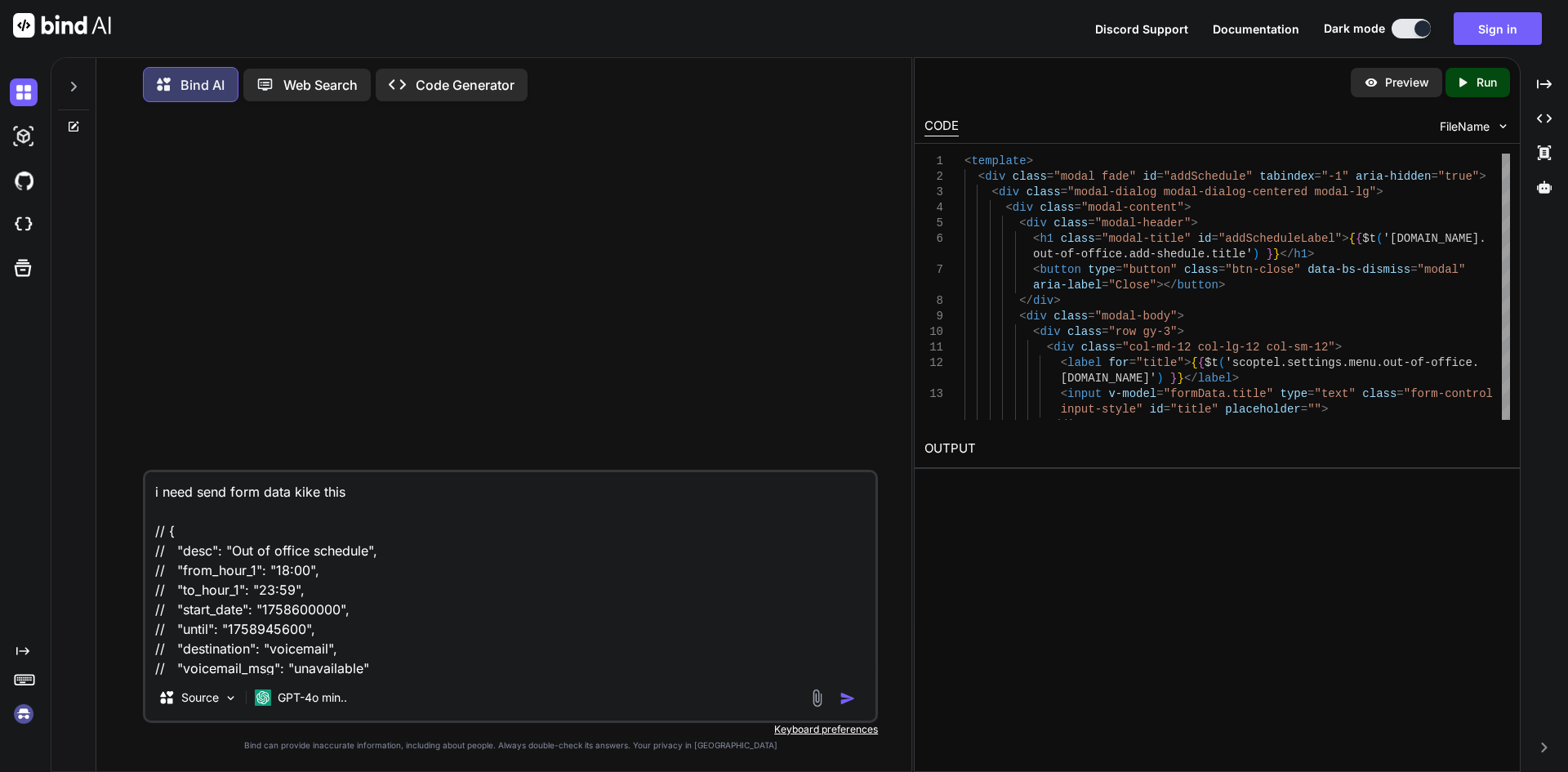
scroll to position [23, 0]
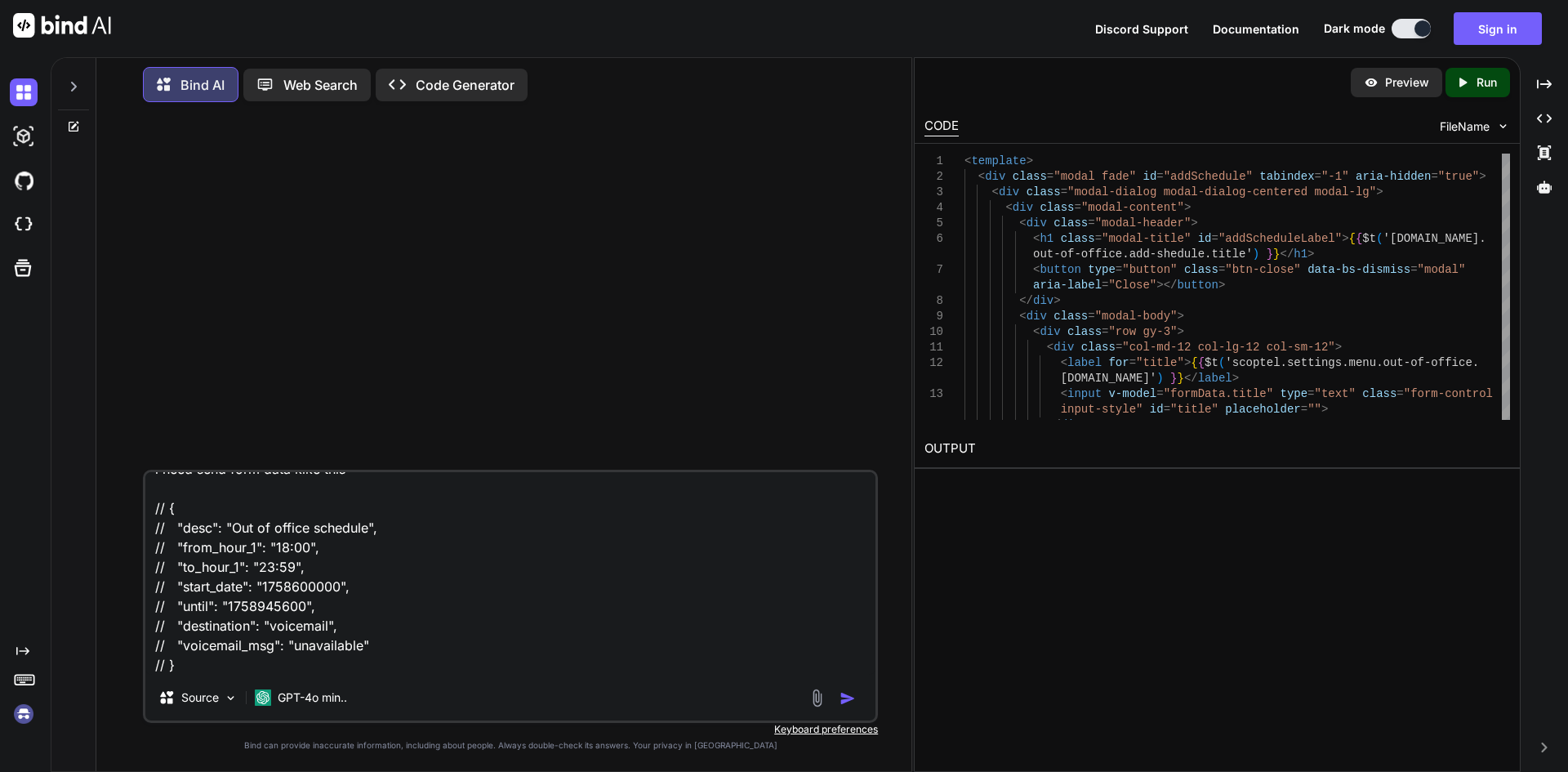
click at [167, 653] on textarea "i need send form data kike this // { // "desc": "Out of office schedule", // "f…" at bounding box center [510, 574] width 730 height 203
click at [169, 663] on textarea "i need send form data kike this // { // "desc": "Out of office schedule", // "f…" at bounding box center [510, 574] width 730 height 203
drag, startPoint x: 178, startPoint y: 664, endPoint x: 133, endPoint y: 500, distance: 170.1
click at [133, 500] on div "i need send form data kike this // { // "desc": "Out of office schedule", // "f…" at bounding box center [511, 443] width 802 height 656
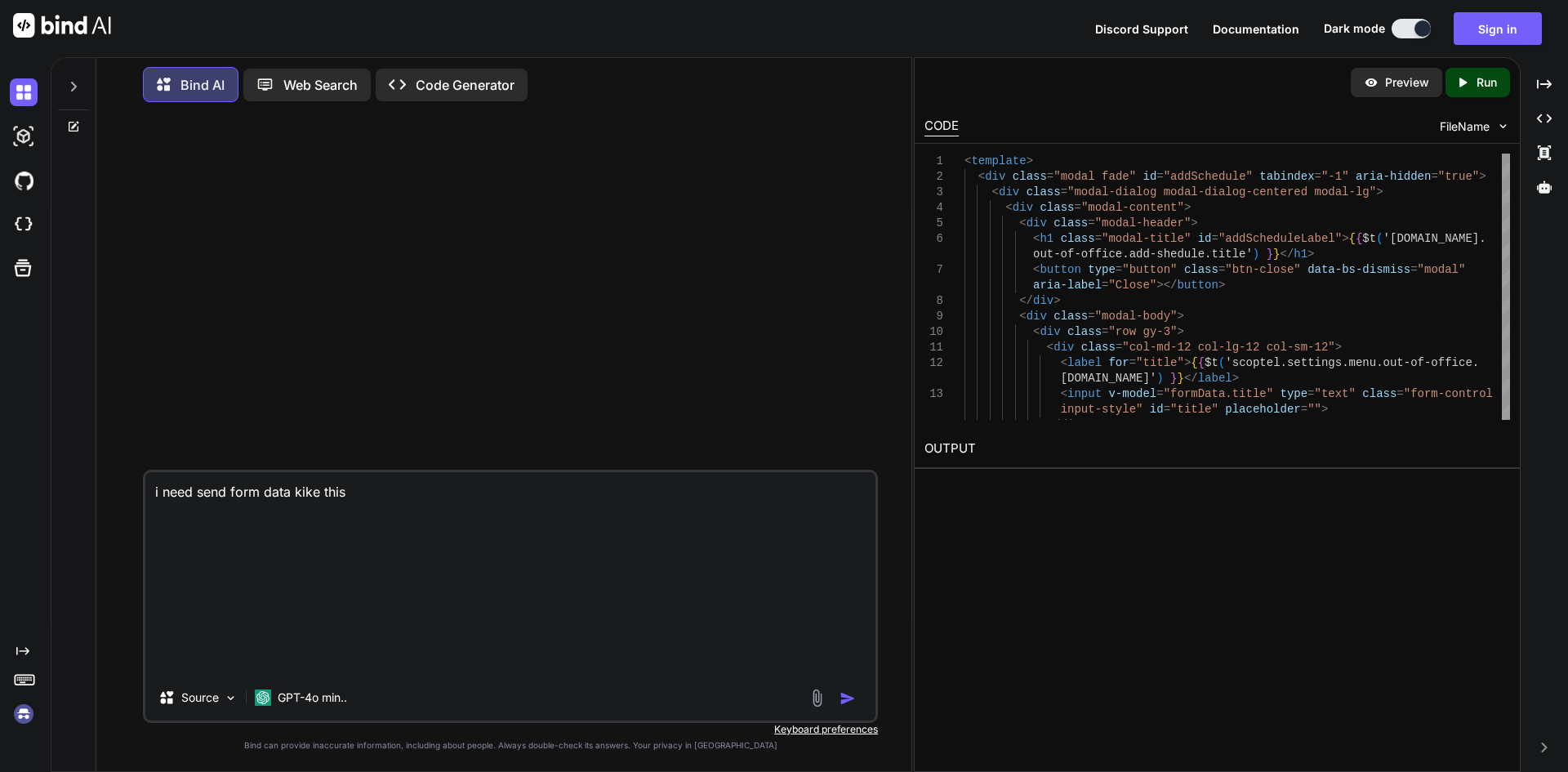
scroll to position [0, 0]
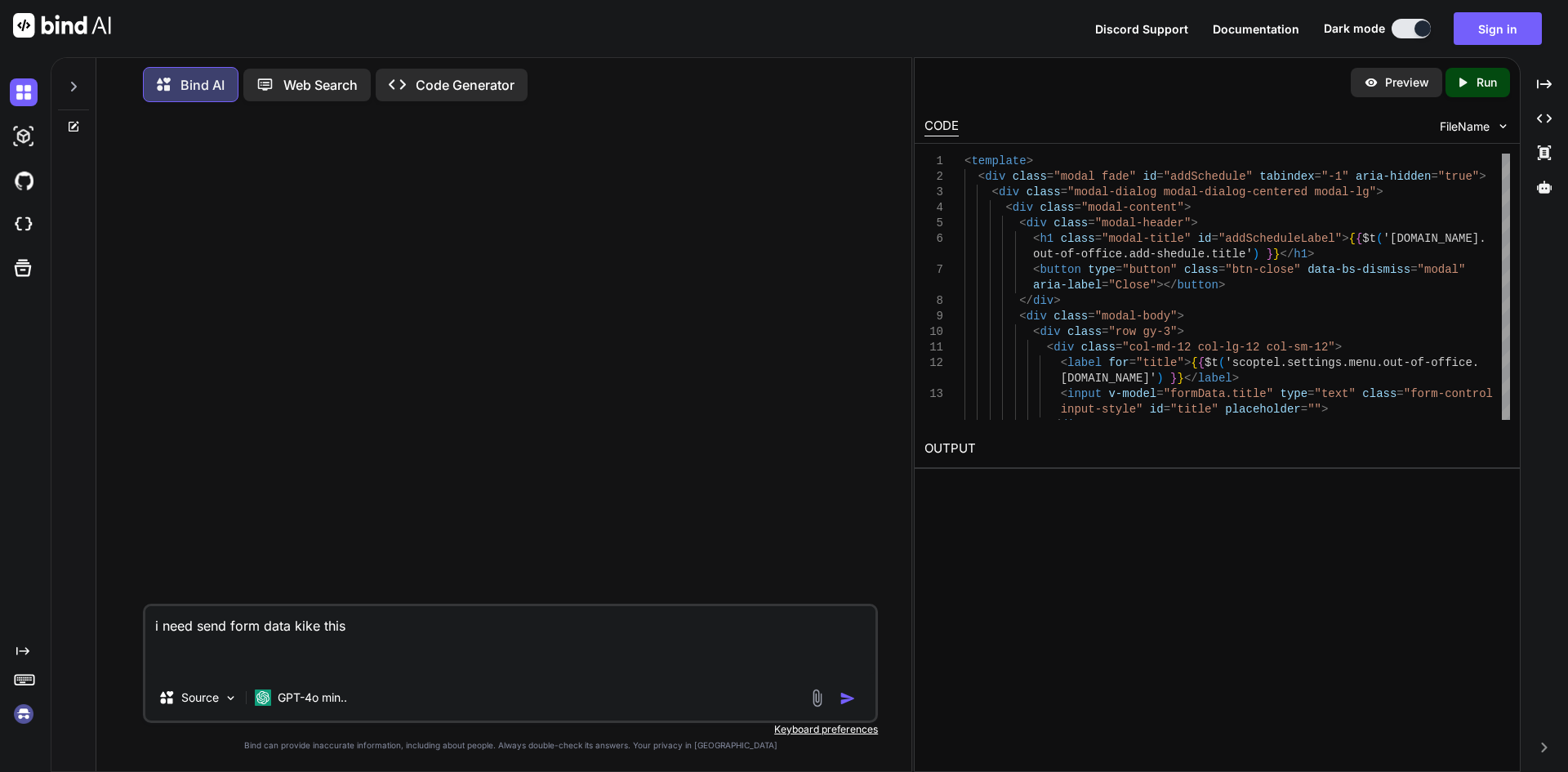
paste textarea "{ "desc": "Out of office schedule", "from_hour_1": "18:00", "to_hour_1": "23:59…"
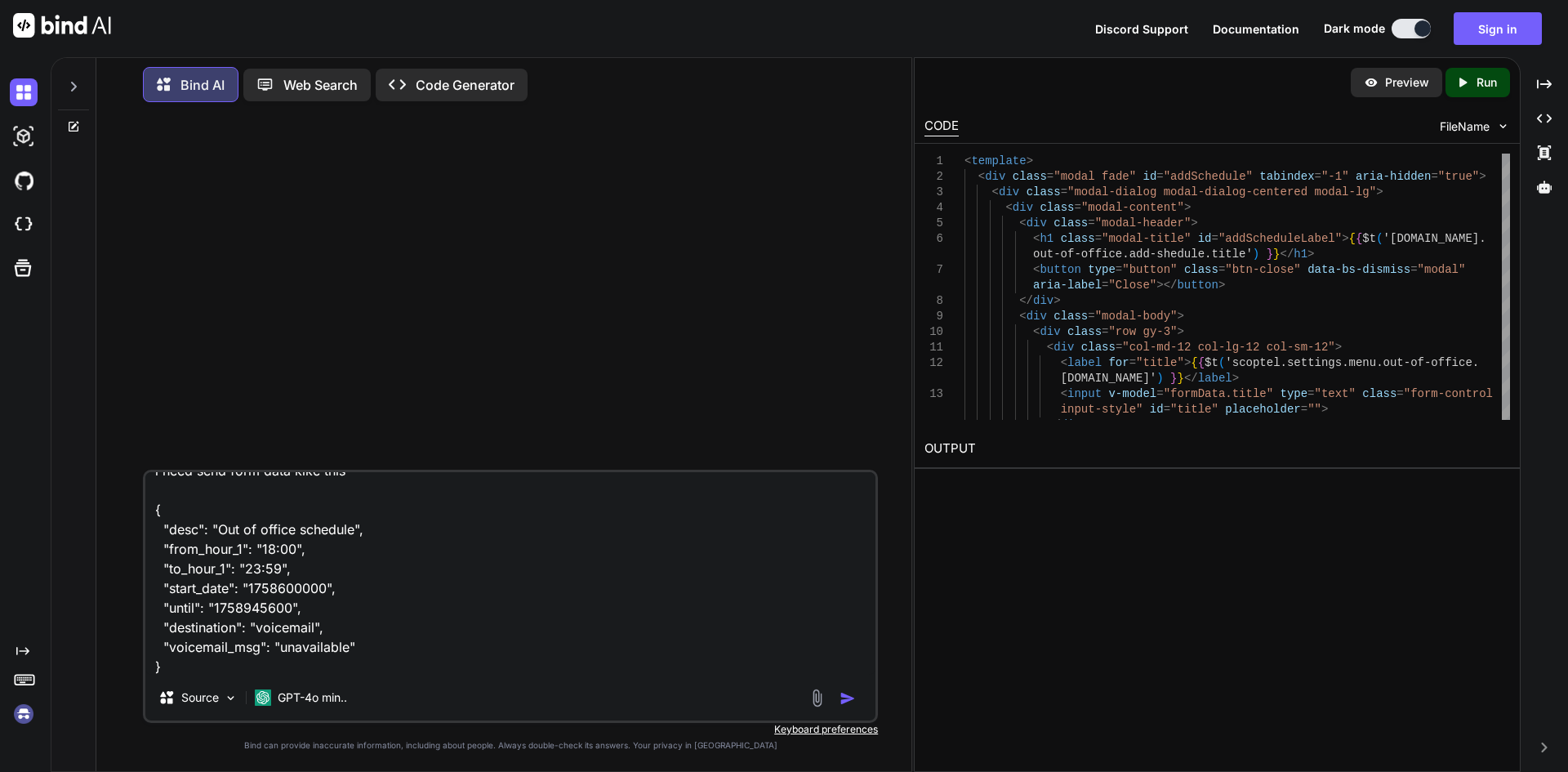
click at [843, 700] on img "button" at bounding box center [847, 698] width 16 height 16
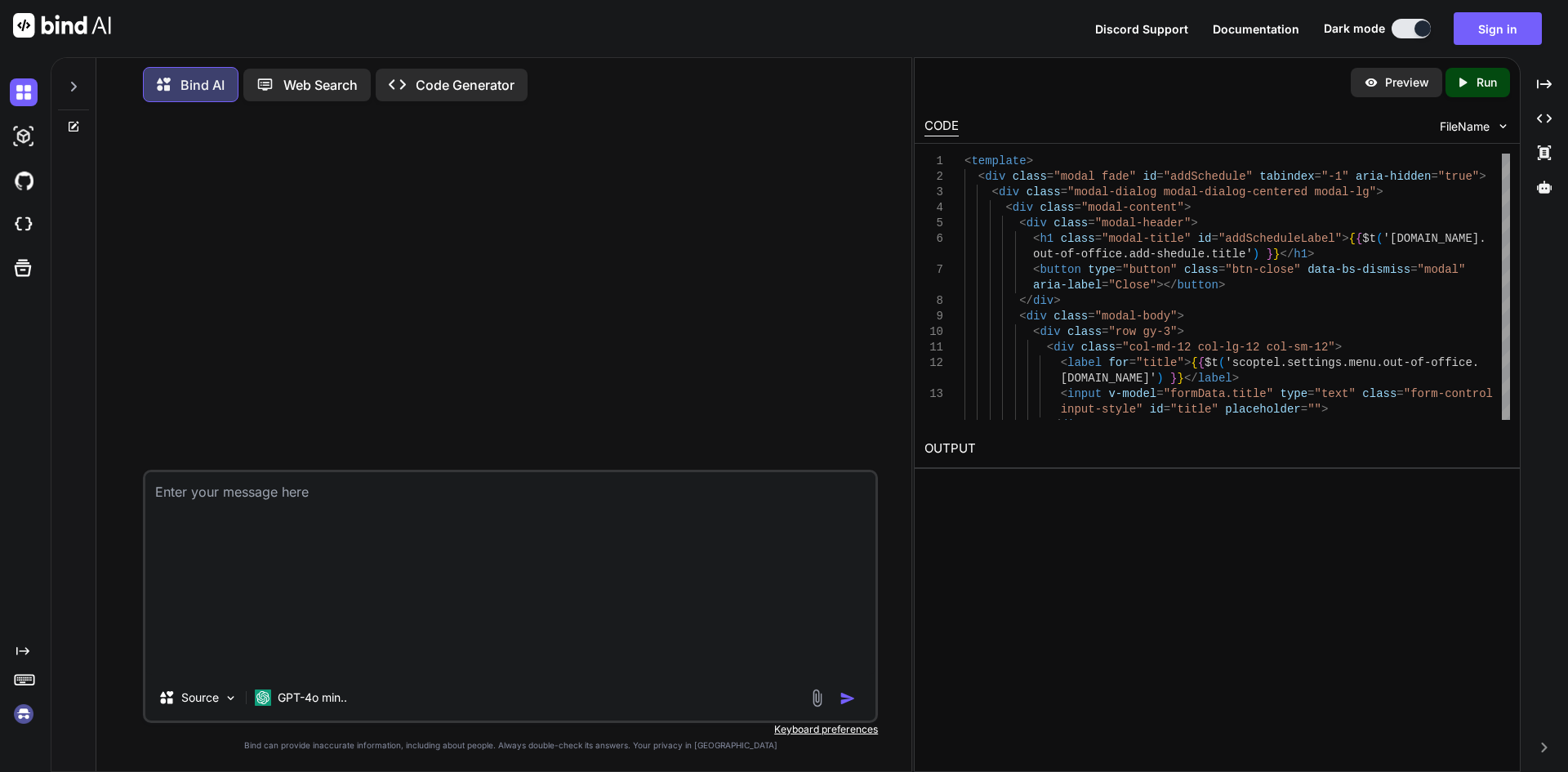
scroll to position [0, 0]
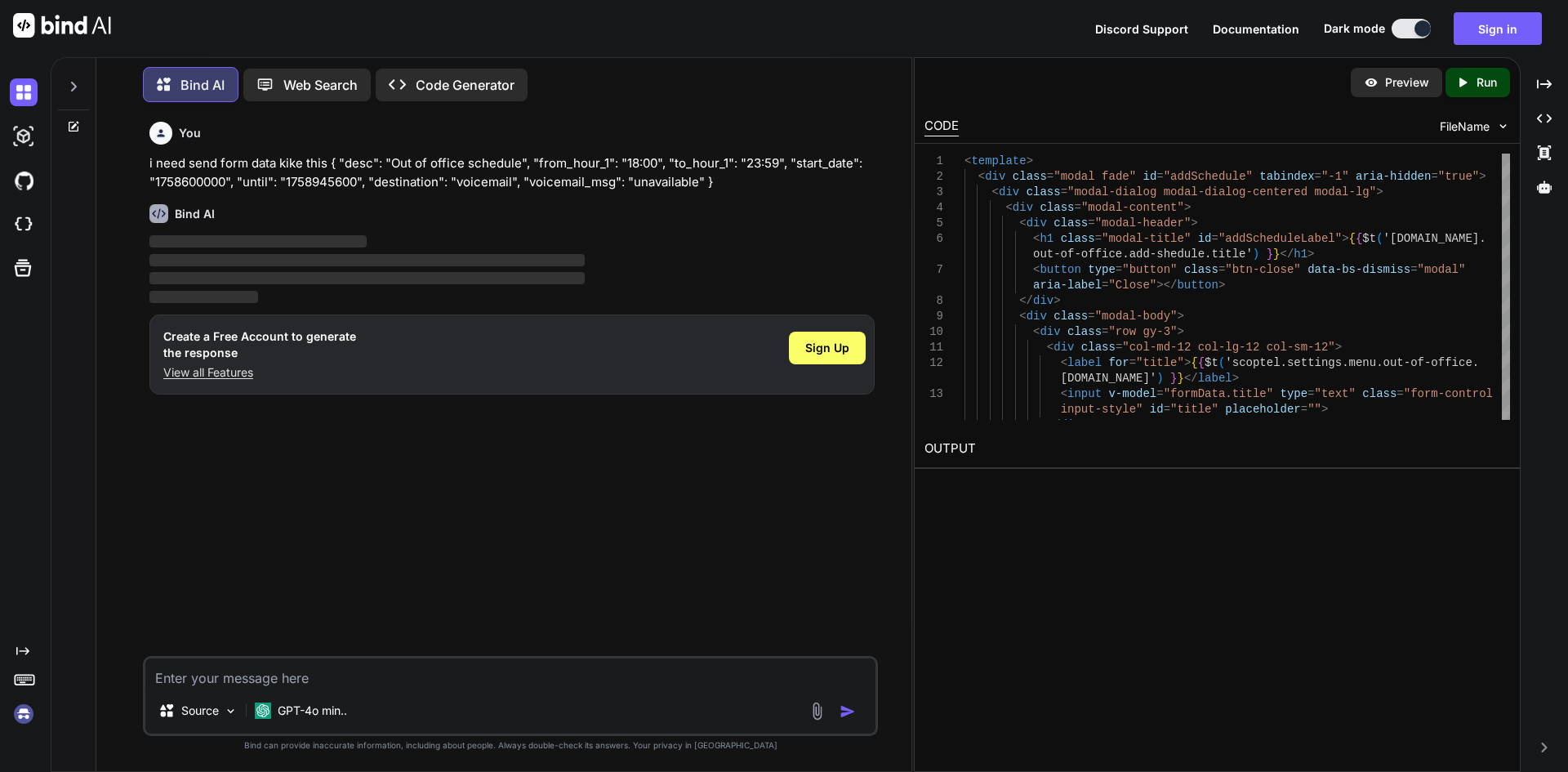
click at [235, 376] on p "View all Features" at bounding box center [259, 372] width 193 height 16
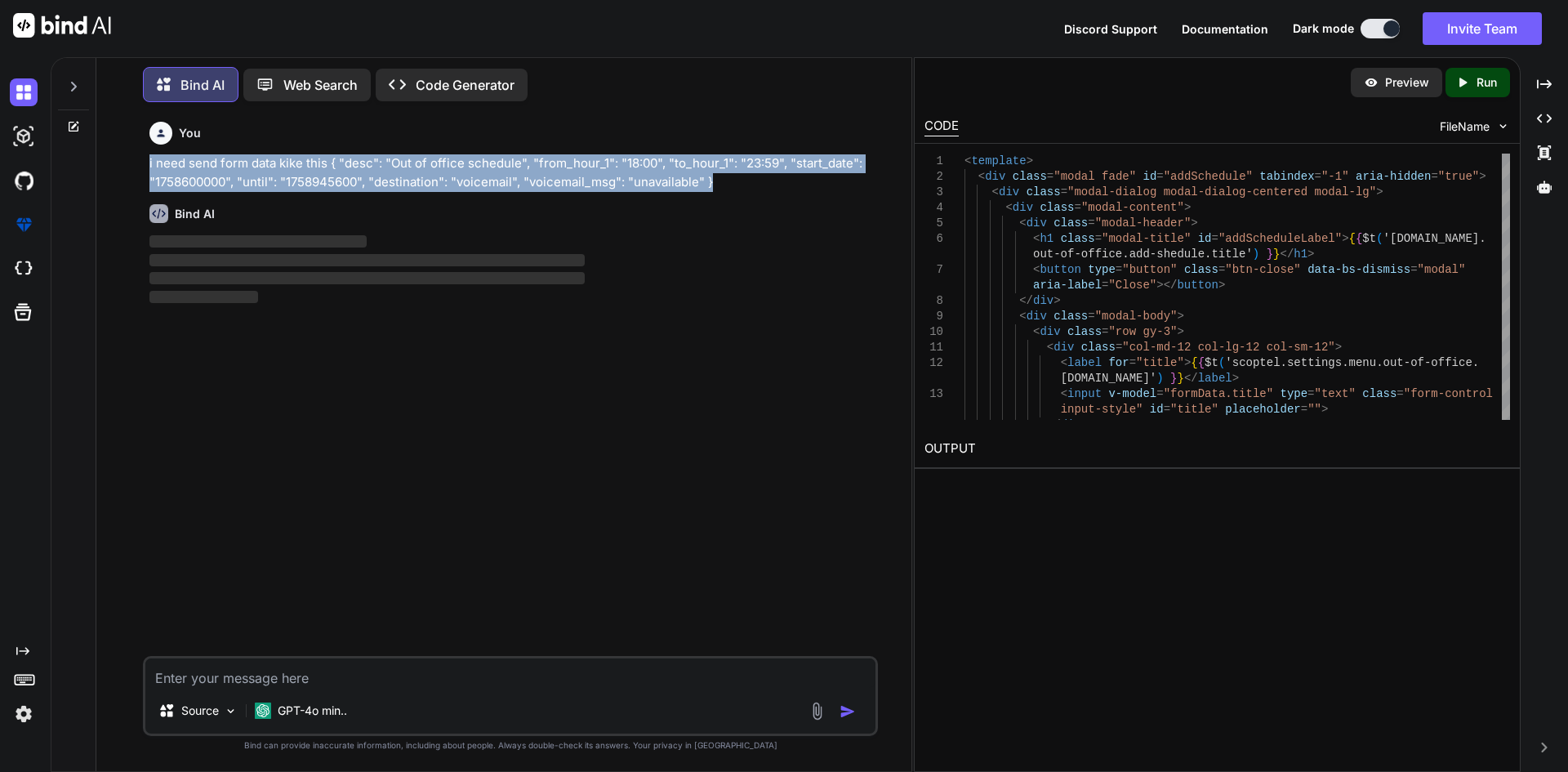
drag, startPoint x: 148, startPoint y: 160, endPoint x: 725, endPoint y: 182, distance: 577.4
click at [725, 182] on p "i need send form data kike this { "desc": "Out of office schedule", "from_hour_…" at bounding box center [512, 173] width 725 height 37
copy p "i need send form data kike this { "desc": "Out of office schedule", "from_hour_…"
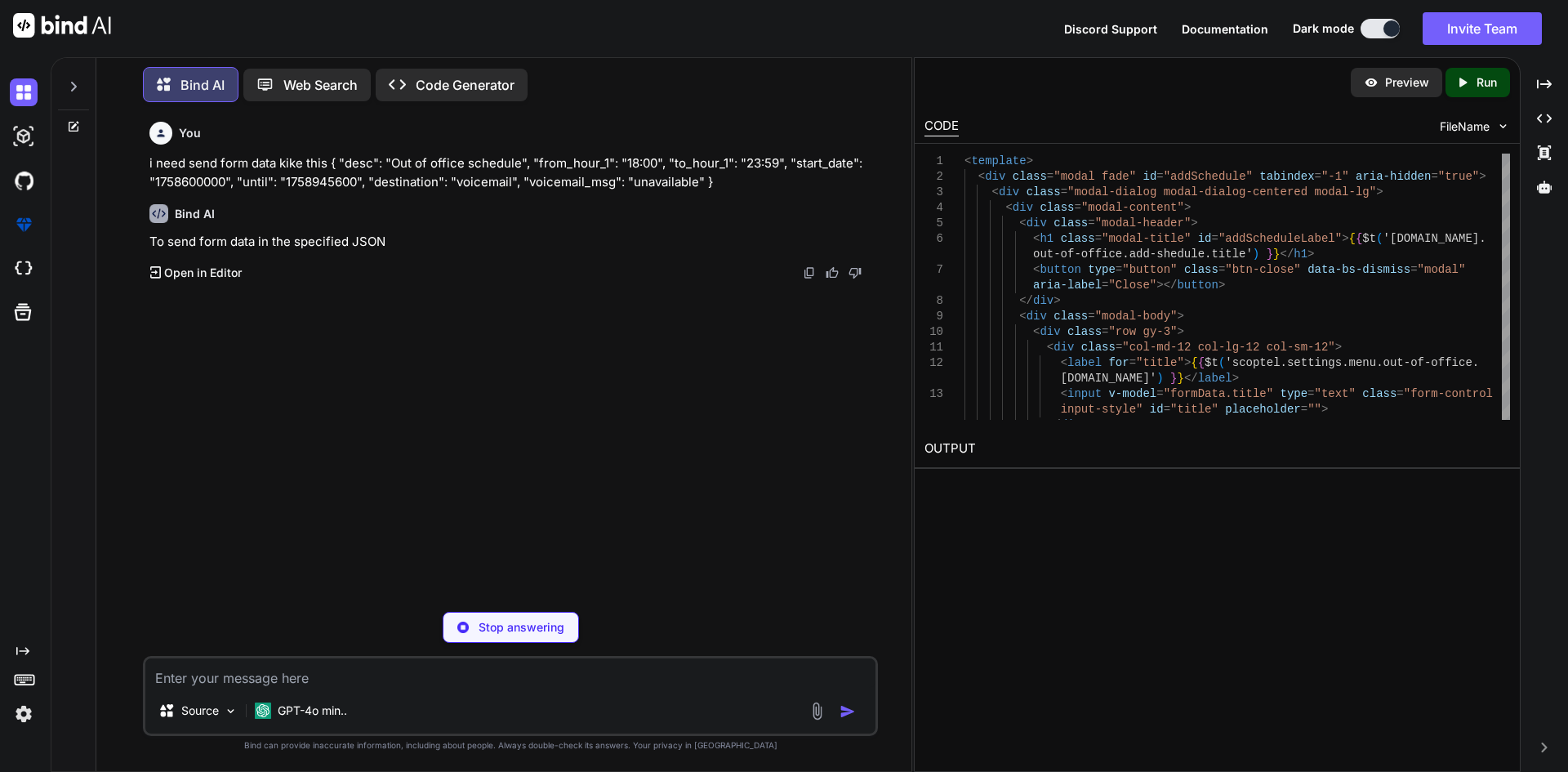
click at [294, 666] on textarea at bounding box center [510, 673] width 730 height 29
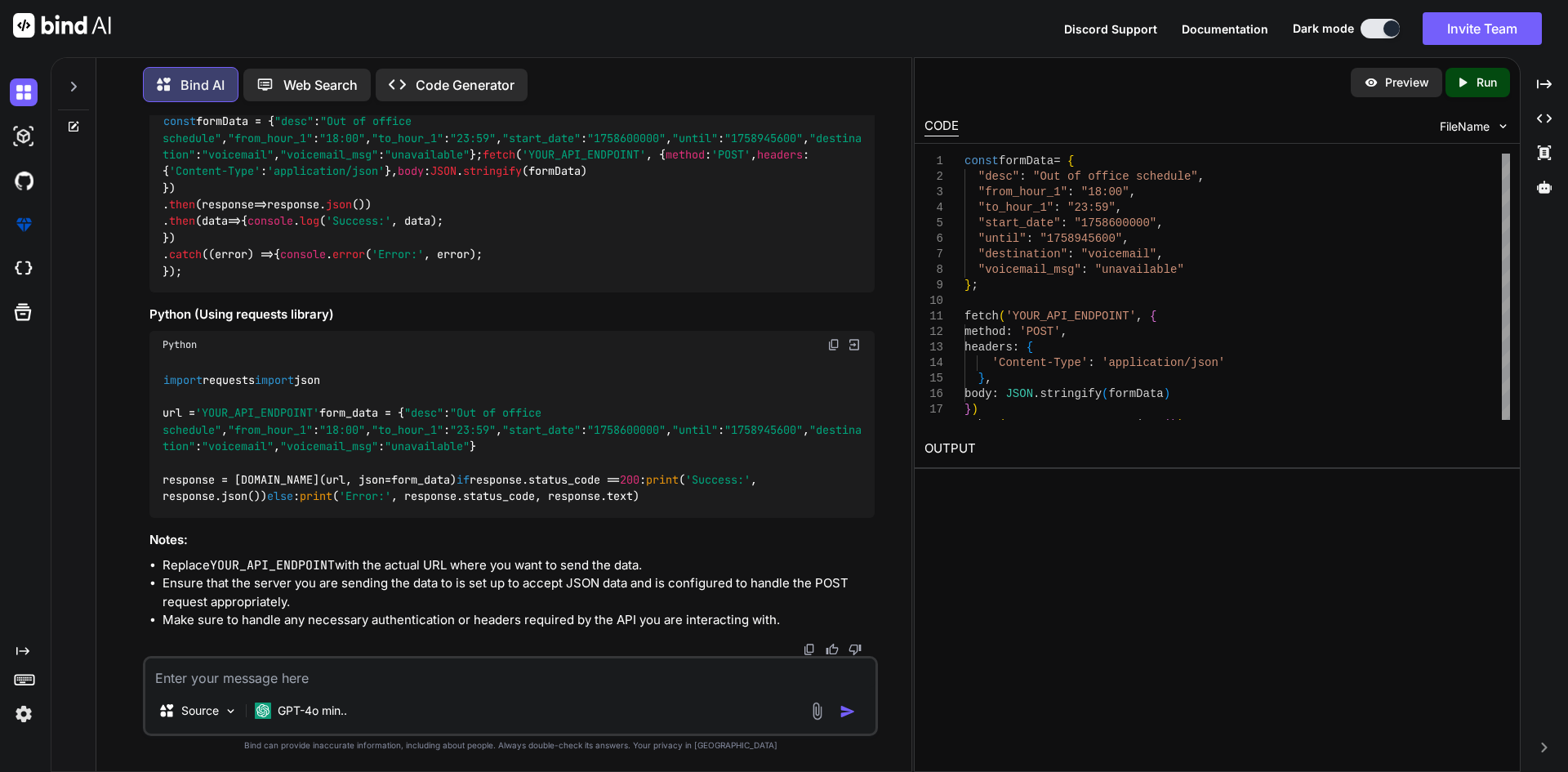
scroll to position [669, 0]
click at [252, 674] on textarea at bounding box center [510, 673] width 730 height 29
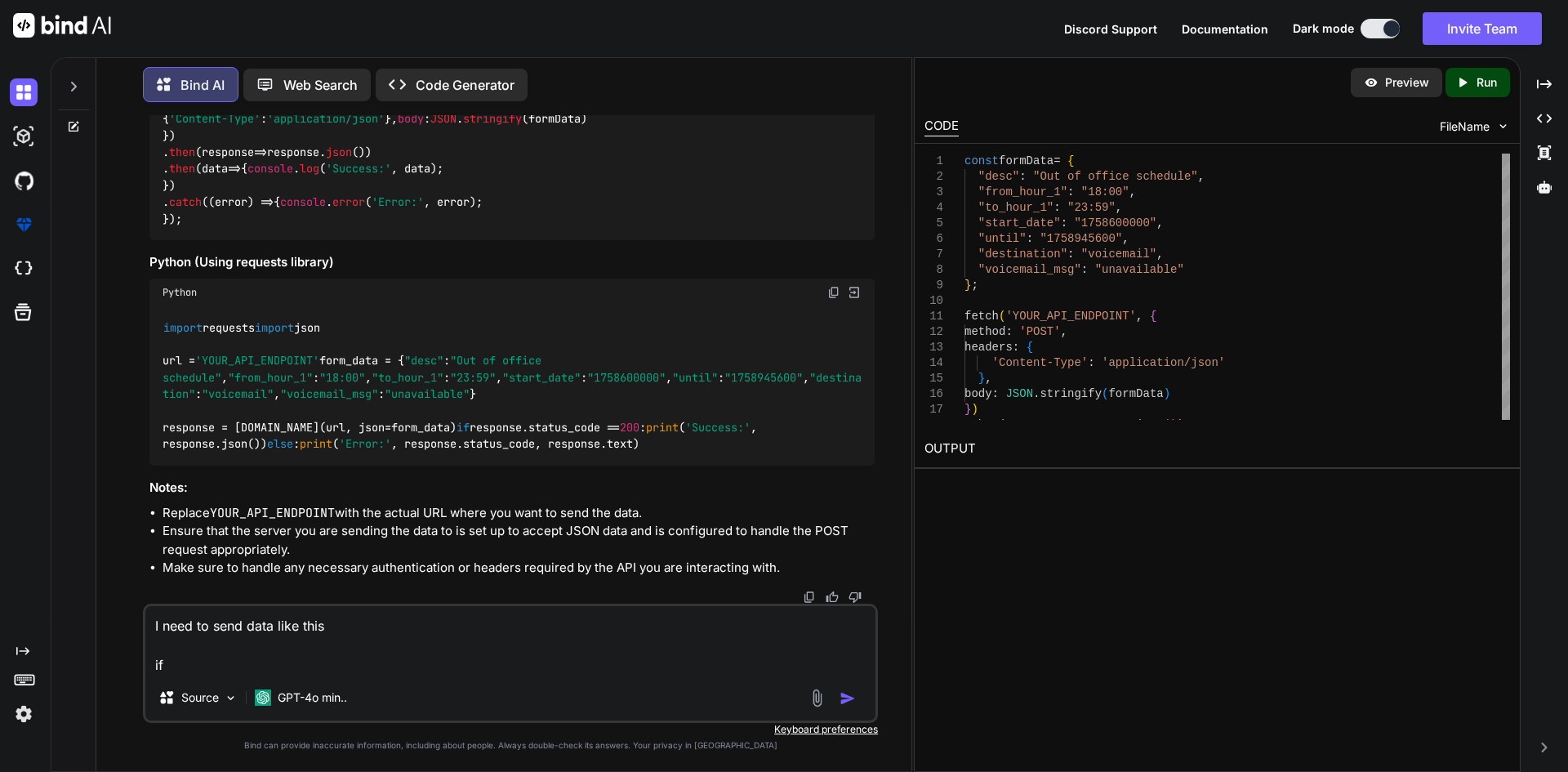
click at [361, 629] on textarea "I need to send data like this if" at bounding box center [510, 641] width 730 height 69
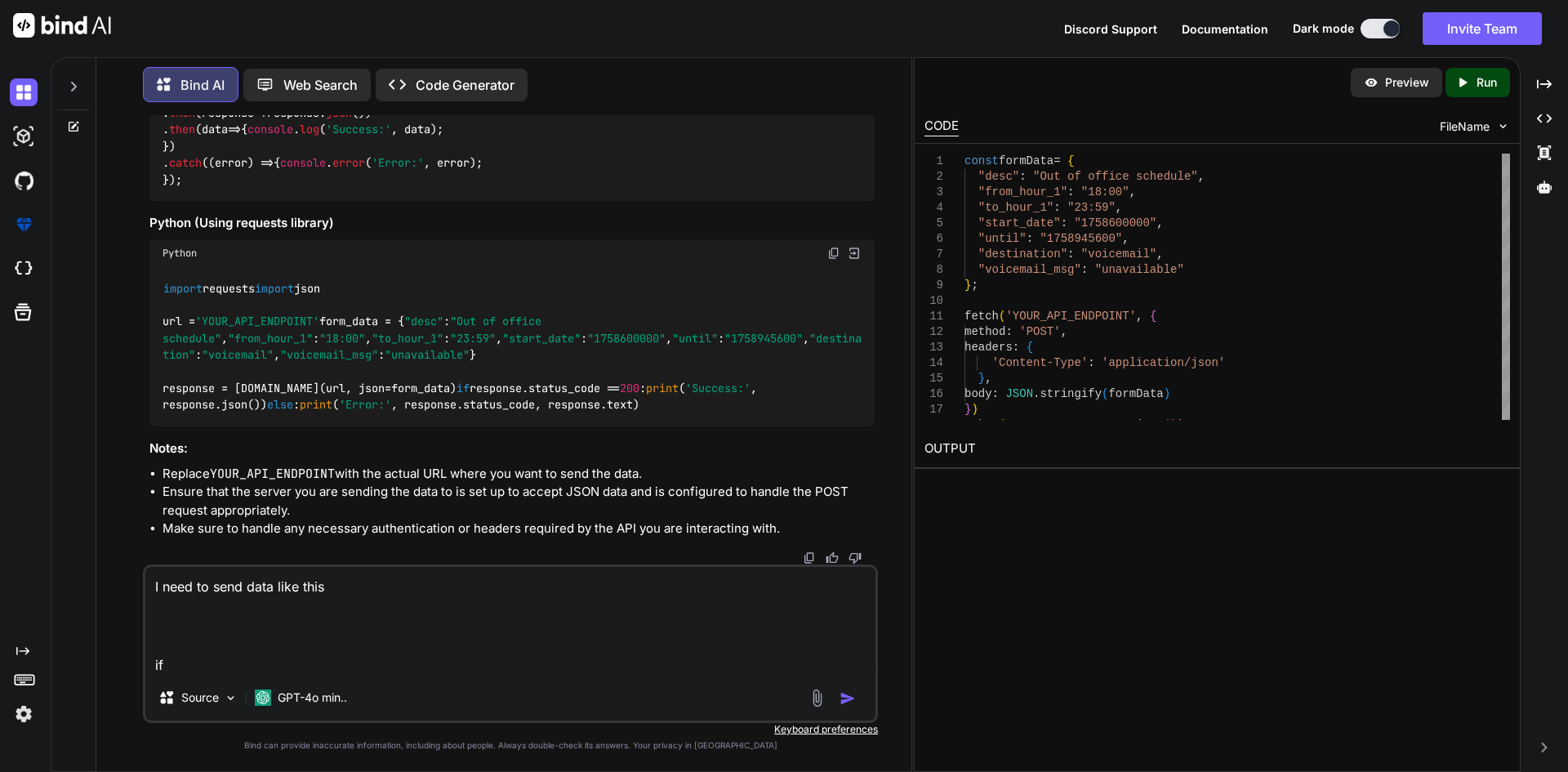
paste textarea "{ "desc": "Out of office schedule", "from_hour_1": "18:00", "to_hour_1": "23:59…"
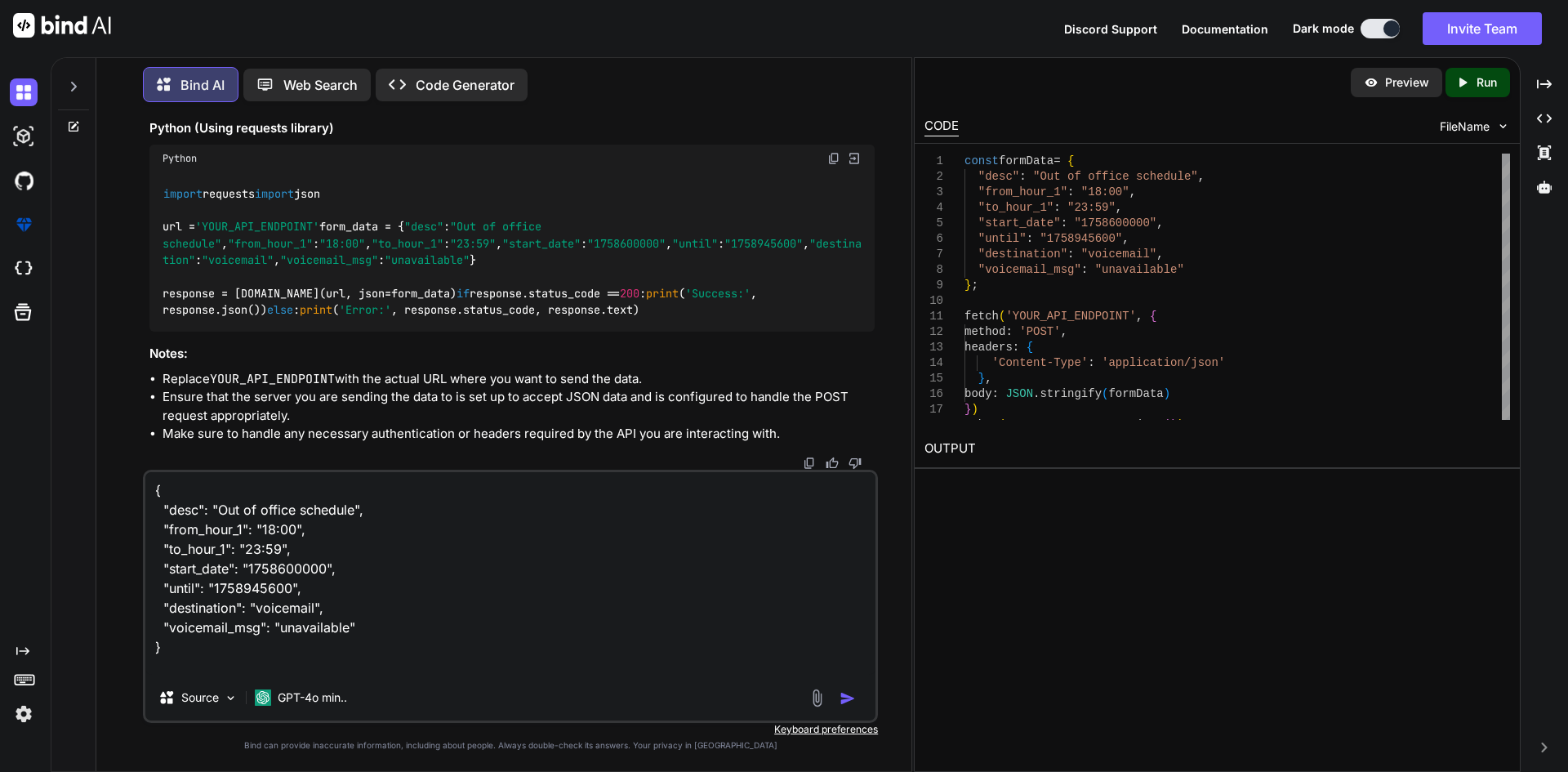
scroll to position [0, 0]
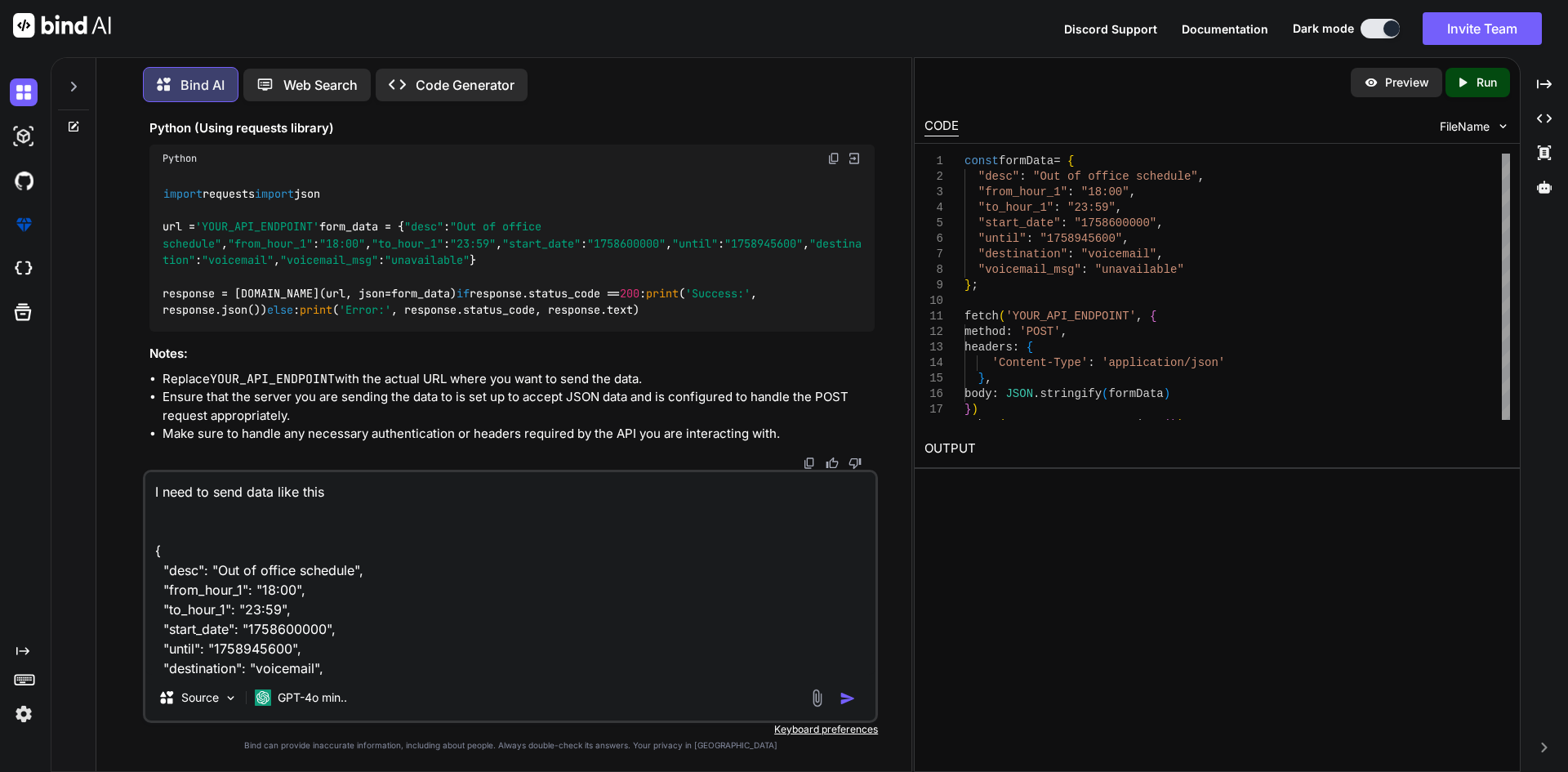
click at [224, 494] on textarea "I need to send data like this { "desc": "Out of office schedule", "from_hour_1"…" at bounding box center [510, 574] width 730 height 203
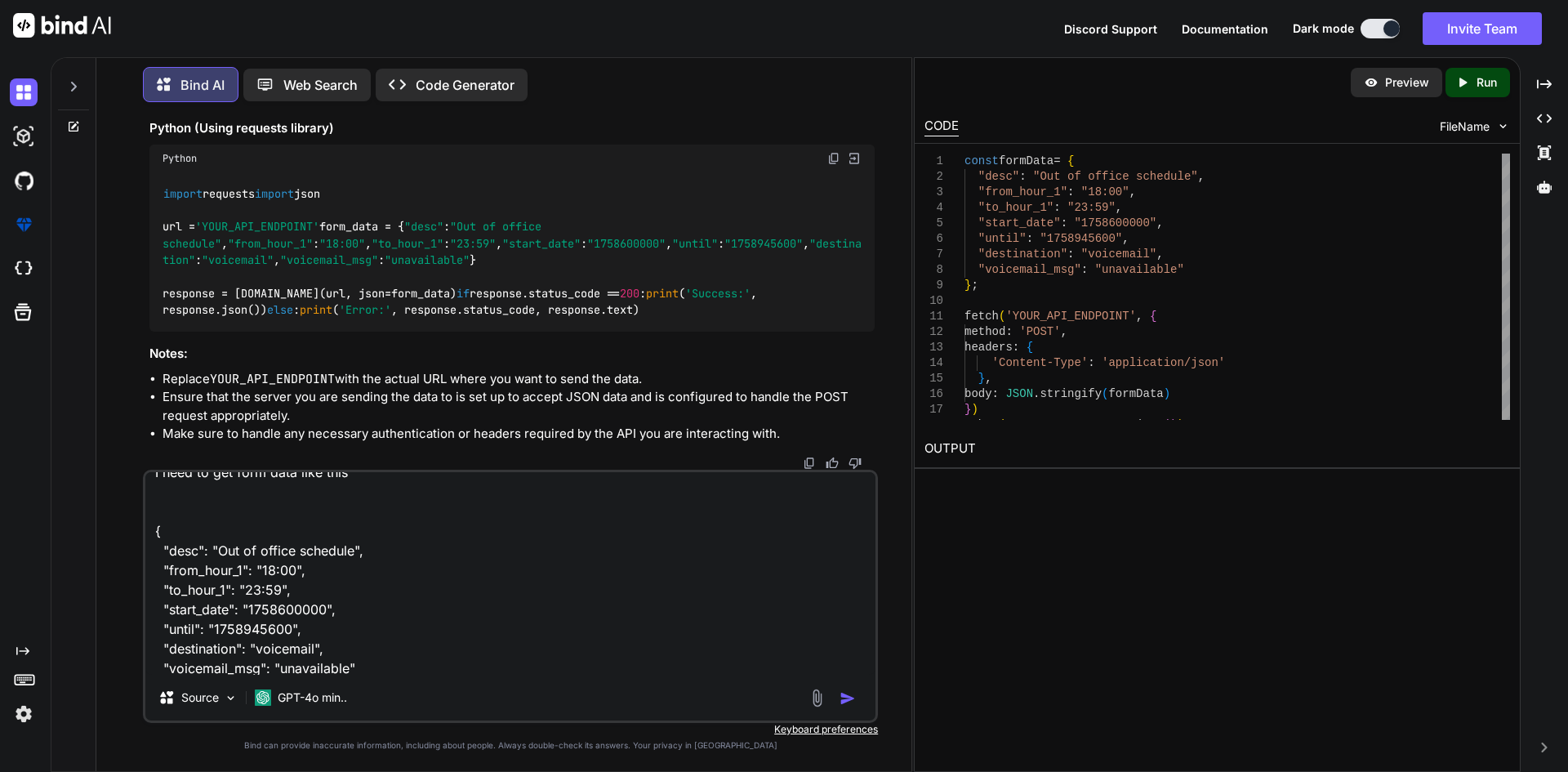
scroll to position [101, 0]
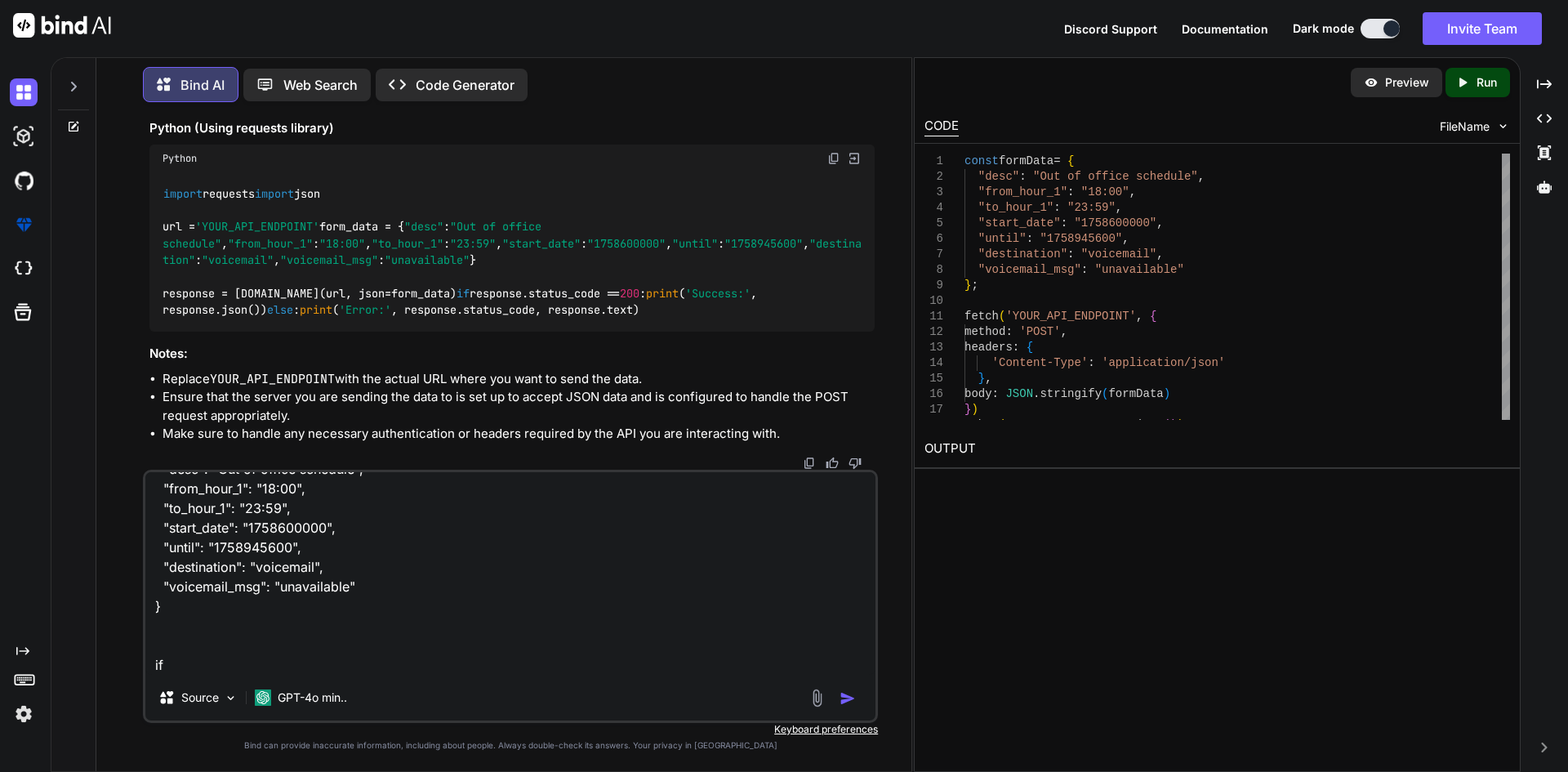
click at [197, 623] on textarea "I need to get form data like this { "desc": "Out of office schedule", "from_hou…" at bounding box center [510, 574] width 730 height 203
click at [424, 331] on div "import requests import json url = 'YOUR_API_ENDPOINT' form_data = { "desc" : "O…" at bounding box center [512, 252] width 725 height 160
click at [408, 331] on div "import requests import json url = 'YOUR_API_ENDPOINT' form_data = { "desc" : "O…" at bounding box center [512, 252] width 725 height 160
click at [393, 331] on div "import requests import json url = 'YOUR_API_ENDPOINT' form_data = { "desc" : "O…" at bounding box center [512, 252] width 725 height 160
click at [384, 267] on span ""unavailable"" at bounding box center [427, 259] width 85 height 15
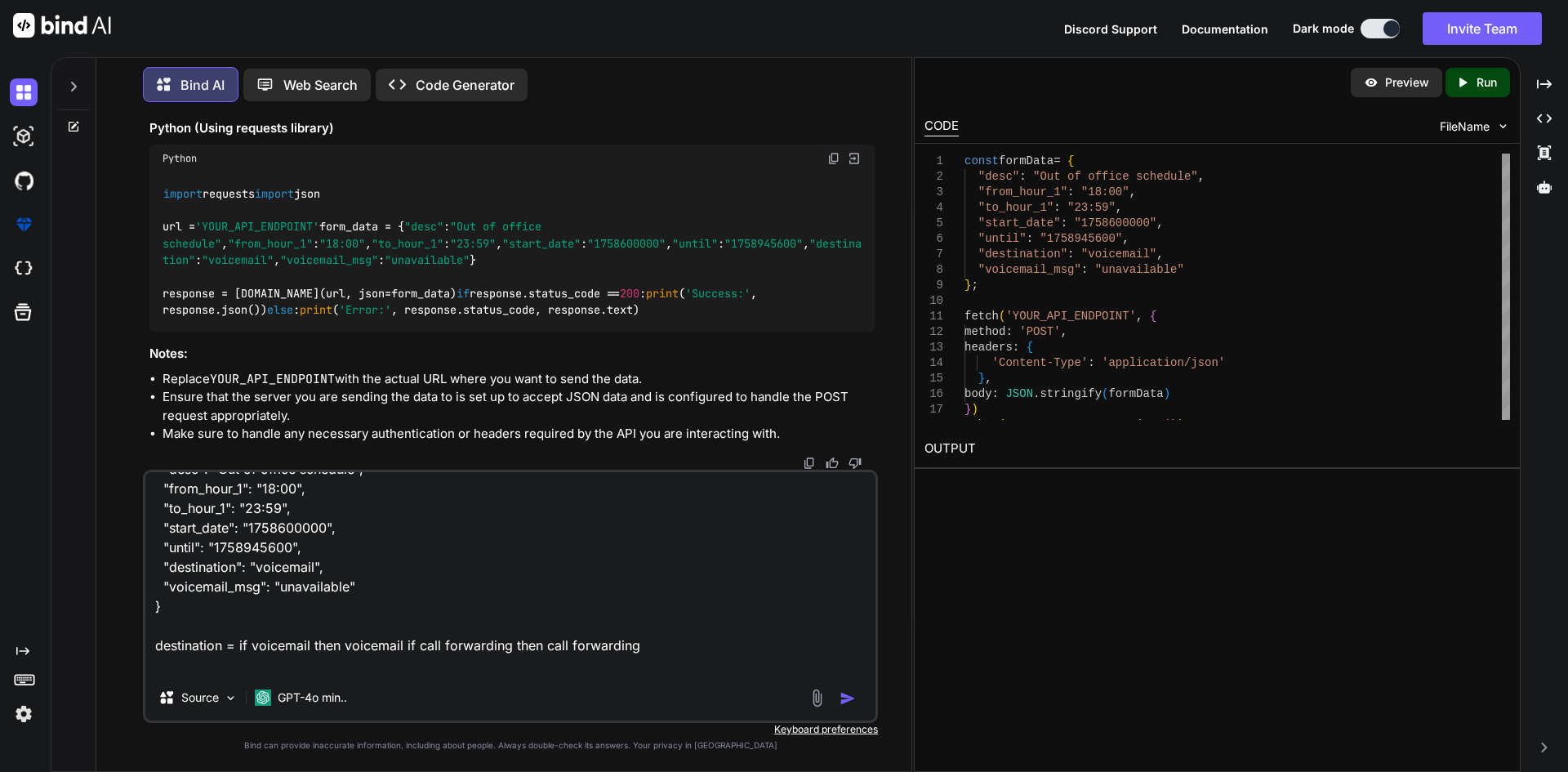
click at [389, 267] on span ""unavailable"" at bounding box center [427, 259] width 85 height 15
click at [280, 267] on span ""voicemail_msg"" at bounding box center [329, 259] width 98 height 15
click at [387, 267] on span ""unavailable"" at bounding box center [427, 259] width 85 height 15
click at [197, 646] on textarea "I need to get form data like this { "desc": "Out of office schedule", "from_hou…" at bounding box center [510, 574] width 730 height 203
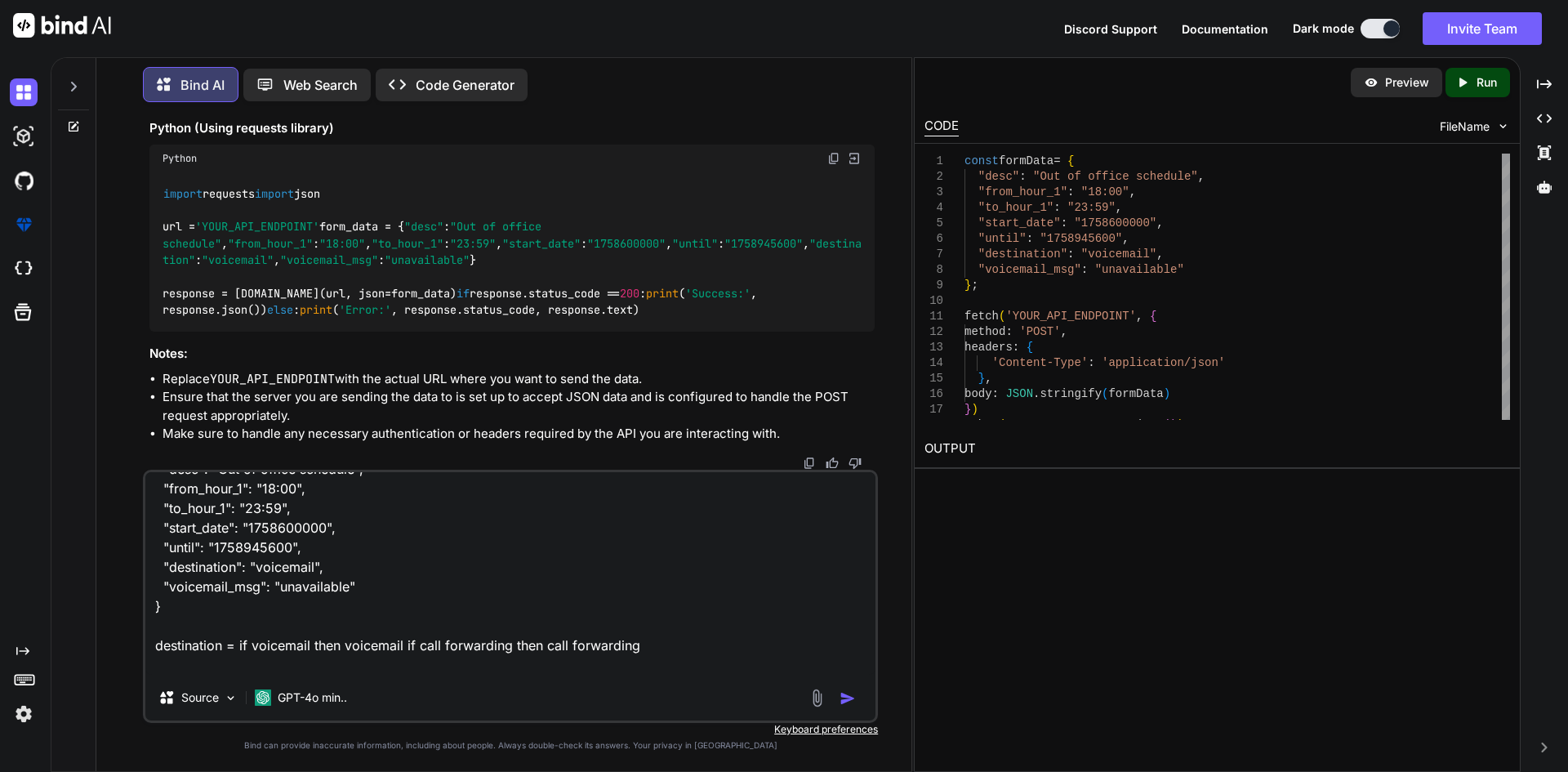
drag, startPoint x: 543, startPoint y: 650, endPoint x: 640, endPoint y: 641, distance: 97.4
click at [640, 641] on textarea "I need to get form data like this { "desc": "Out of office schedule", "from_hou…" at bounding box center [510, 574] width 730 height 203
click at [693, 657] on textarea "I need to get form data like this { "desc": "Out of office schedule", "from_hou…" at bounding box center [510, 574] width 730 height 203
click at [684, 647] on textarea "I need to get form data like this { "desc": "Out of office schedule", "from_hou…" at bounding box center [510, 574] width 730 height 203
paste textarea "external"
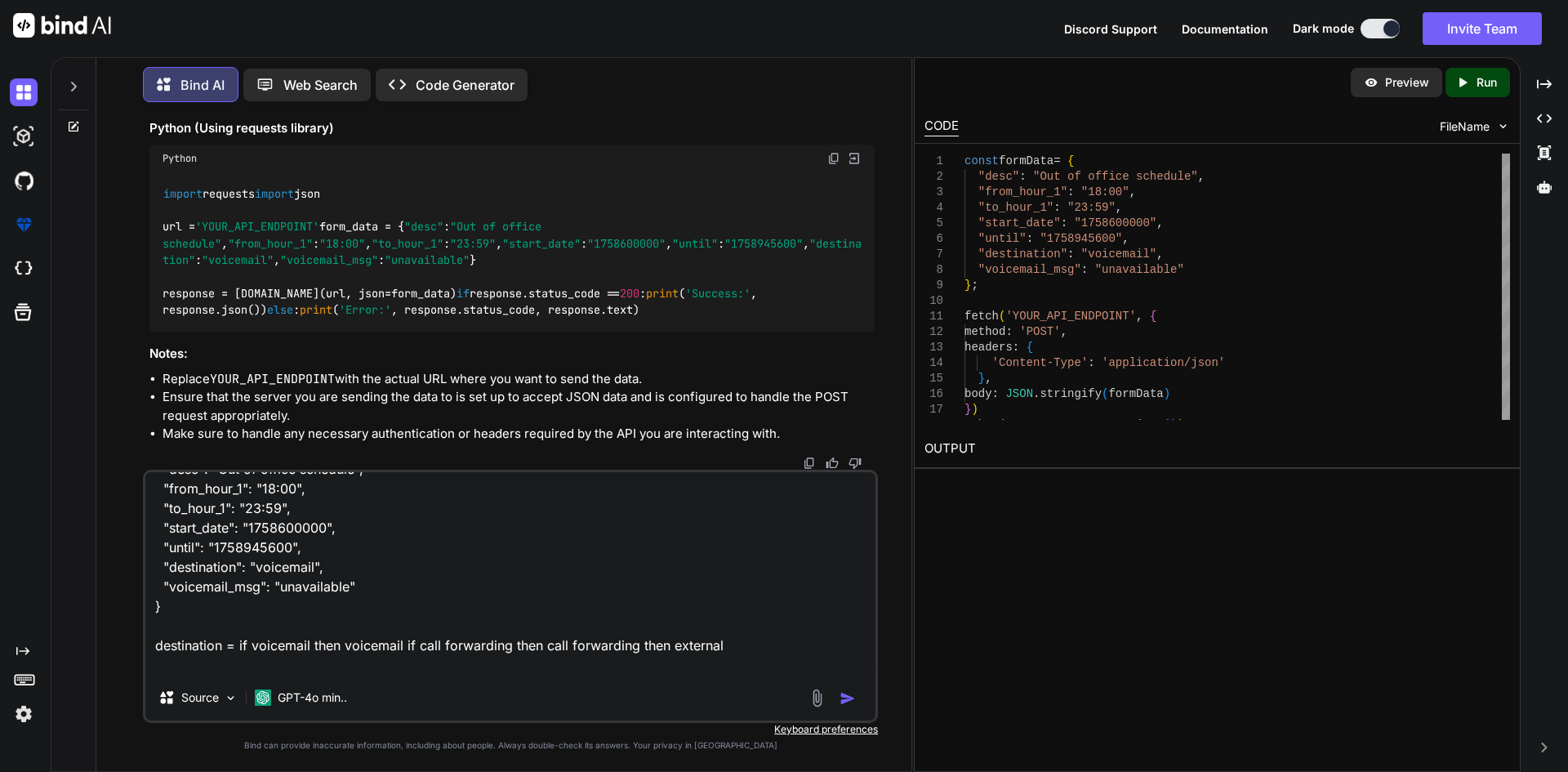
scroll to position [161, 0]
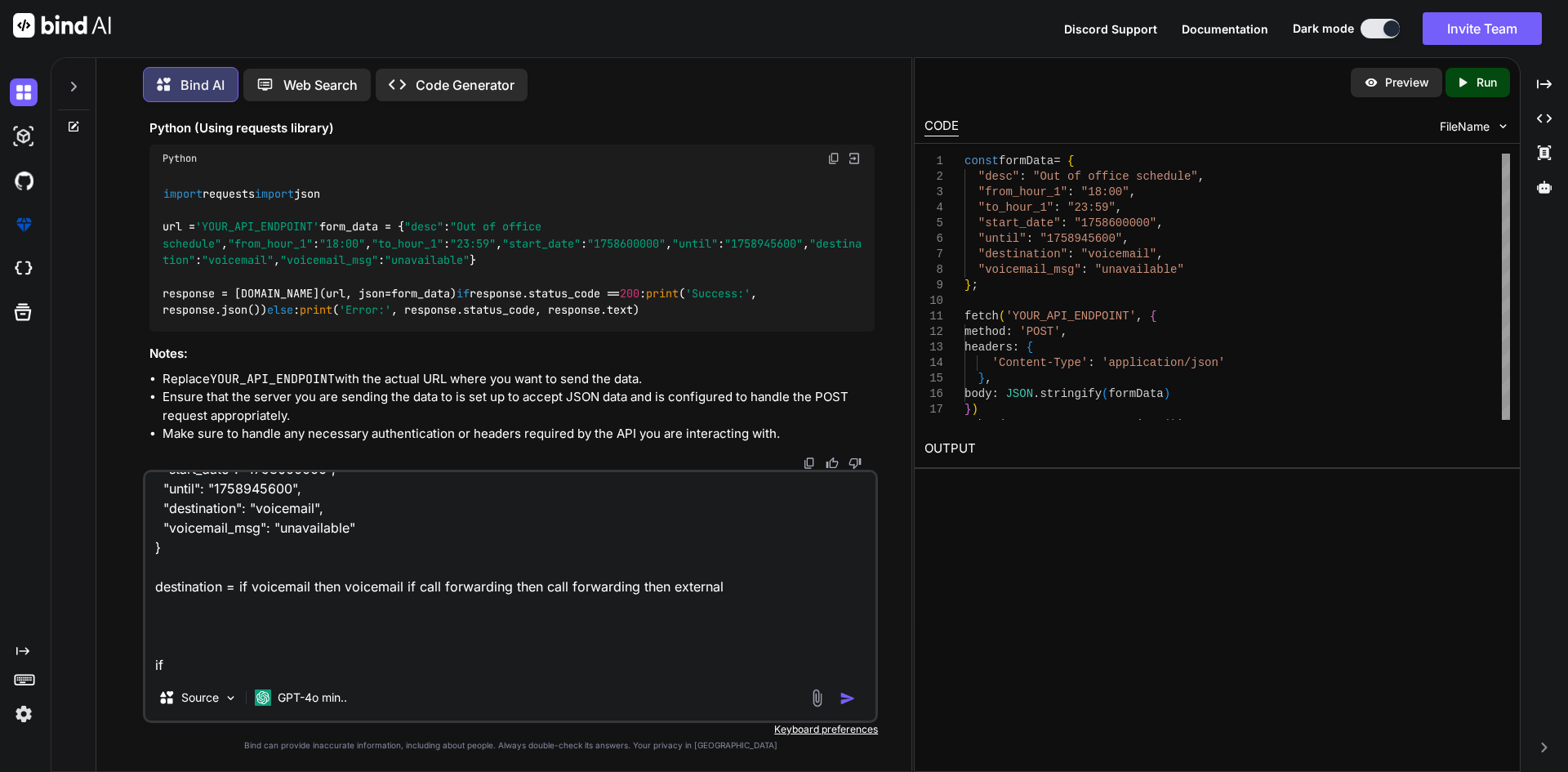
click at [192, 623] on textarea "I need to get form data like this { "desc": "Out of office schedule", "from_hou…" at bounding box center [510, 574] width 730 height 203
drag, startPoint x: 184, startPoint y: 634, endPoint x: 175, endPoint y: 617, distance: 19.2
click at [175, 617] on textarea "I need to get form data like this { "desc": "Out of office schedule", "from_hou…" at bounding box center [510, 574] width 730 height 203
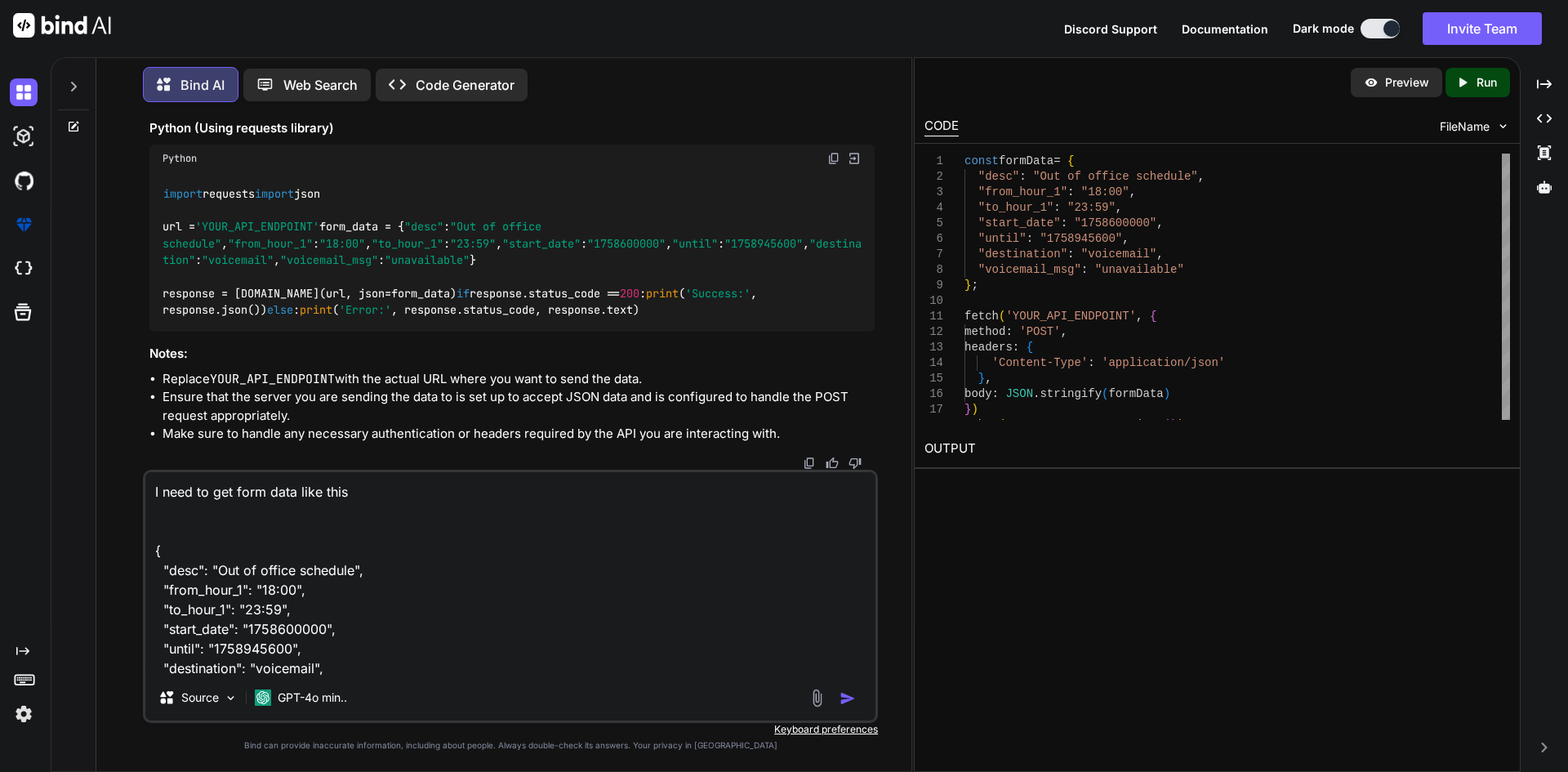
scroll to position [141, 0]
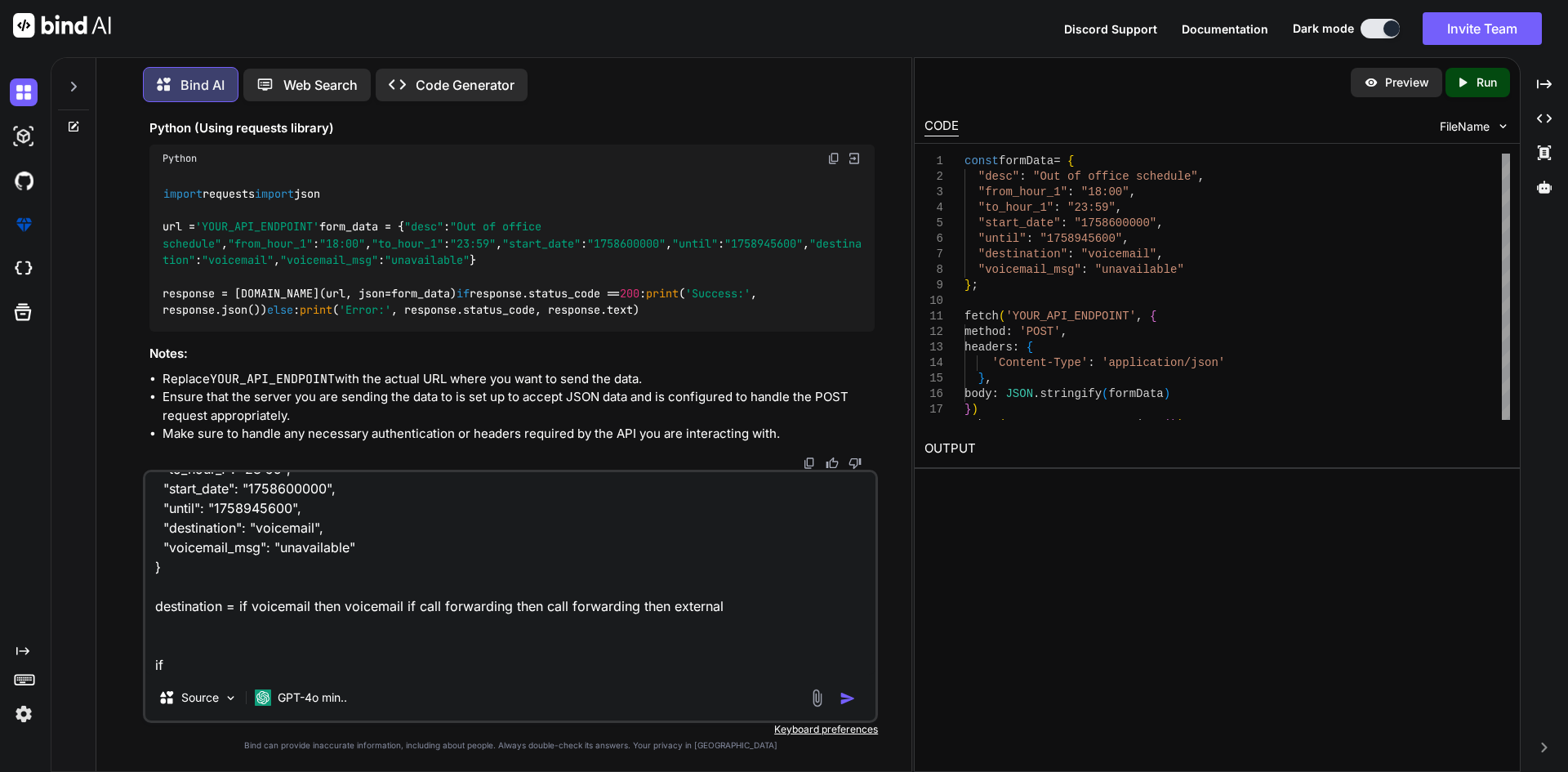
click at [156, 605] on textarea "I need to get form data like this { "desc": "Out of office schedule", "from_hou…" at bounding box center [510, 574] width 730 height 203
click at [723, 604] on textarea "I need to get form data like this { "desc": "Out of office schedule", "from_hou…" at bounding box center [510, 574] width 730 height 203
click at [247, 550] on textarea "I need to get form data like this { "desc": "Out of office schedule", "from_hou…" at bounding box center [510, 574] width 730 height 203
click at [198, 635] on textarea "I need to get form data like this { "desc": "Out of office schedule", "from_hou…" at bounding box center [510, 574] width 730 height 203
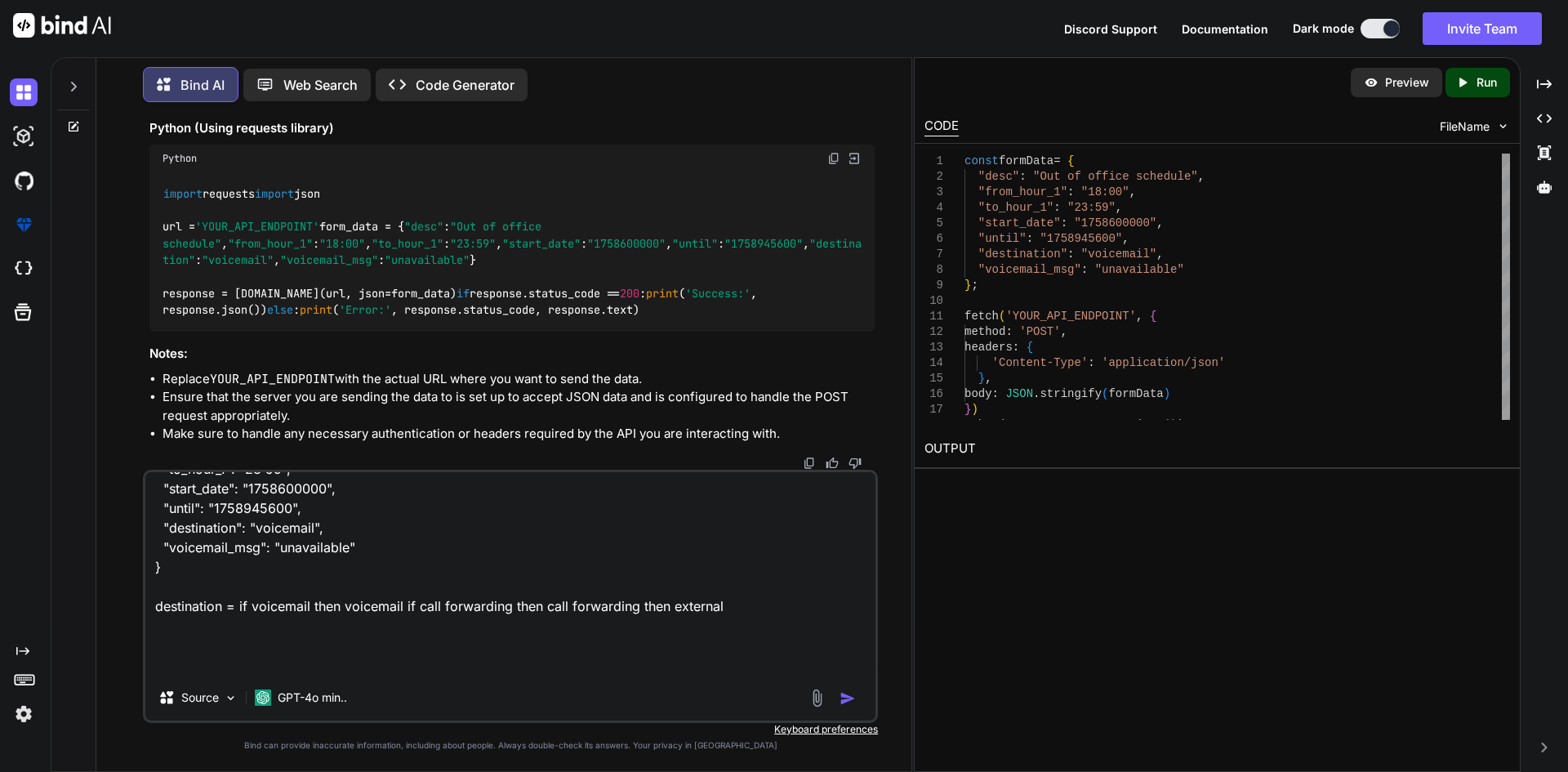
paste textarea "voicemail_msg"
paste textarea "external_number"
click at [518, 610] on textarea "I need to get form data like this { "desc": "Out of office schedule", "from_hou…" at bounding box center [510, 574] width 730 height 203
click at [545, 603] on textarea "I need to get form data like this { "desc": "Out of office schedule", "from_hou…" at bounding box center [510, 574] width 730 height 203
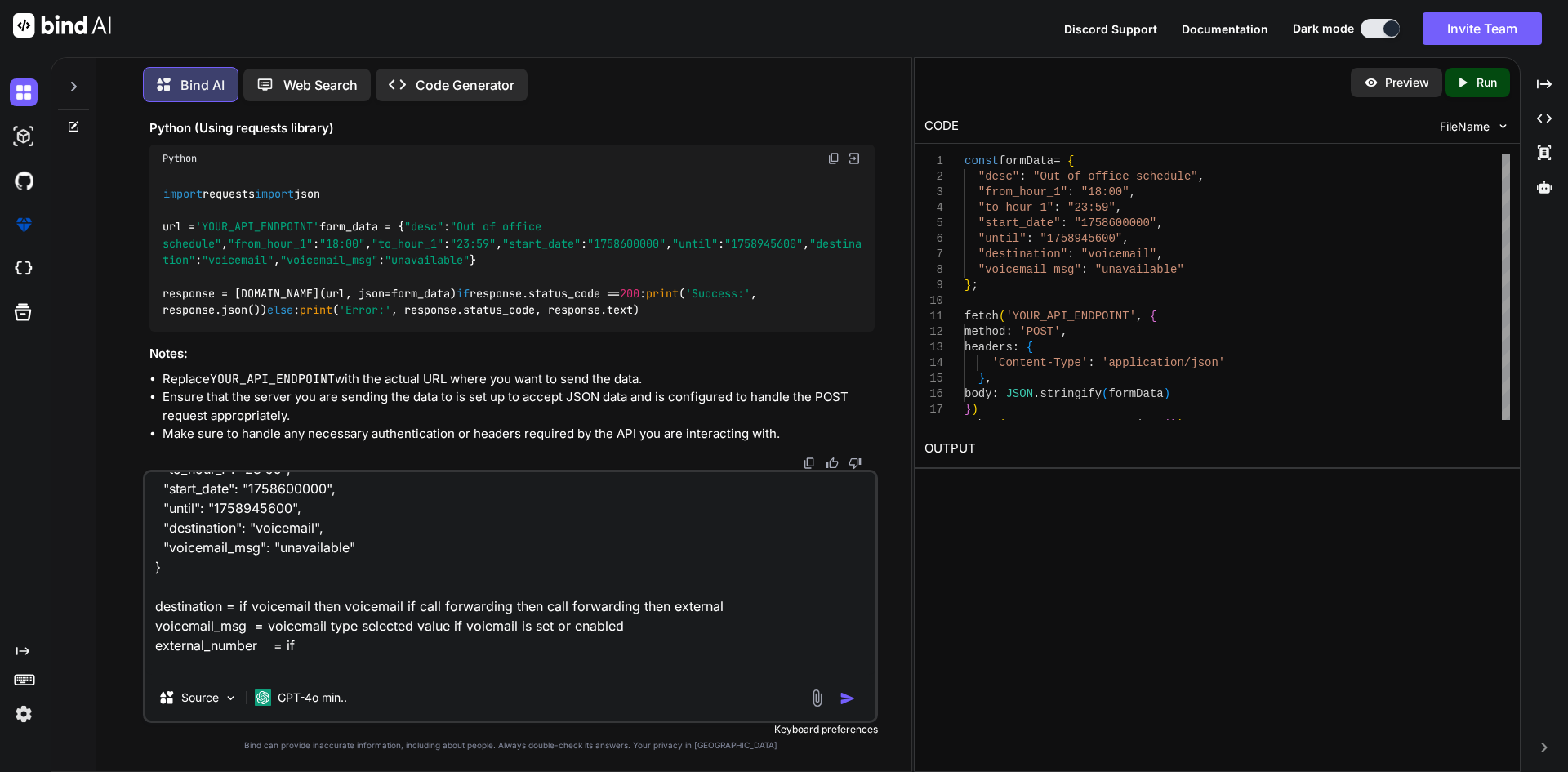
drag, startPoint x: 545, startPoint y: 604, endPoint x: 634, endPoint y: 607, distance: 89.1
click at [634, 607] on textarea "I need to get form data like this { "desc": "Out of office schedule", "from_hou…" at bounding box center [510, 574] width 730 height 203
click at [355, 652] on textarea "I need to get form data like this { "desc": "Out of office schedule", "from_hou…" at bounding box center [510, 574] width 730 height 203
paste textarea "call forwarding"
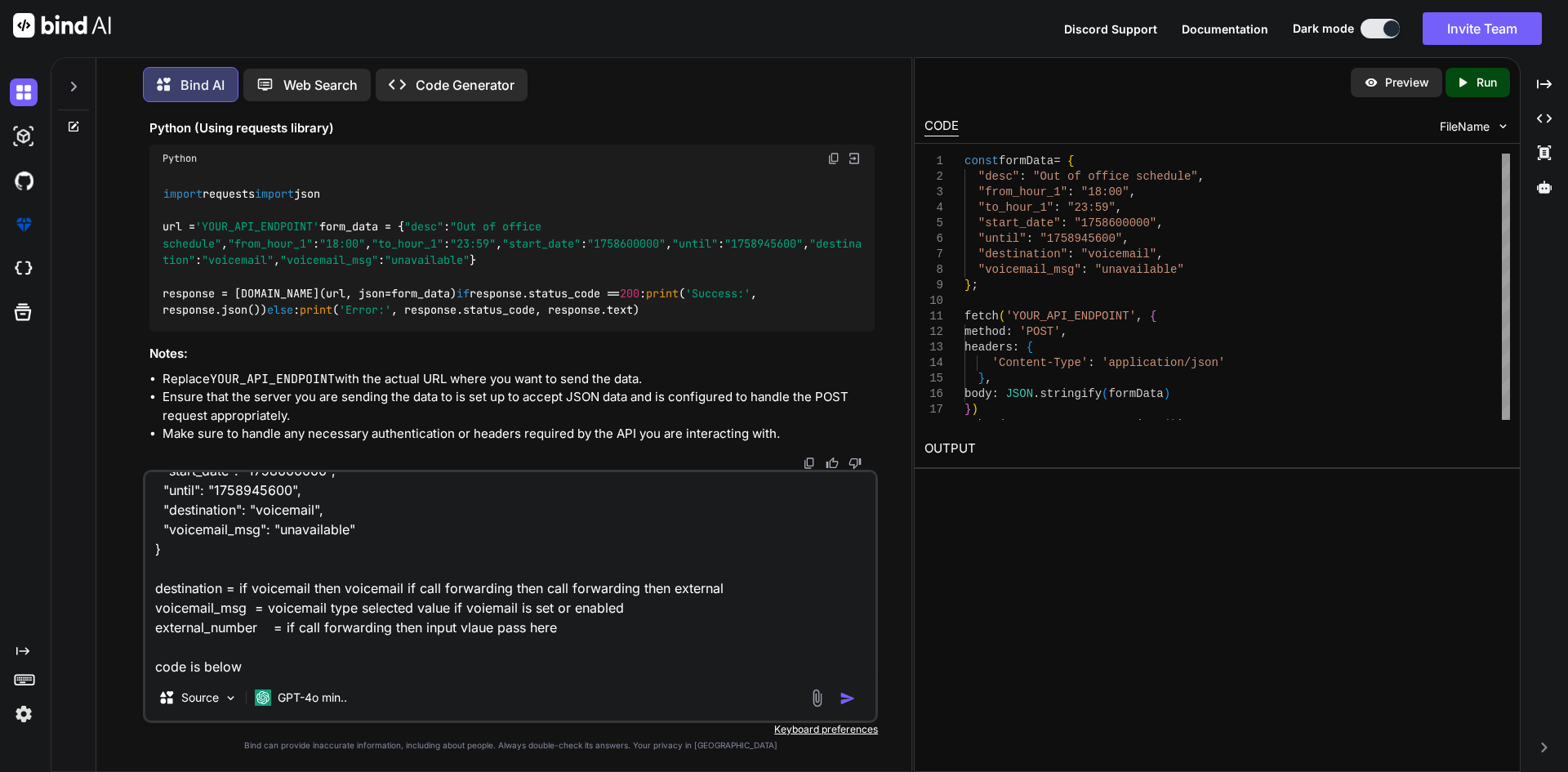
click at [388, 652] on textarea "I need to get form data like this { "desc": "Out of office schedule", "from_hou…" at bounding box center [510, 574] width 730 height 203
click at [350, 660] on textarea "I need to get form data like this { "desc": "Out of office schedule", "from_hou…" at bounding box center [510, 574] width 730 height 203
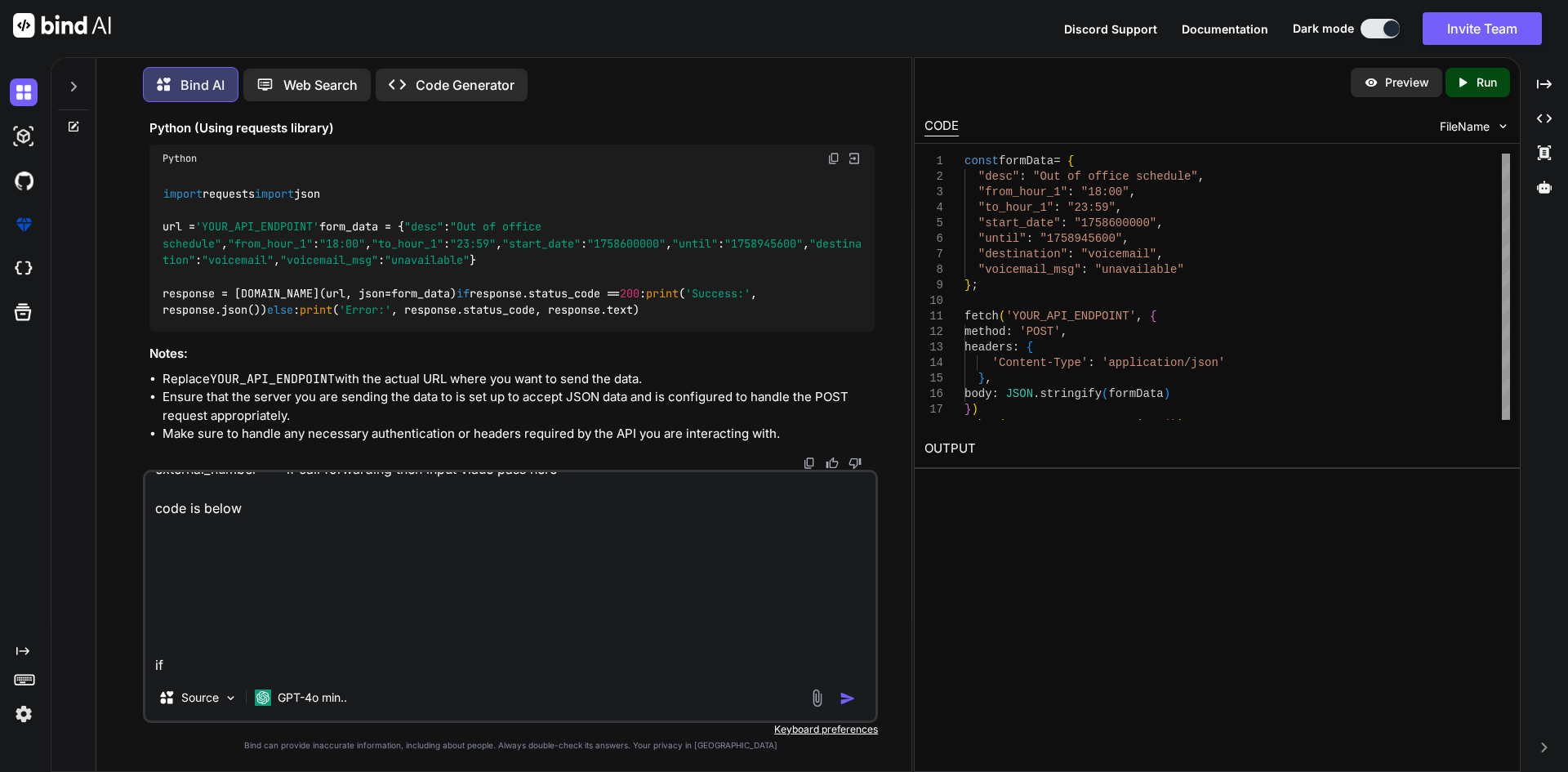
drag, startPoint x: 179, startPoint y: 663, endPoint x: 104, endPoint y: 639, distance: 78.7
click at [104, 639] on div "Bind AI Web Search Created with Pixso. Code Generator You i need send form data…" at bounding box center [504, 416] width 815 height 711
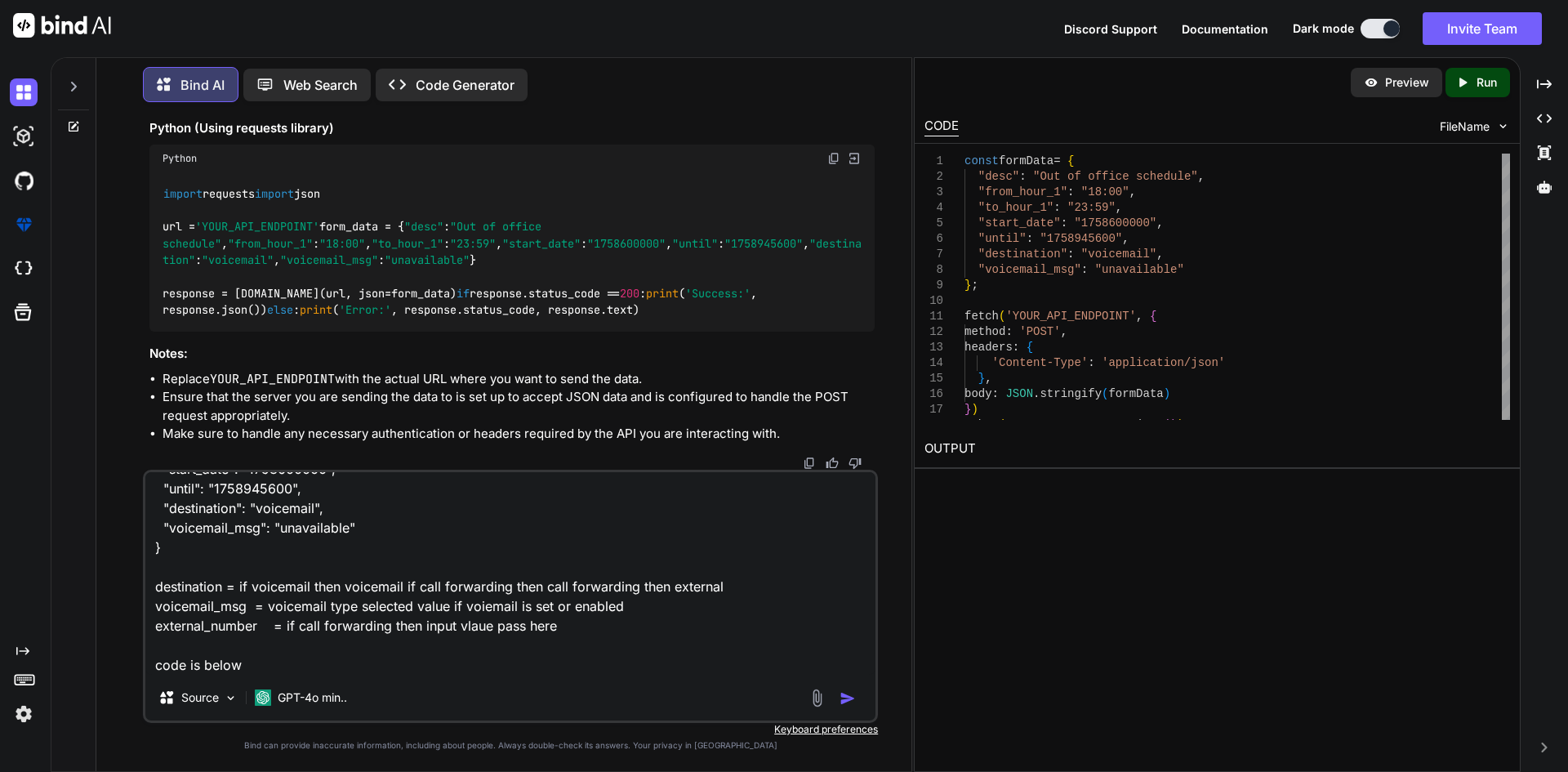
scroll to position [297, 0]
click at [272, 562] on textarea "I need to get form data like this { "desc": "Out of office schedule", "from_hou…" at bounding box center [510, 574] width 730 height 203
paste textarea "<template> <div class="modal fade" id="addSchedule" tabindex="-1" aria-hidden="…"
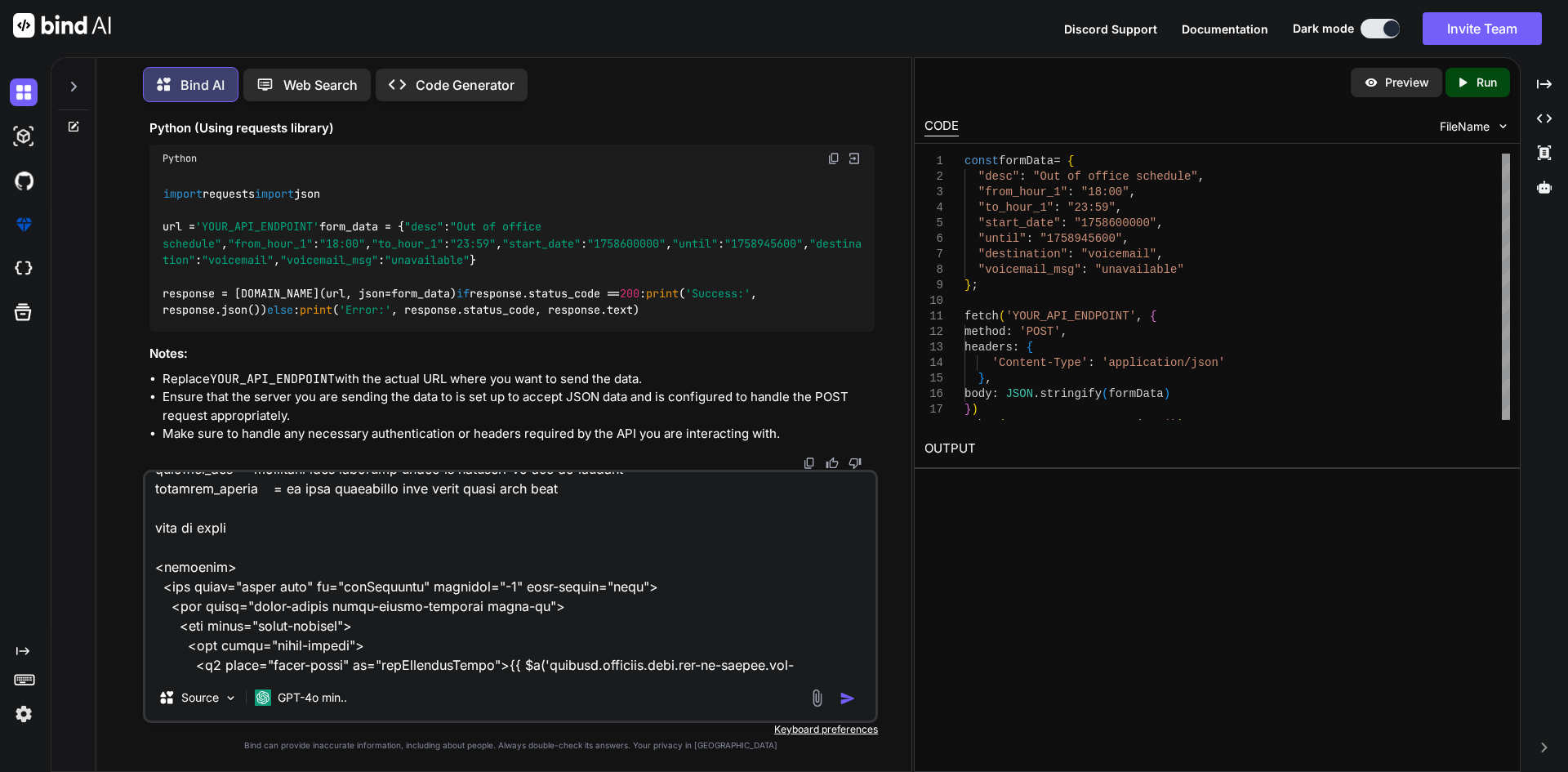
scroll to position [3768, 0]
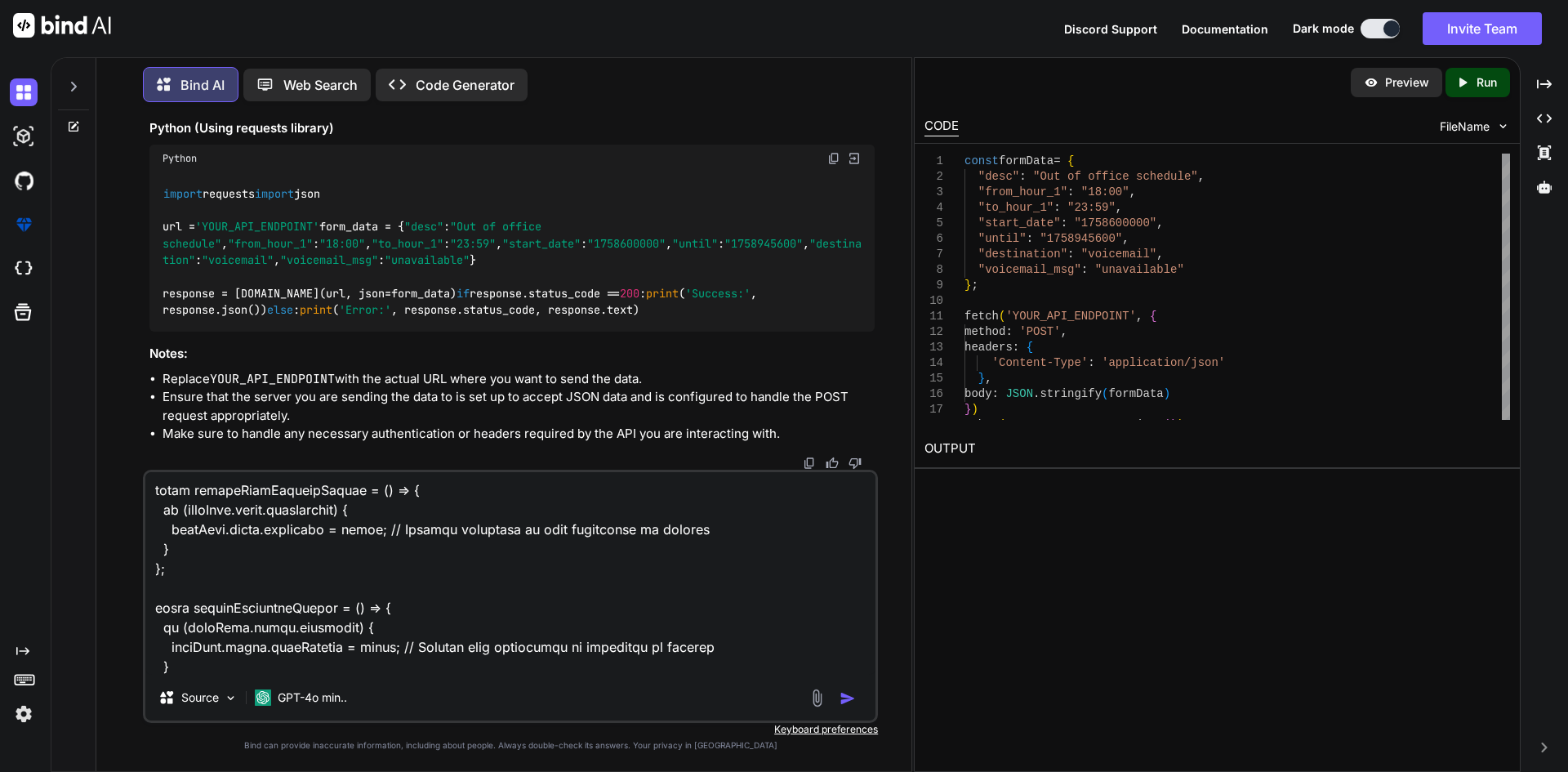
click at [844, 700] on img "button" at bounding box center [847, 698] width 16 height 16
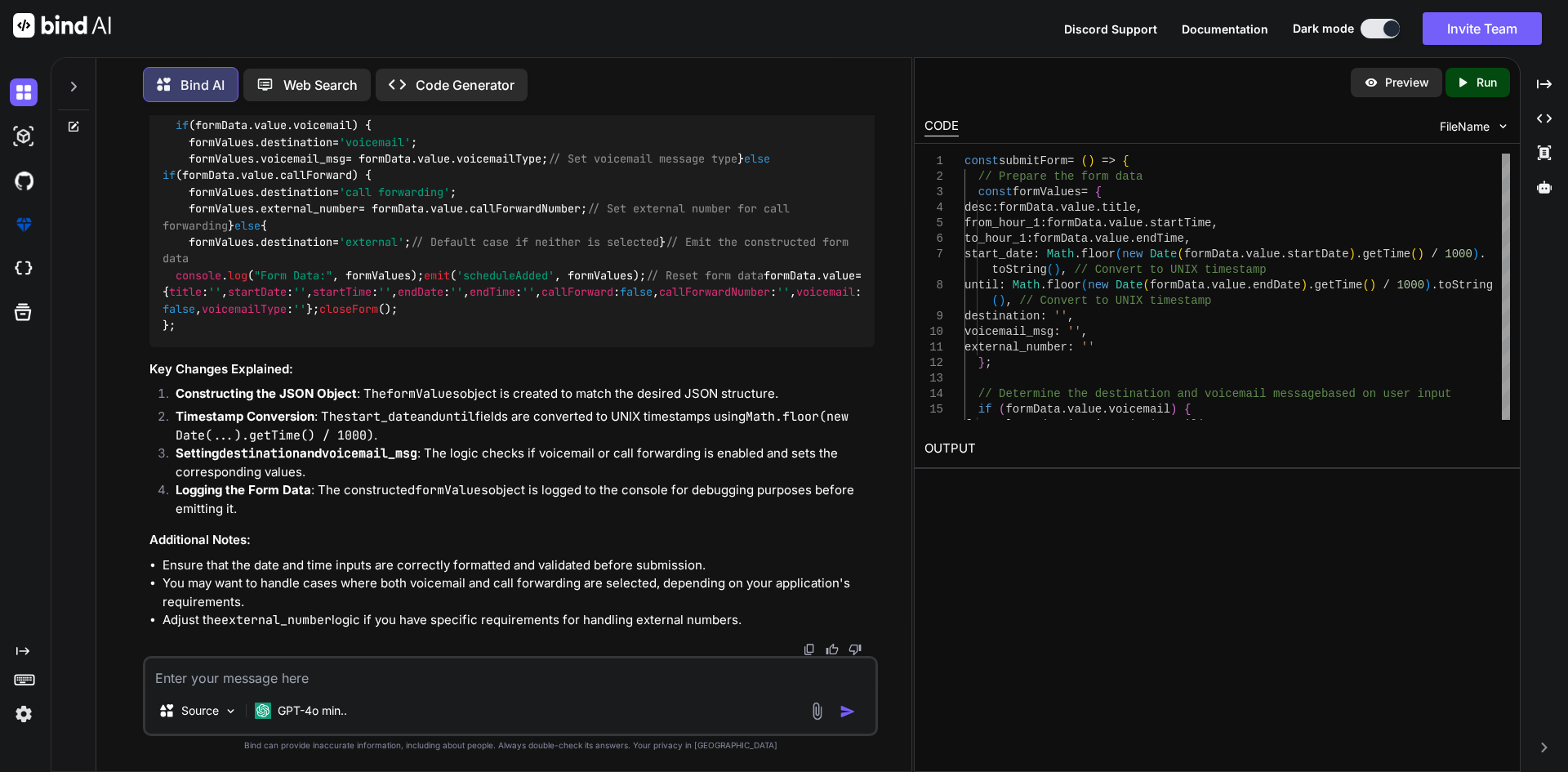
scroll to position [2210, 0]
drag, startPoint x: 178, startPoint y: 345, endPoint x: 247, endPoint y: 527, distance: 194.6
click at [247, 347] on div "const submitForm = ( ) => { // Prepare the form data const formValues = { desc …" at bounding box center [512, 160] width 725 height 376
copy code "const formValues = { desc : formData. value . title , from_hour_1 : formData. v…"
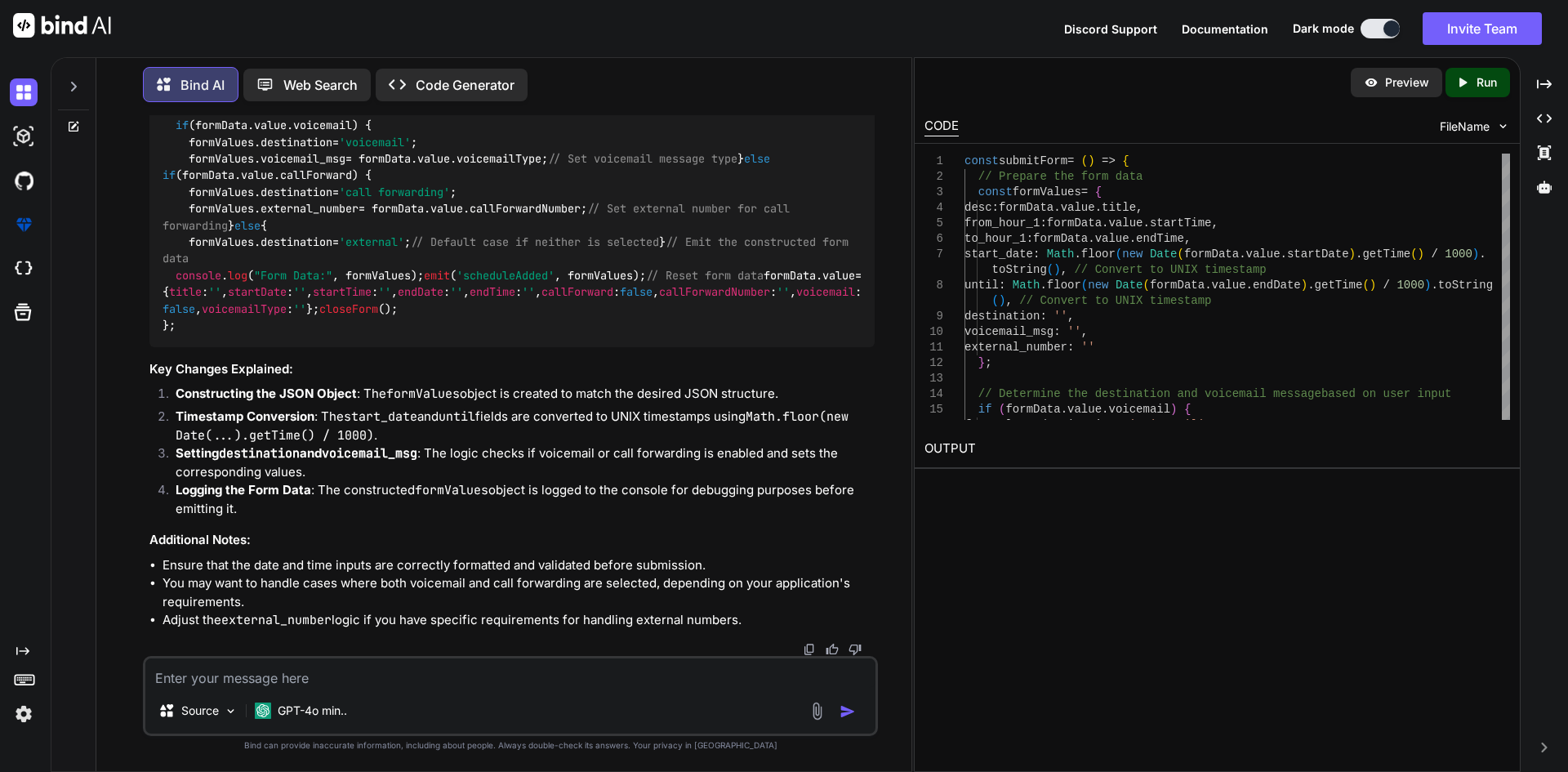
click at [296, 199] on span "destination" at bounding box center [297, 191] width 72 height 15
click at [221, 334] on code "const submitForm = ( ) => { // Prepare the form data const formValues = { desc …" at bounding box center [515, 159] width 705 height 350
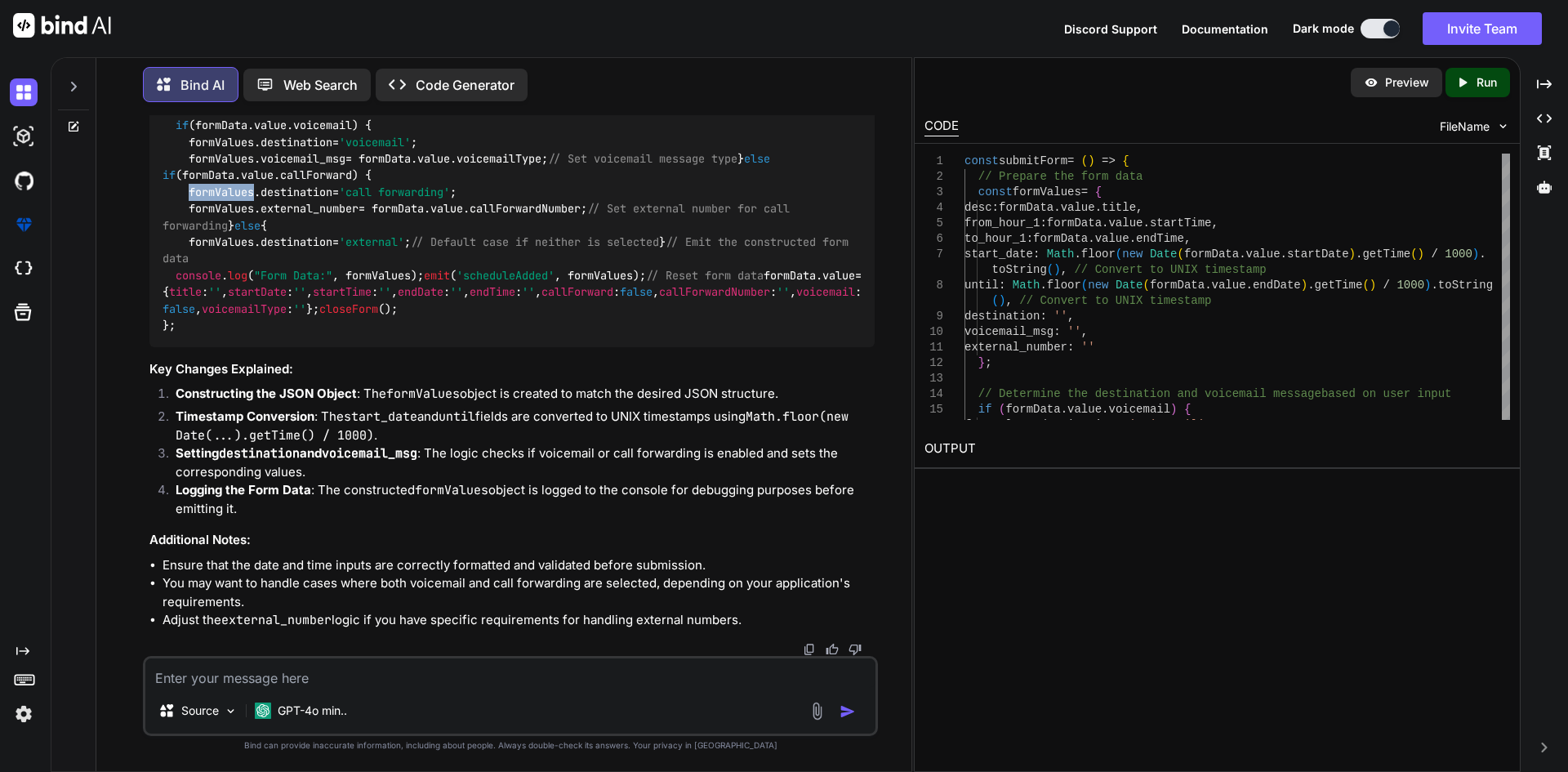
scroll to position [2946, 0]
click at [233, 667] on textarea at bounding box center [510, 673] width 730 height 29
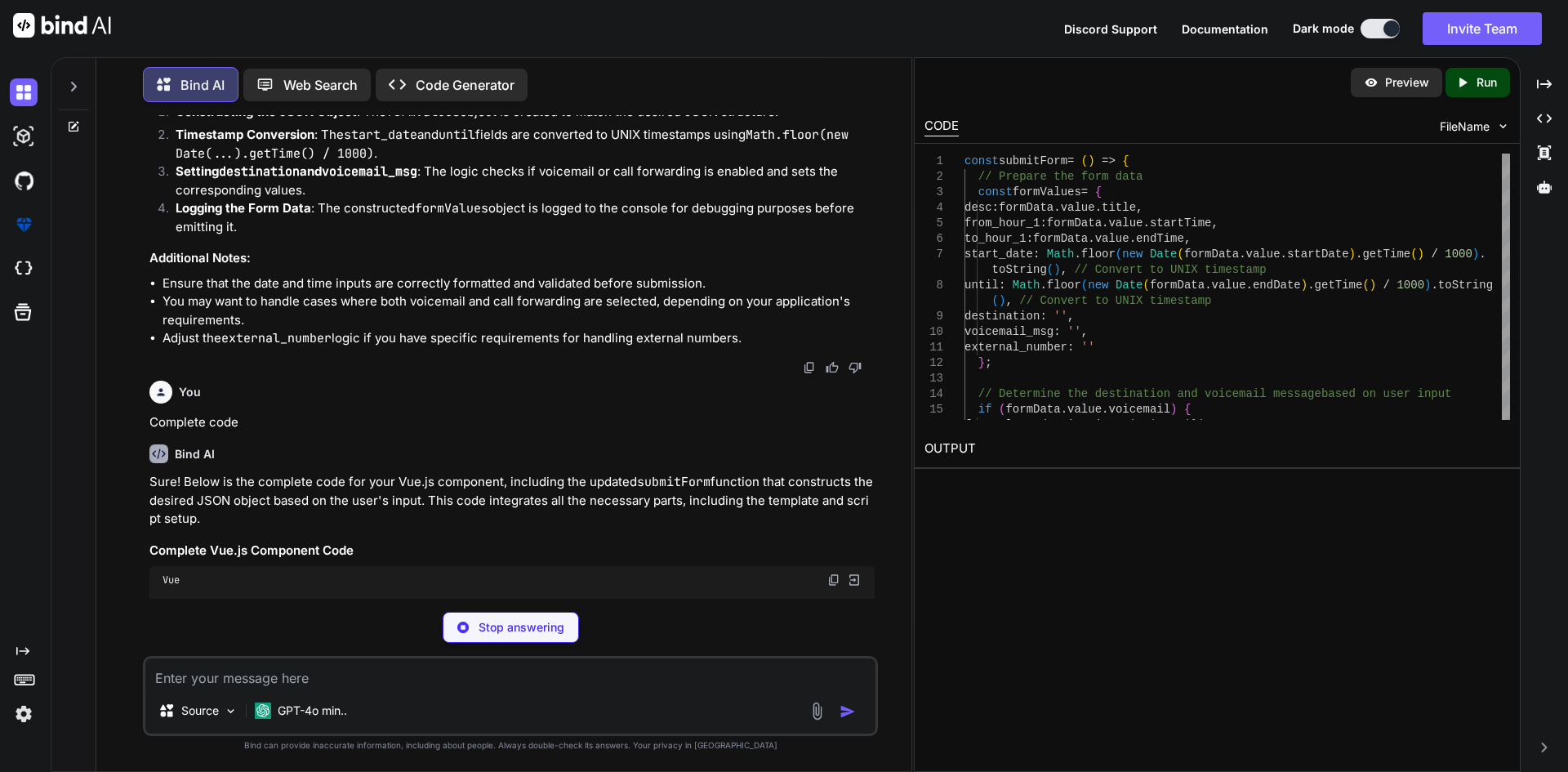
scroll to position [2234, 0]
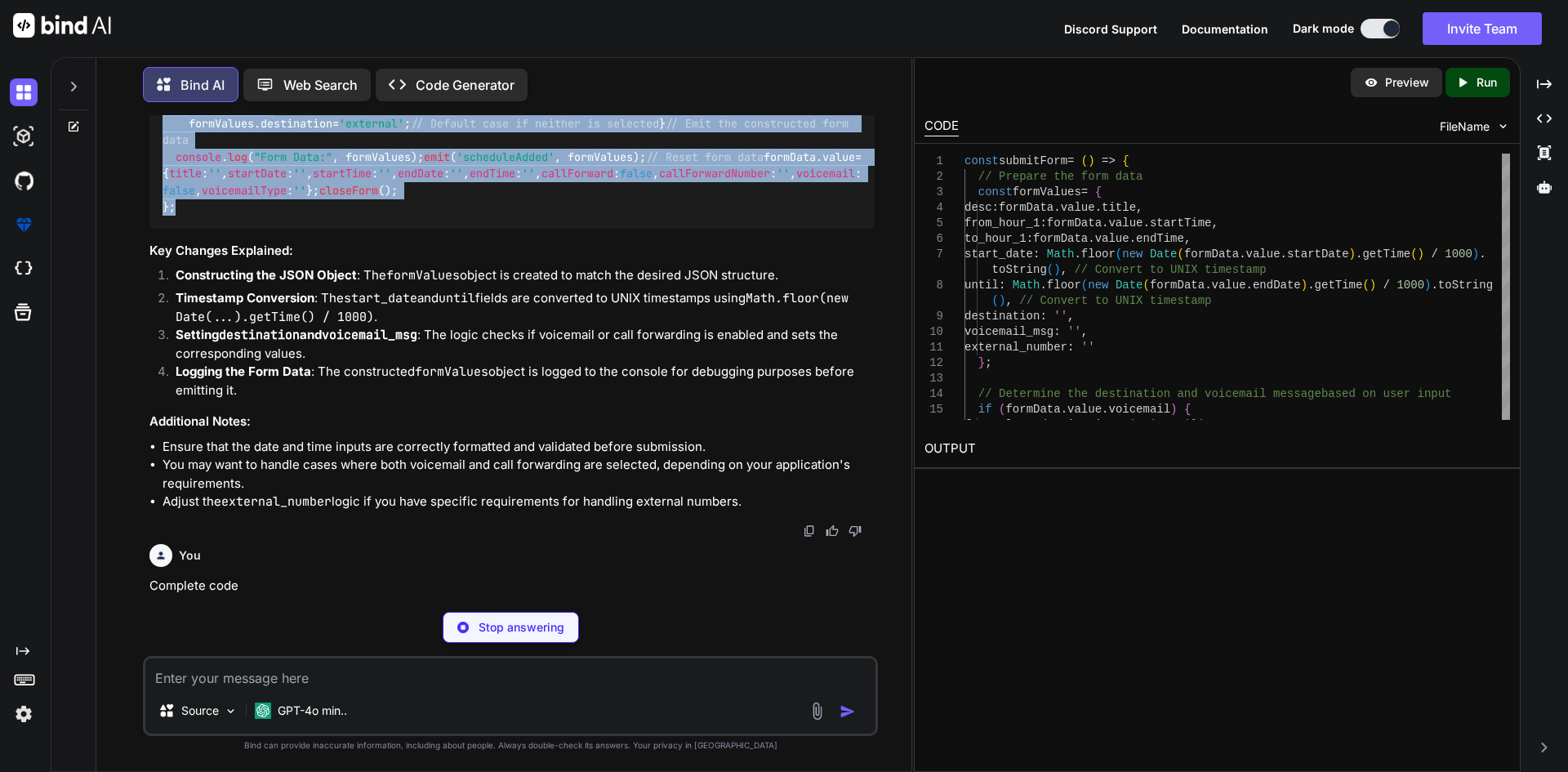
drag, startPoint x: 188, startPoint y: 469, endPoint x: 142, endPoint y: 284, distance: 190.6
click at [142, 284] on div "You i need send form data kike this { "desc": "Out of office schedule", "from_h…" at bounding box center [511, 443] width 802 height 656
copy code "const submitForm = ( ) => { // Prepare the form data const formValues = { desc …"
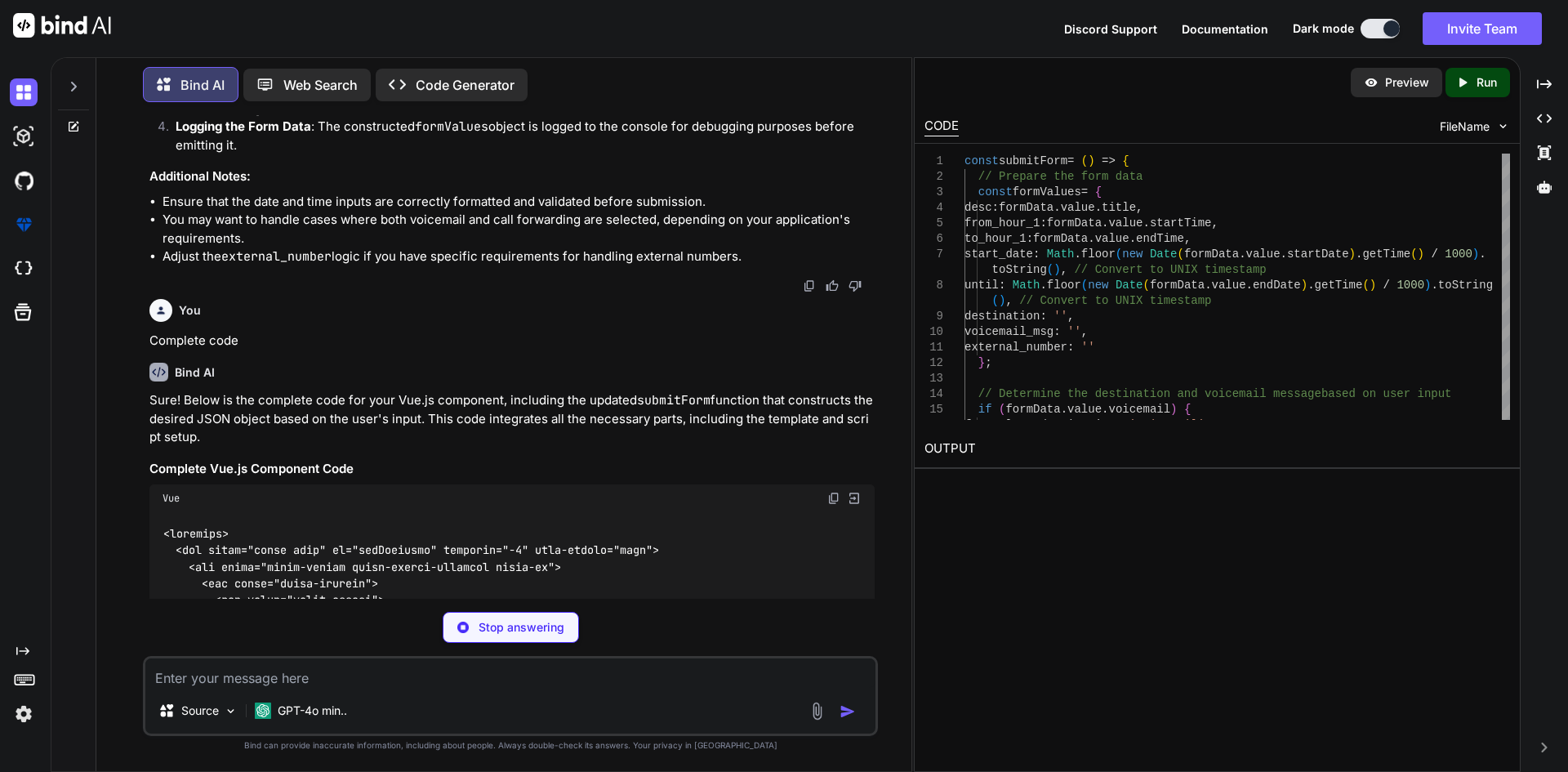
scroll to position [2724, 0]
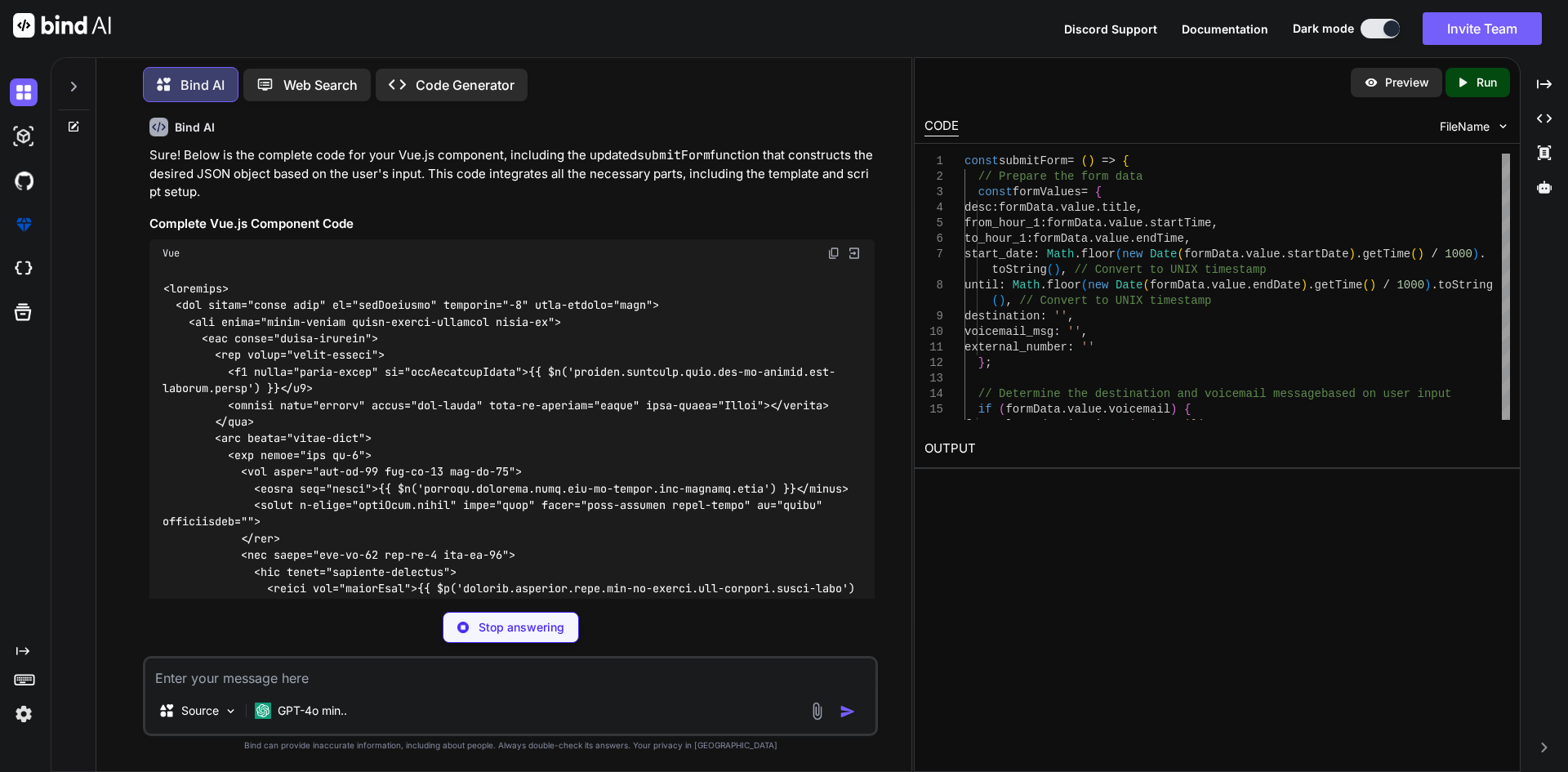
copy code "const submitForm = ( ) => { // Prepare the form data const formValues = { desc …"
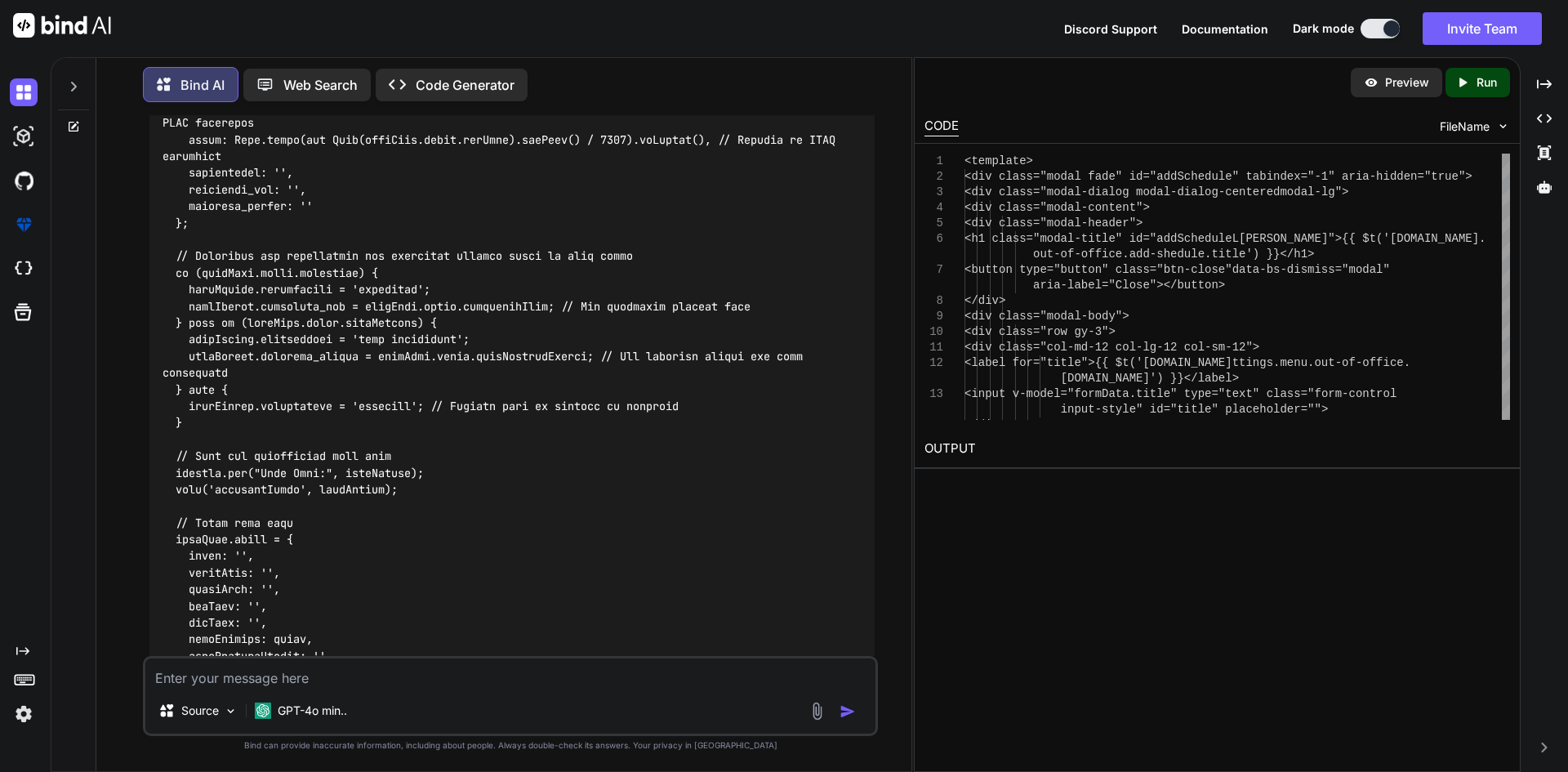
scroll to position [5584, 0]
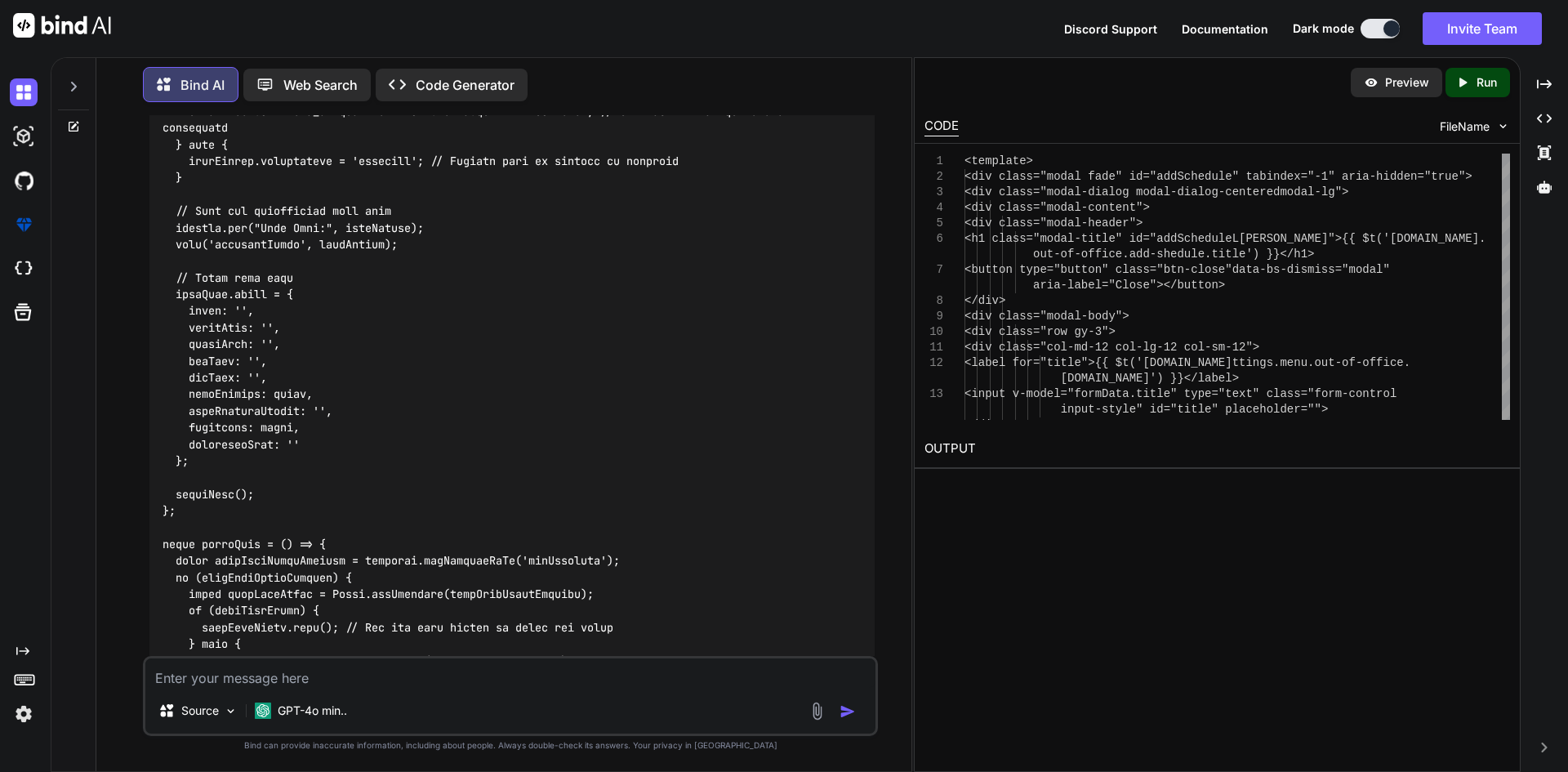
copy code "title"
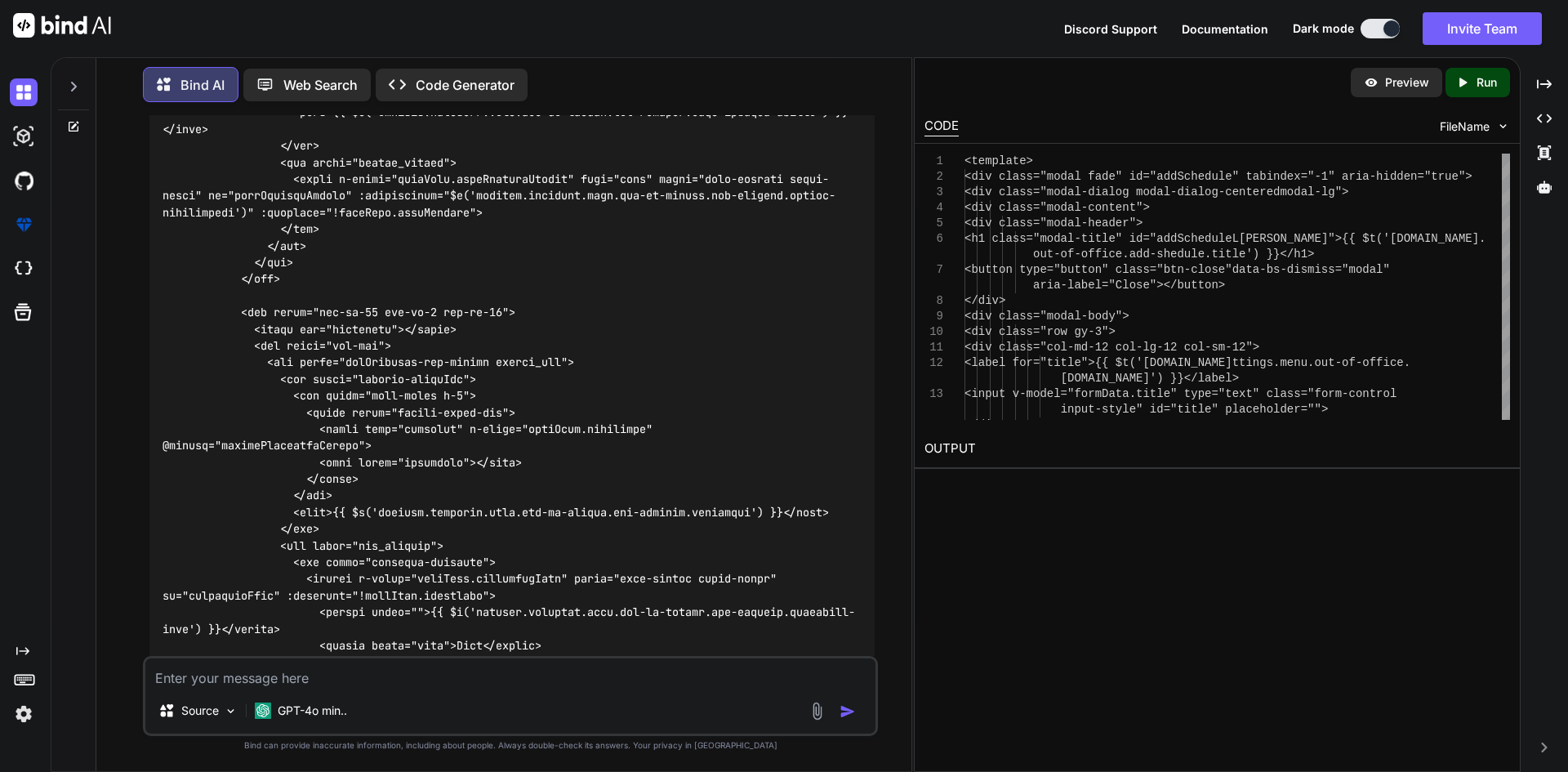
scroll to position [3623, 0]
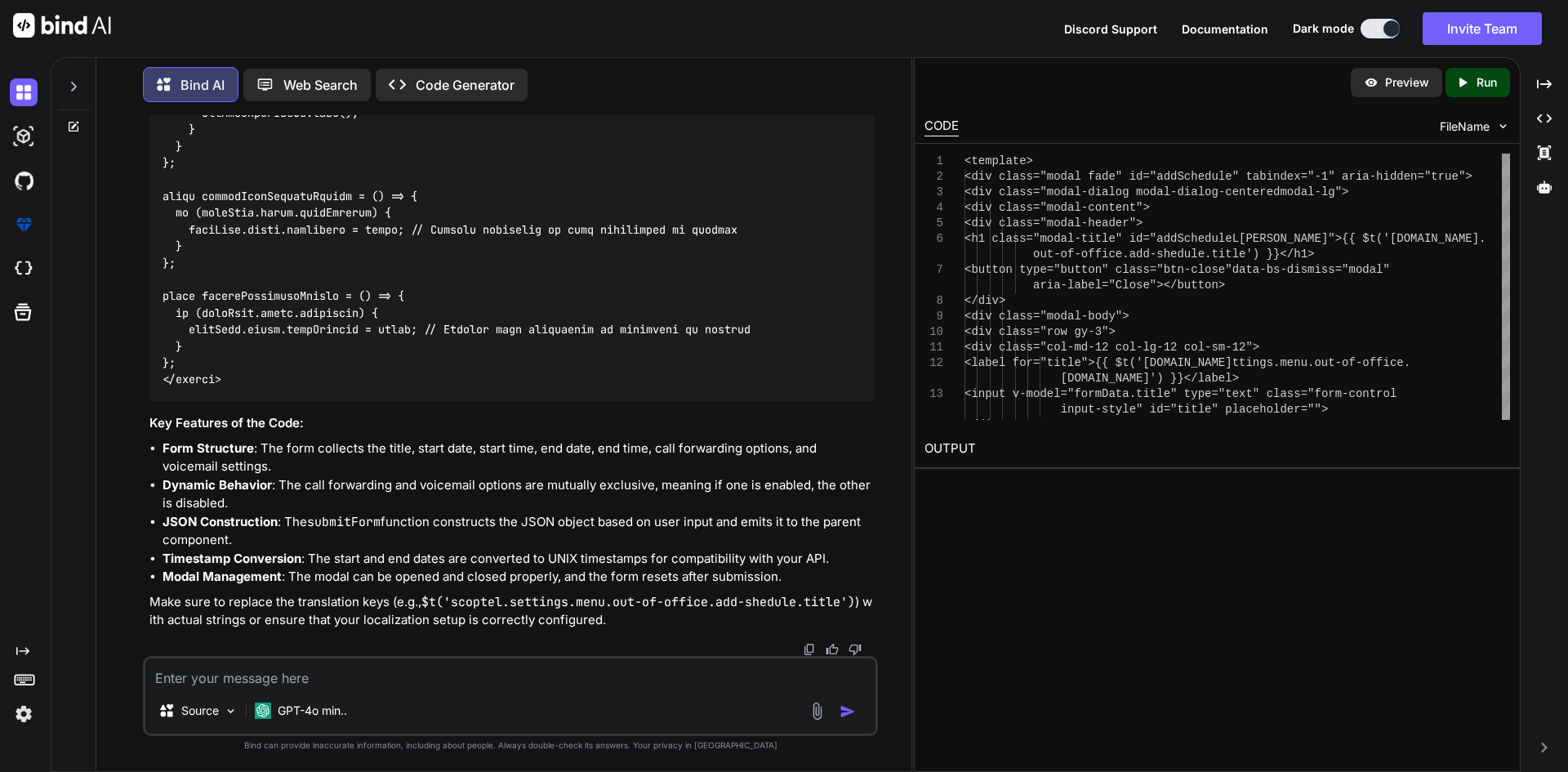
scroll to position [6997, 0]
click at [328, 670] on textarea at bounding box center [510, 673] width 730 height 29
click at [227, 690] on div "form data Source GPT-4o min.." at bounding box center [511, 696] width 736 height 80
click at [233, 686] on textarea "form data" at bounding box center [510, 673] width 730 height 29
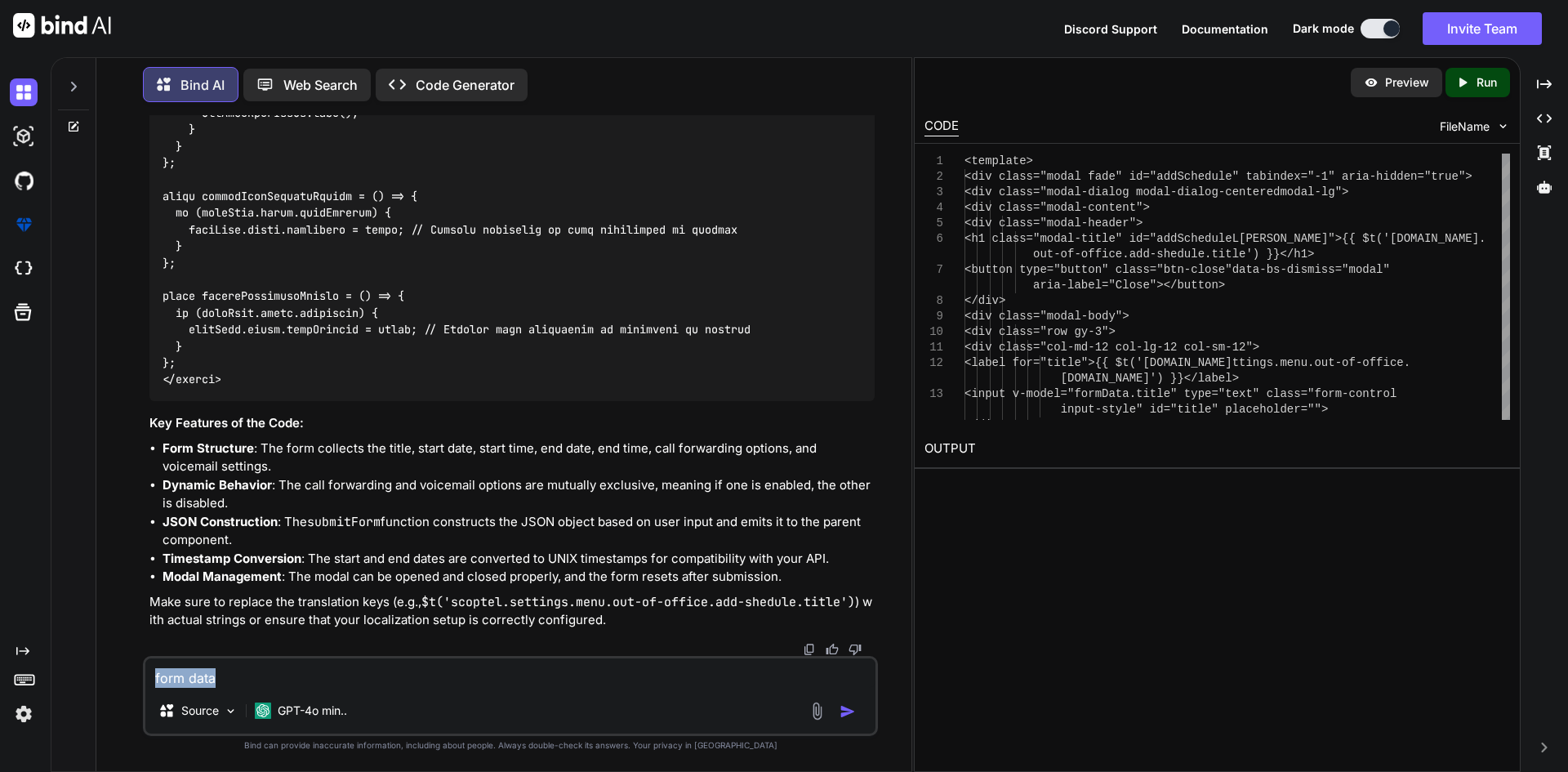
click at [211, 661] on textarea "form data" at bounding box center [510, 673] width 730 height 29
click at [235, 662] on textarea "form data" at bounding box center [510, 673] width 730 height 29
click at [227, 672] on textarea "form data" at bounding box center [510, 673] width 730 height 29
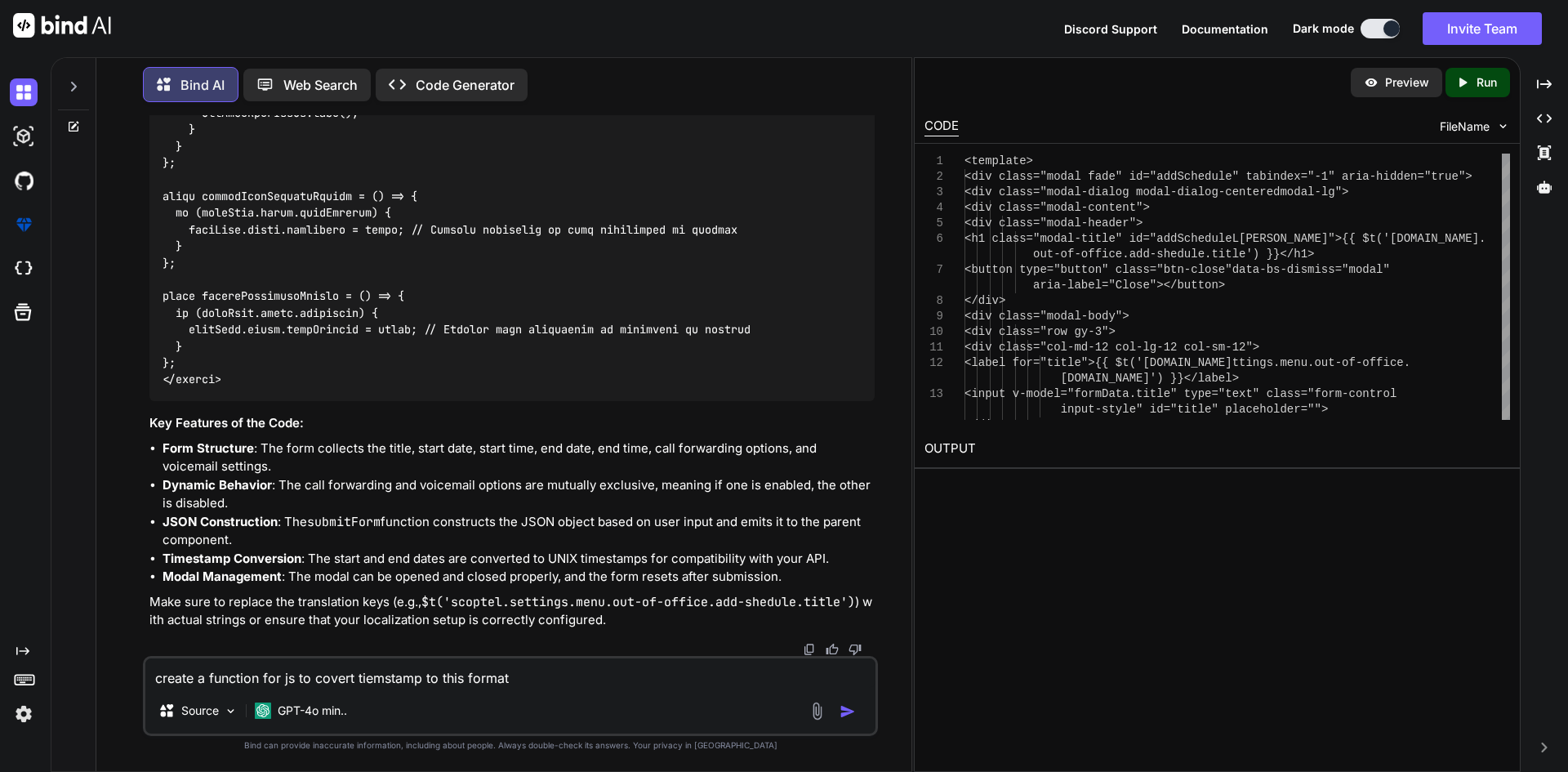
paste textarea "[DATE],"
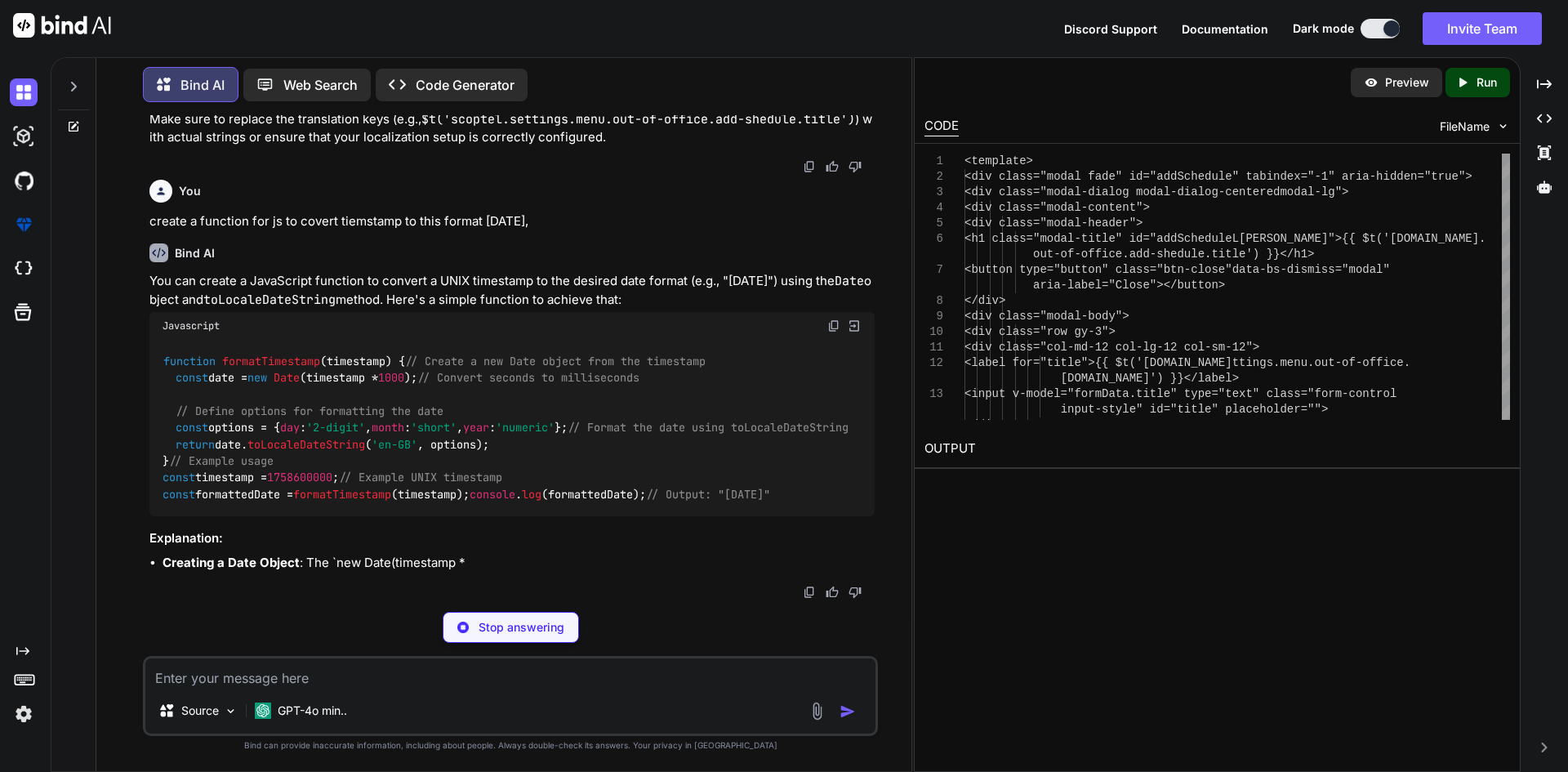
scroll to position [7580, 0]
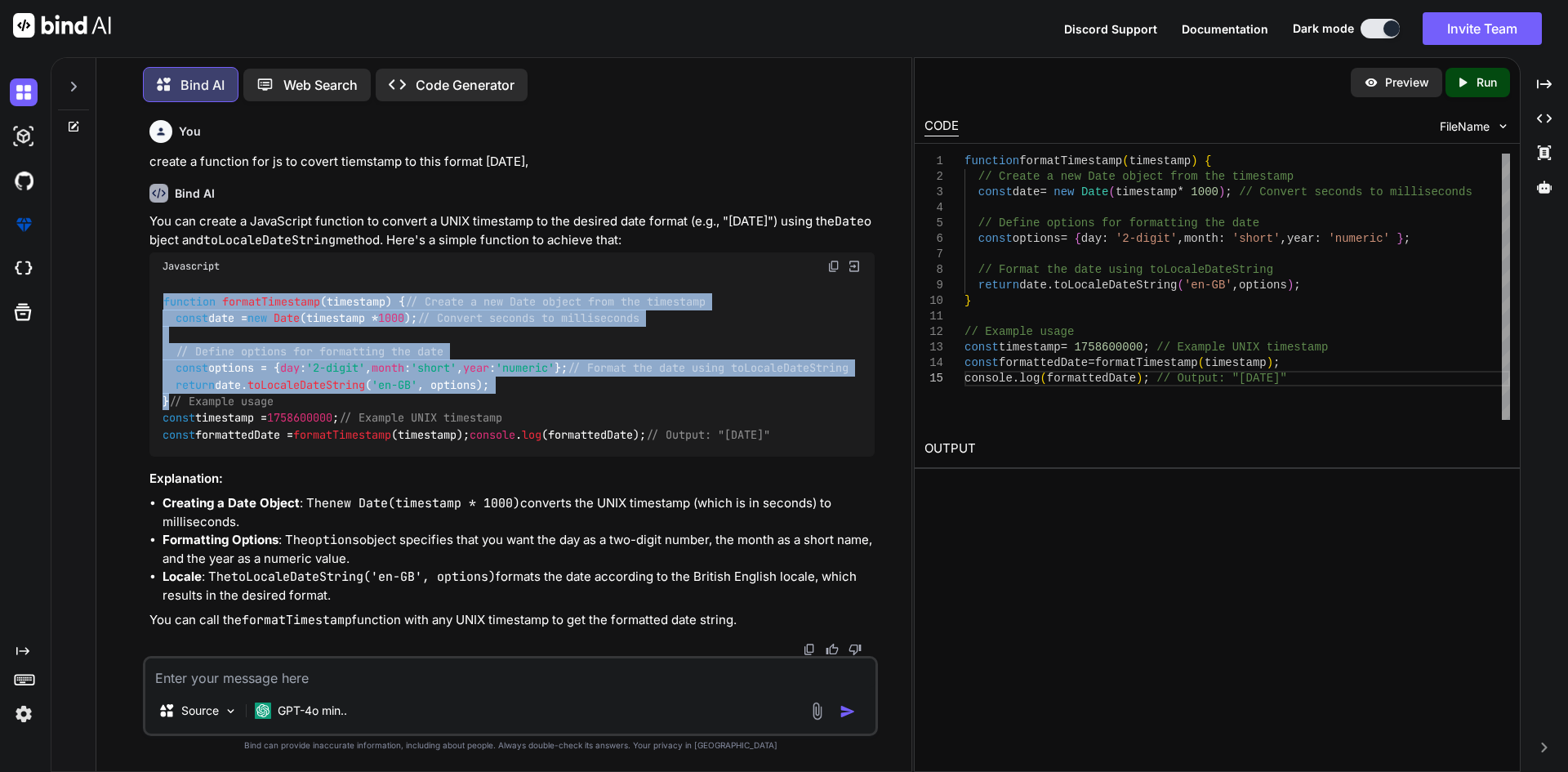
copy code "function formatTimestamp ( timestamp ) { // Create a new Date object from the t…"
drag, startPoint x: 195, startPoint y: 410, endPoint x: 147, endPoint y: 247, distance: 169.9
click at [147, 247] on div "You i need send form data kike this { "desc": "Out of office schedule", "from_h…" at bounding box center [512, 386] width 732 height 541
click at [354, 674] on textarea at bounding box center [510, 673] width 730 height 29
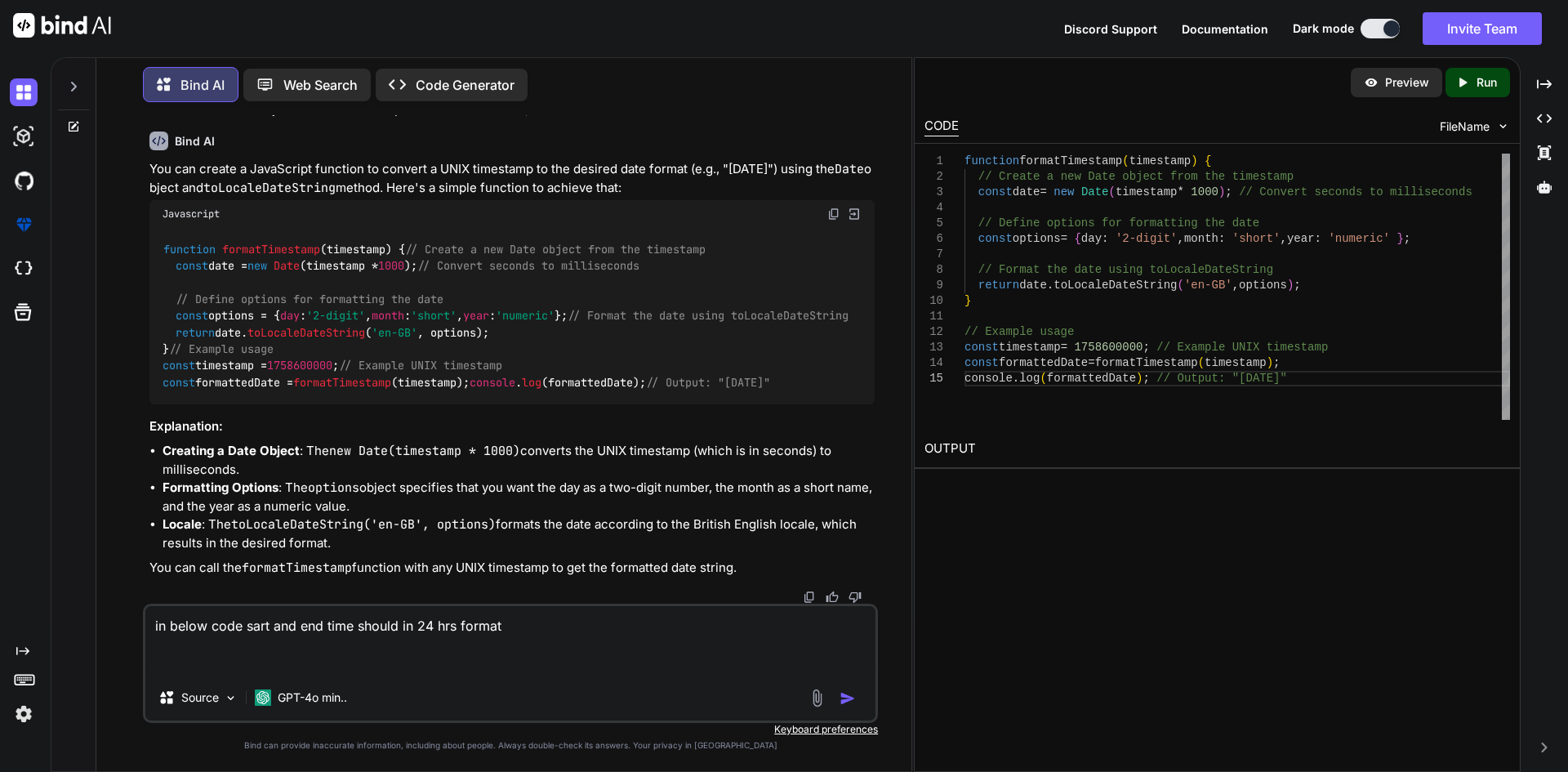
paste textarea "<template> <div class="modal fade" id="addSchedule" tabindex="-1" aria-hidden="…"
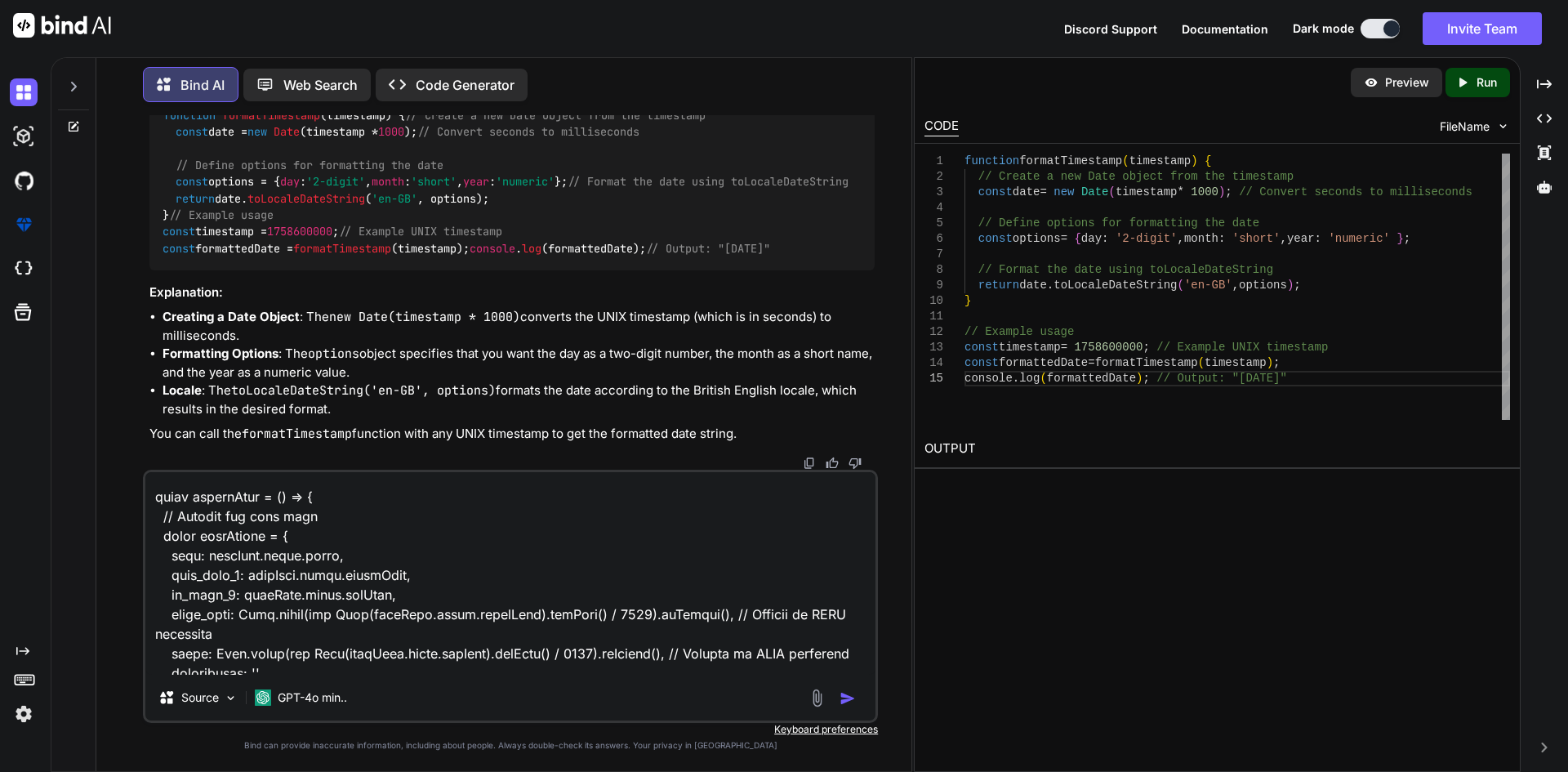
scroll to position [2173, 0]
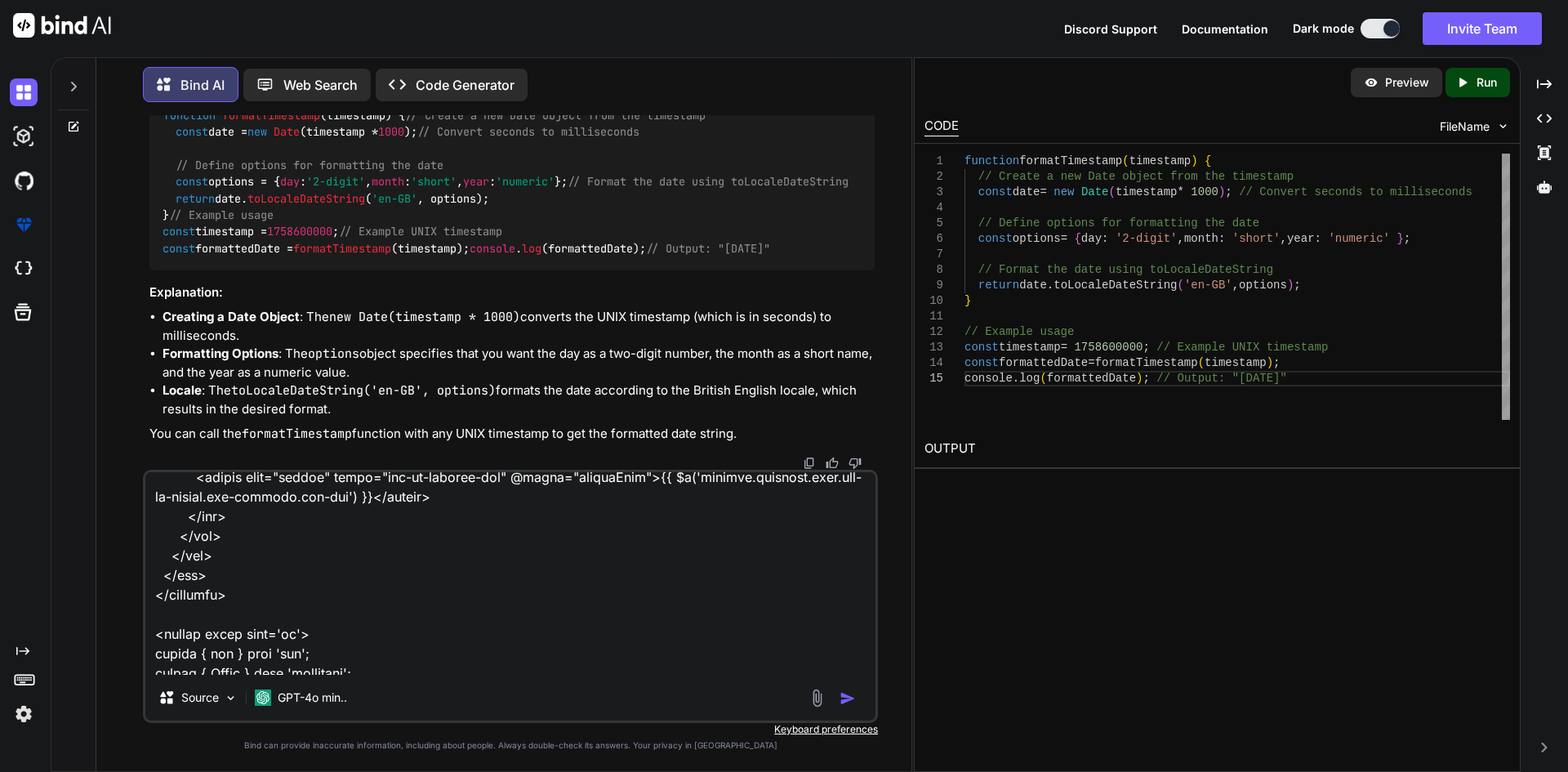
click at [359, 601] on textarea at bounding box center [510, 574] width 730 height 203
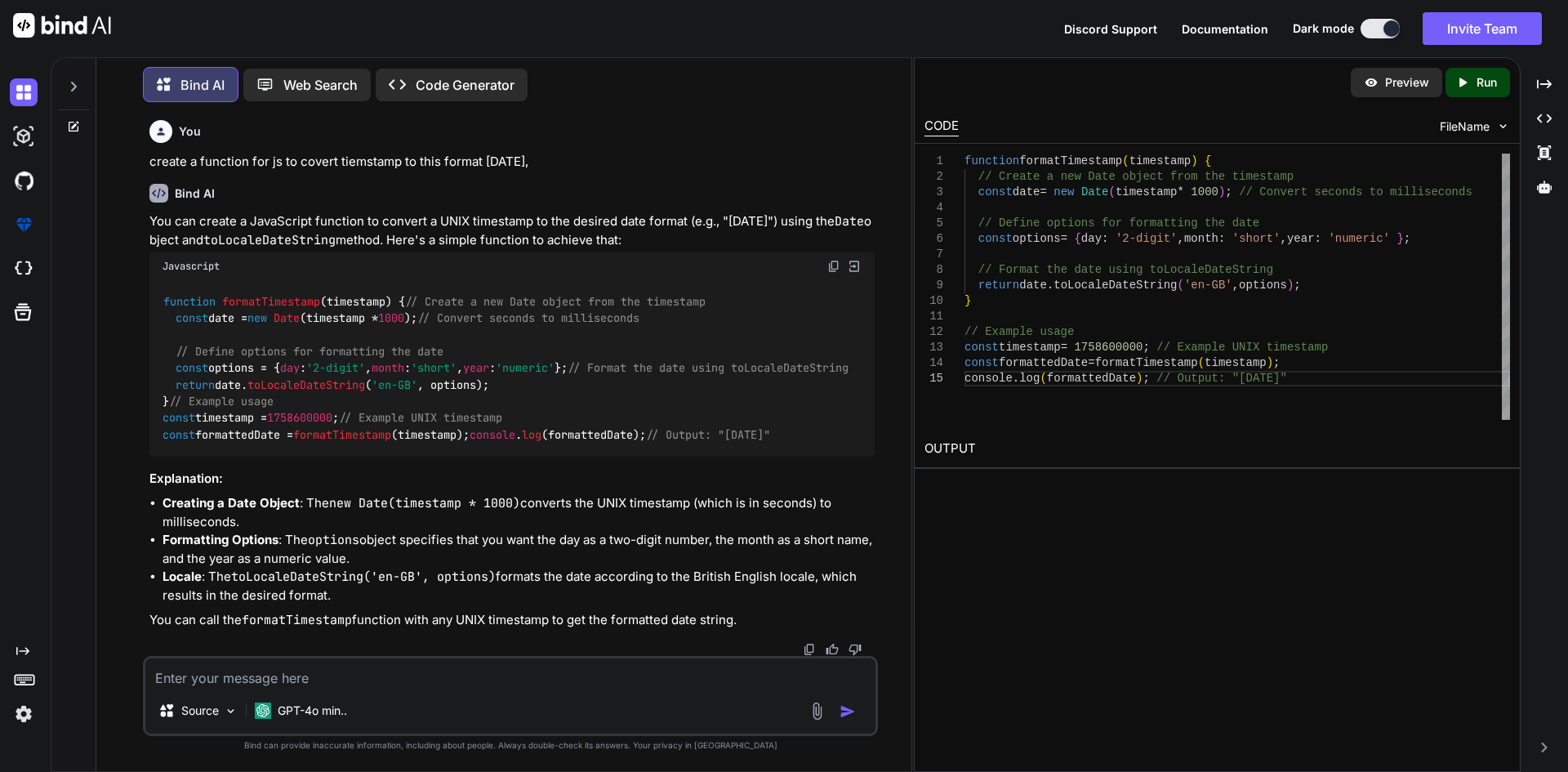
scroll to position [0, 0]
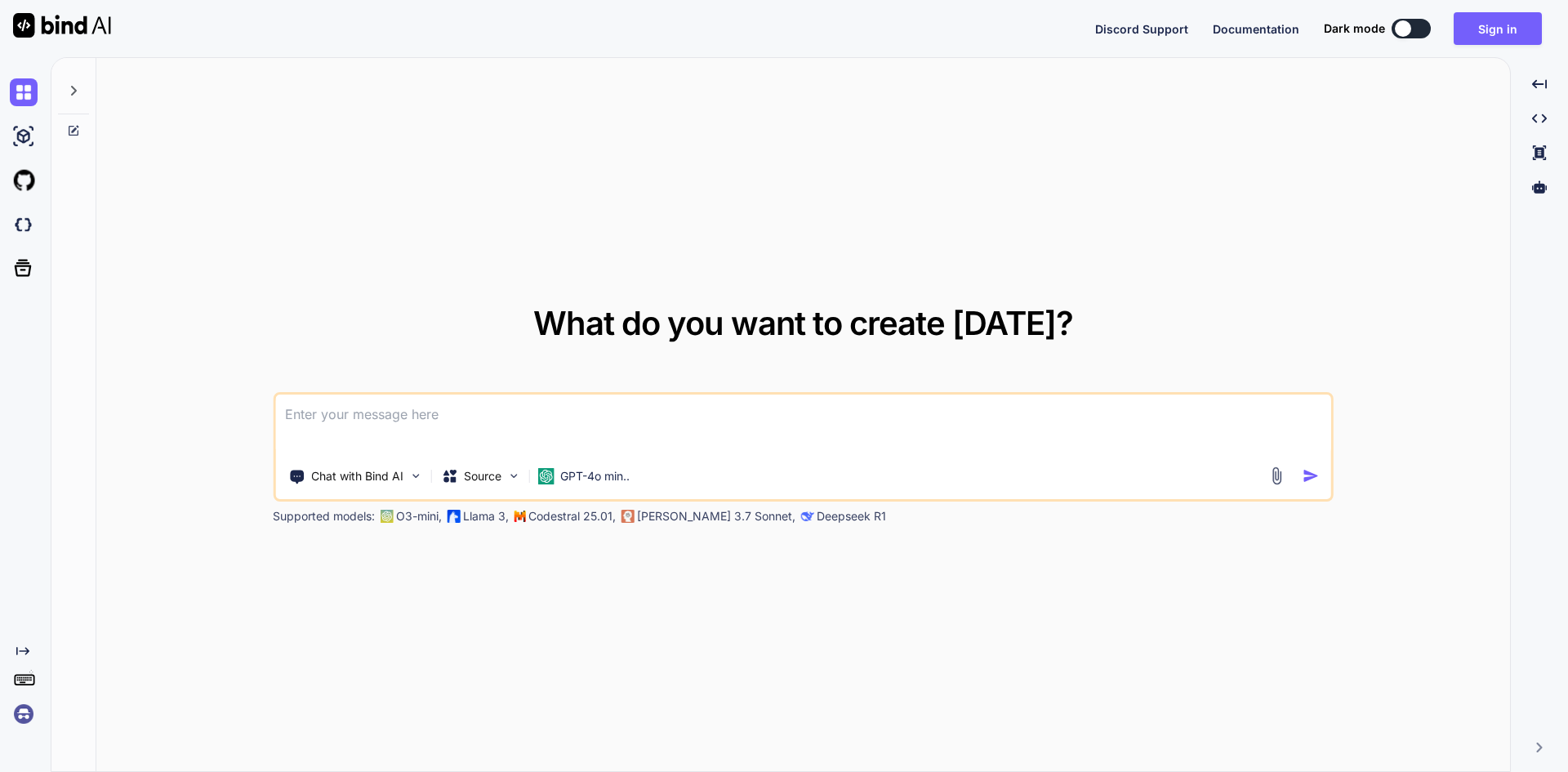
click at [369, 398] on textarea at bounding box center [803, 425] width 1056 height 60
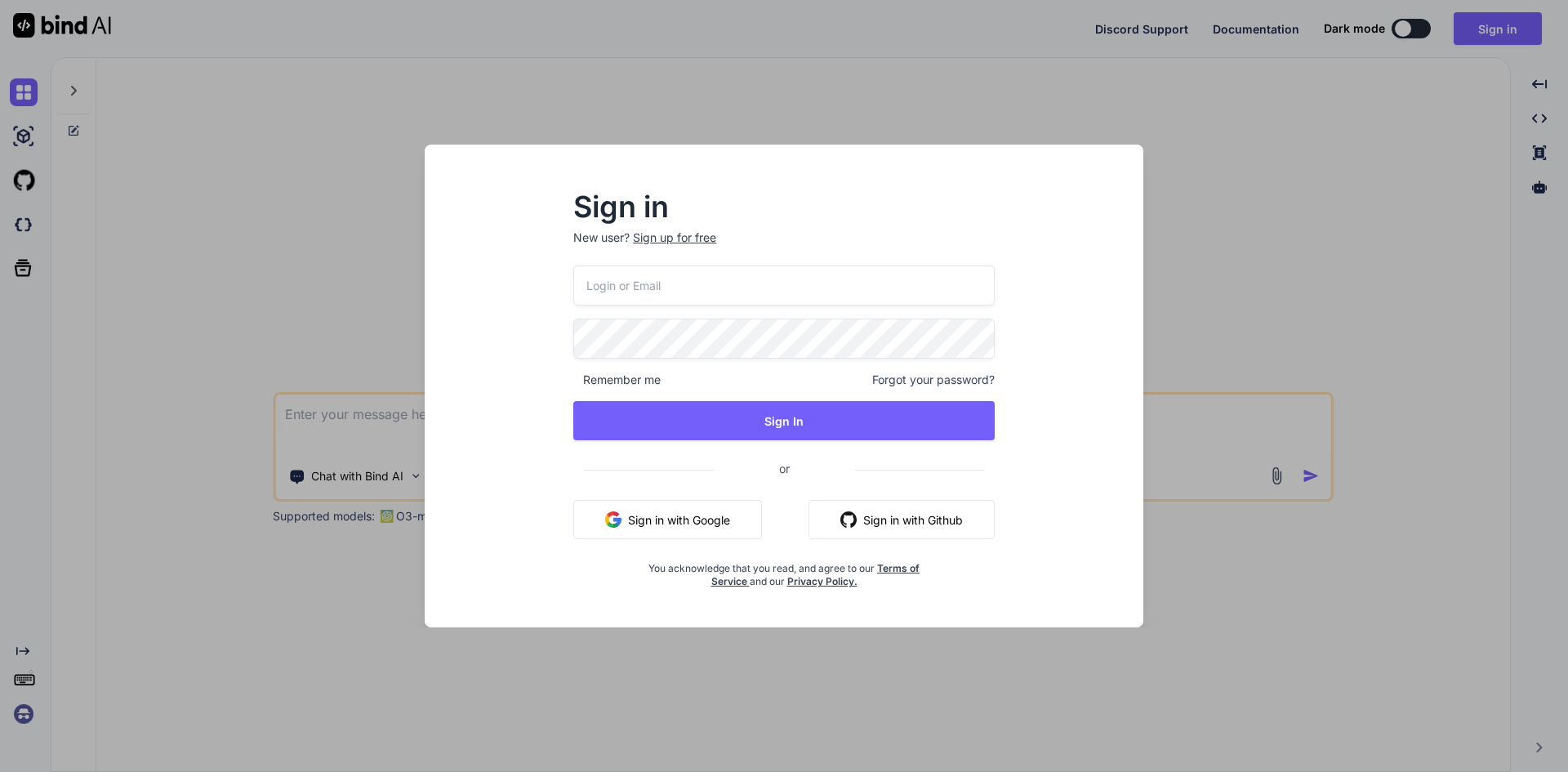
click at [595, 274] on input "email" at bounding box center [784, 285] width 421 height 40
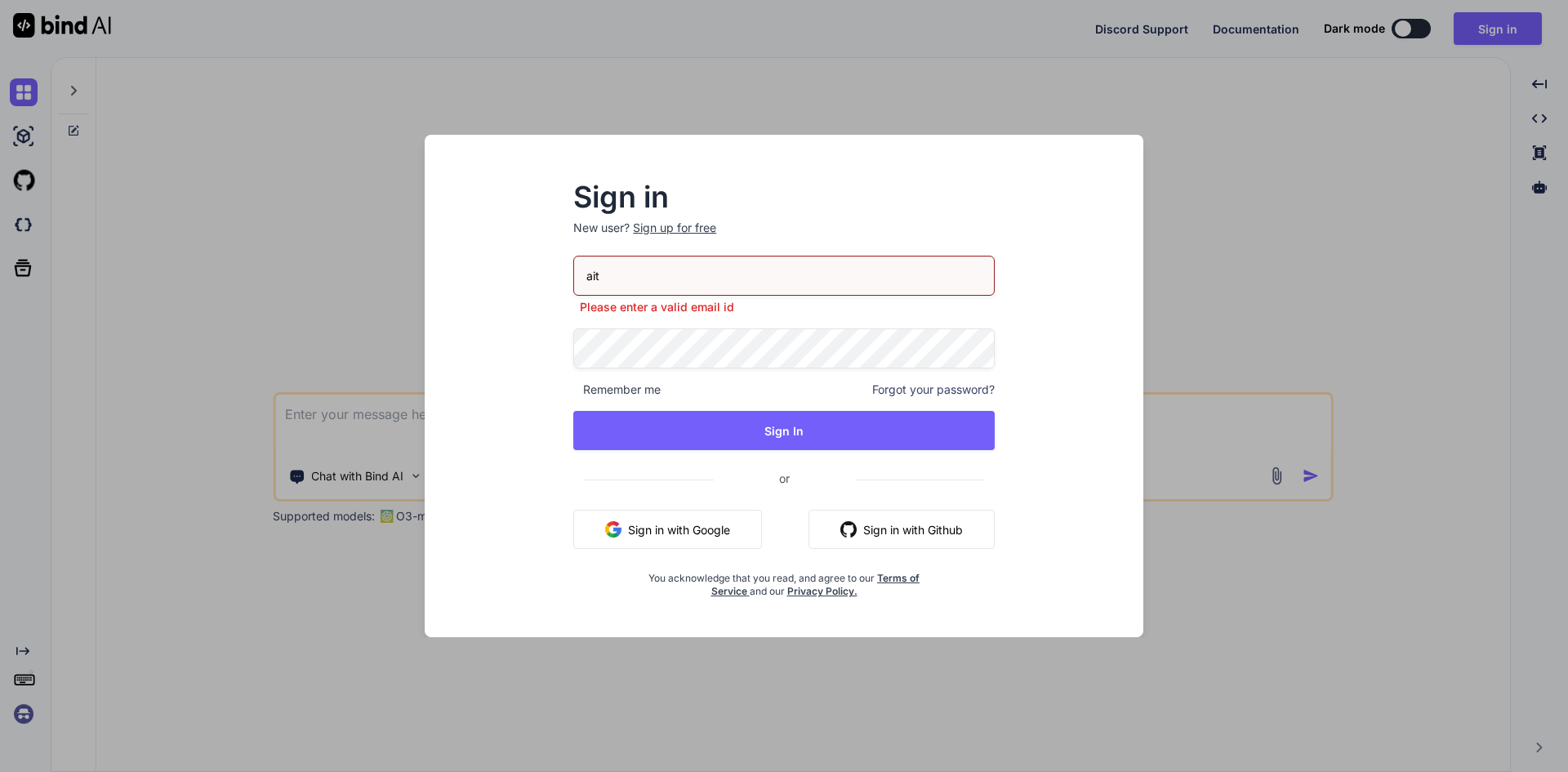
click at [629, 281] on input "ait" at bounding box center [784, 276] width 421 height 40
type input "aitech@yopmail.com"
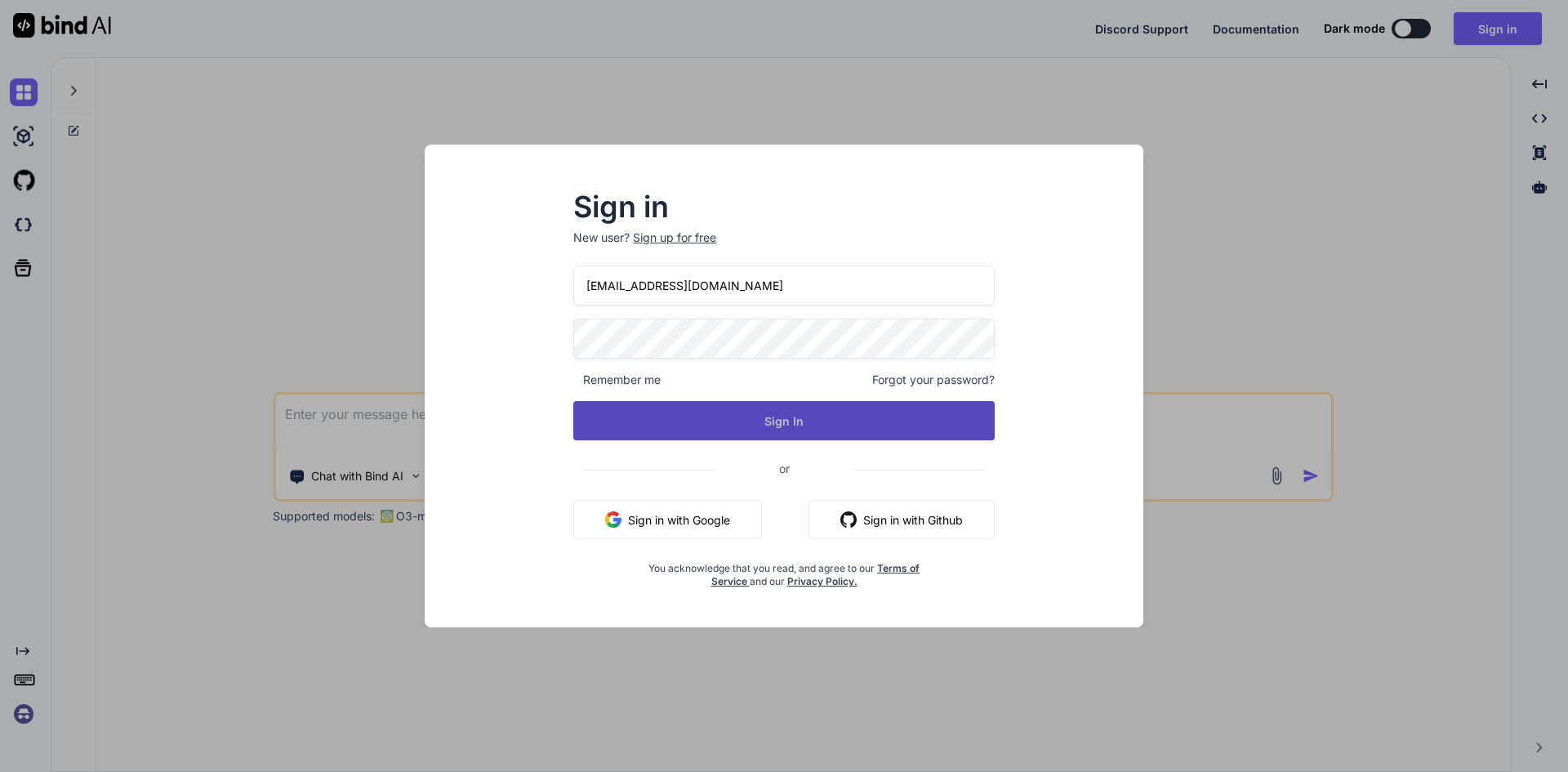
click at [723, 435] on button "Sign In" at bounding box center [784, 421] width 421 height 40
click at [741, 432] on button "Sign In" at bounding box center [784, 421] width 421 height 40
